Goal: Task Accomplishment & Management: Manage account settings

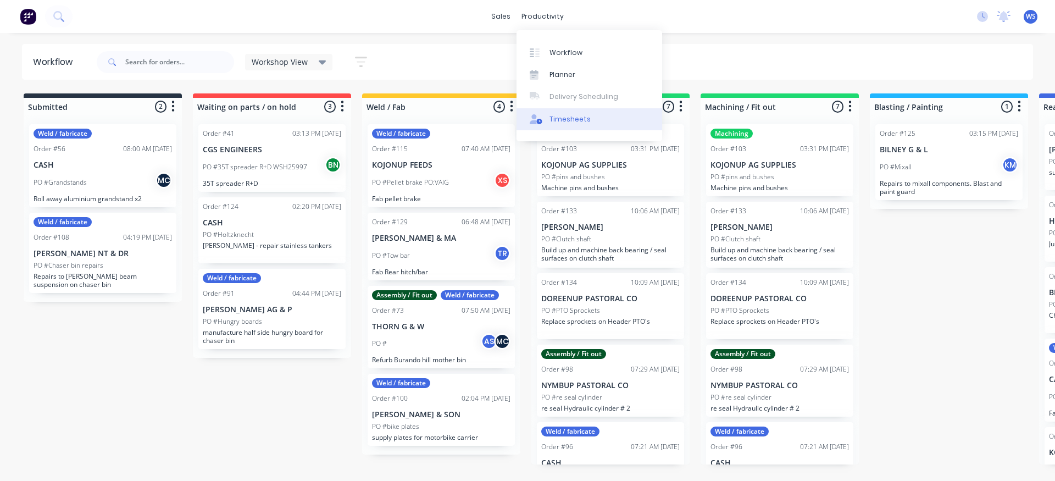
click at [577, 120] on div "Timesheets" at bounding box center [569, 119] width 41 height 10
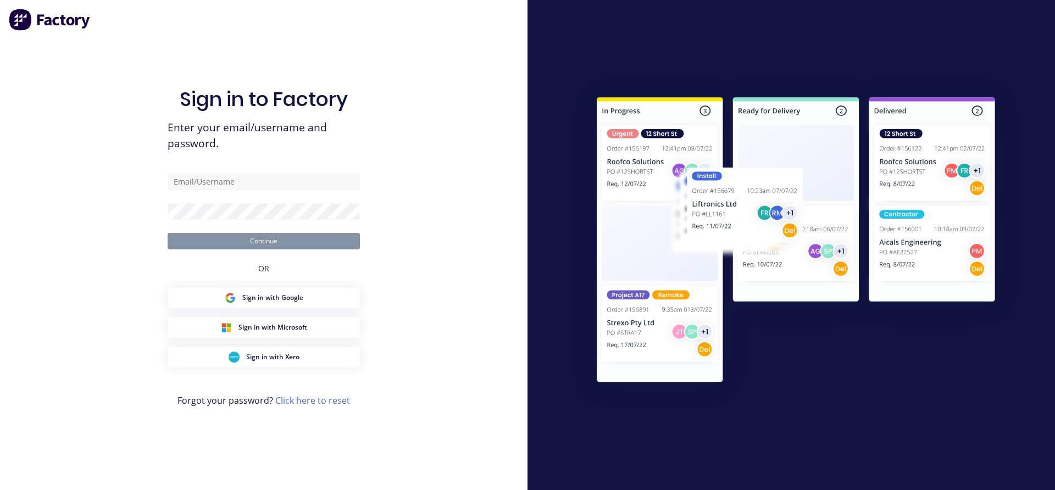
click at [537, 145] on div at bounding box center [790, 245] width 527 height 490
type input "[EMAIL_ADDRESS][DOMAIN_NAME]"
click at [277, 238] on button "Continue" at bounding box center [264, 241] width 192 height 16
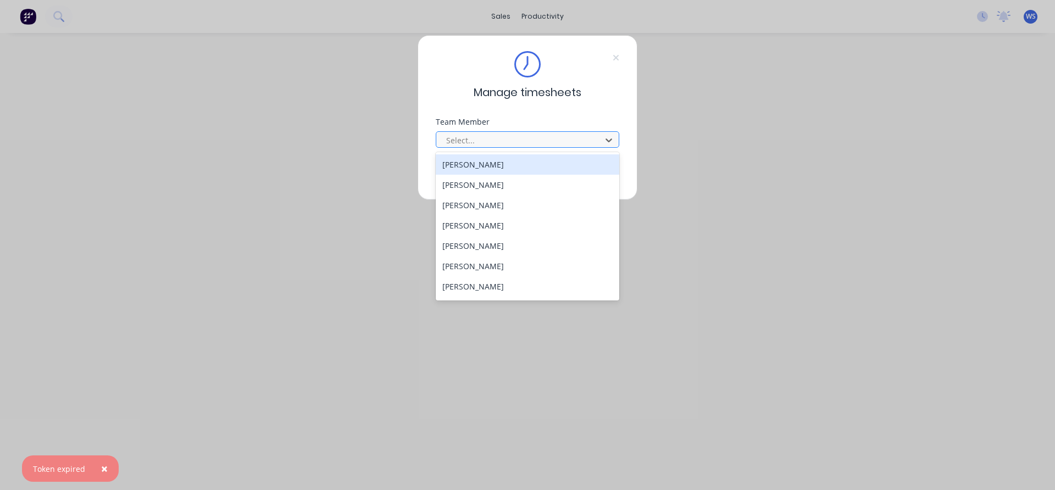
click at [547, 133] on div at bounding box center [520, 140] width 151 height 14
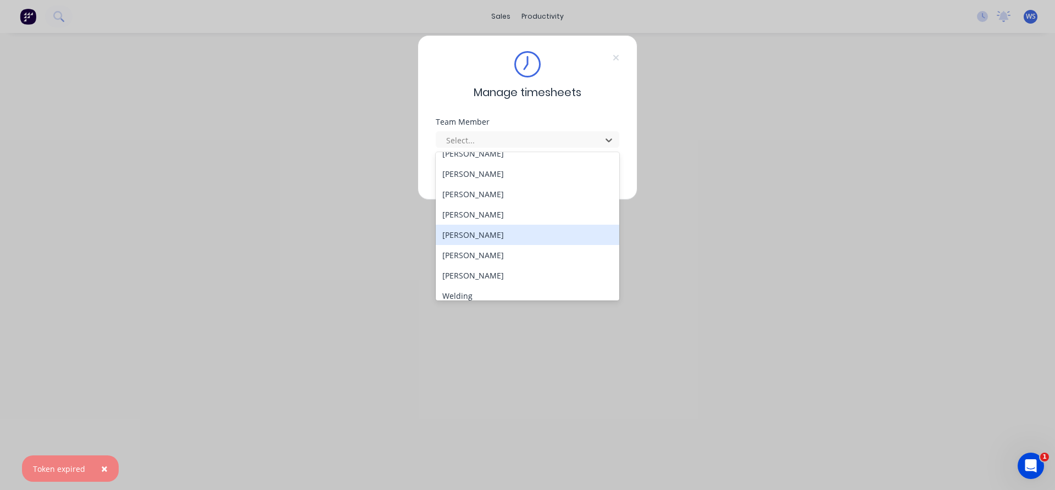
scroll to position [100, 0]
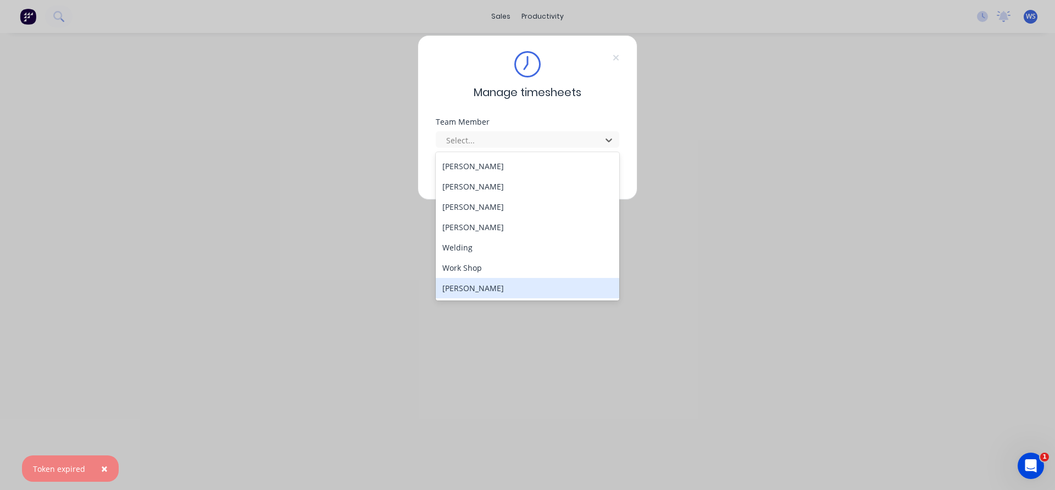
click at [469, 282] on div "[PERSON_NAME]" at bounding box center [527, 288] width 183 height 20
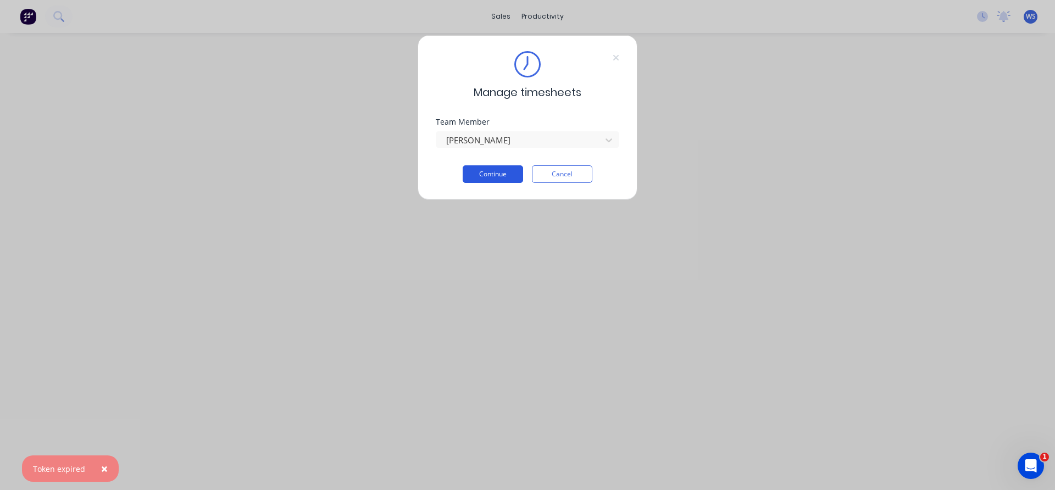
click at [471, 177] on button "Continue" at bounding box center [493, 174] width 60 height 18
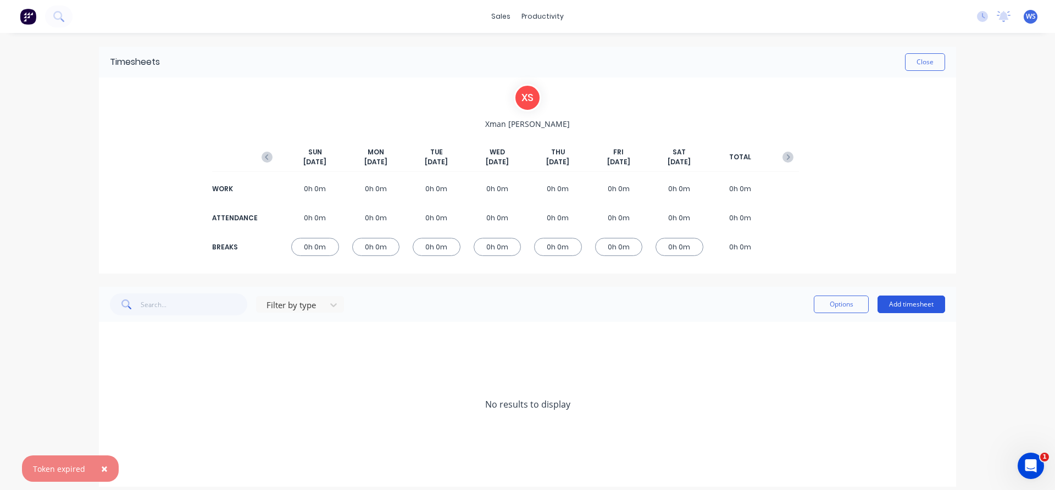
click at [903, 303] on button "Add timesheet" at bounding box center [911, 305] width 68 height 18
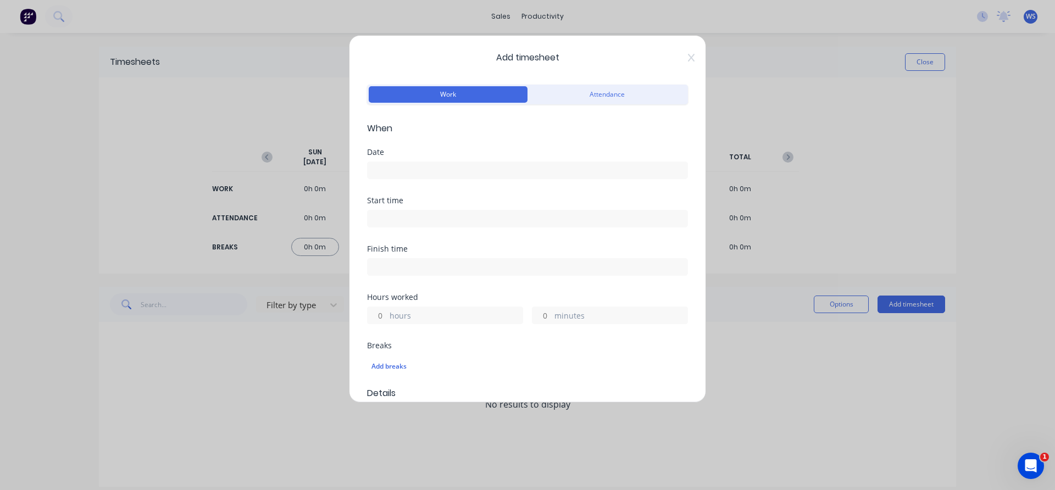
click at [437, 172] on input at bounding box center [527, 170] width 320 height 16
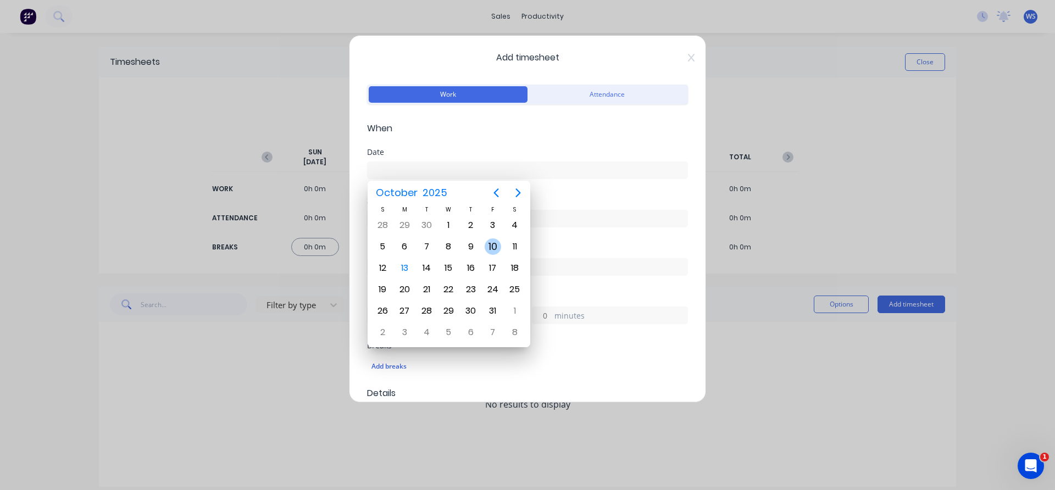
click at [492, 246] on div "10" at bounding box center [492, 246] width 16 height 16
type input "[DATE]"
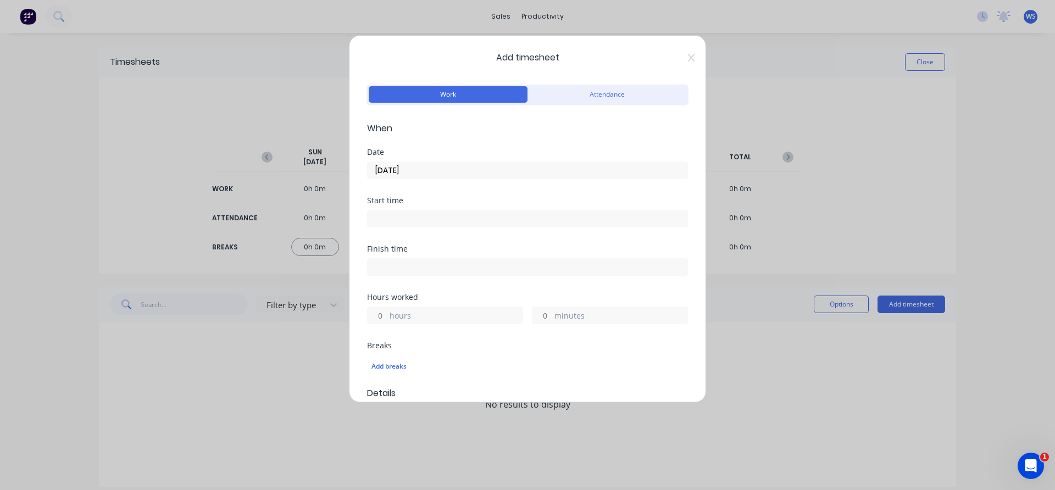
click at [413, 211] on input at bounding box center [527, 218] width 320 height 16
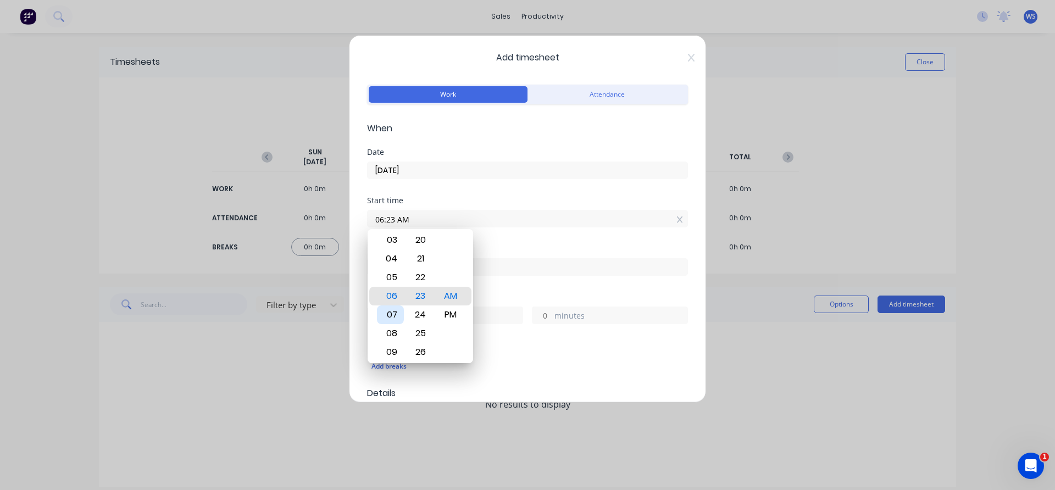
click at [398, 314] on div "07" at bounding box center [390, 314] width 27 height 19
type input "07:00 AM"
click at [415, 304] on div "00" at bounding box center [420, 296] width 27 height 19
click at [419, 296] on div "00" at bounding box center [420, 296] width 27 height 19
click at [491, 252] on div "Finish time" at bounding box center [527, 249] width 321 height 8
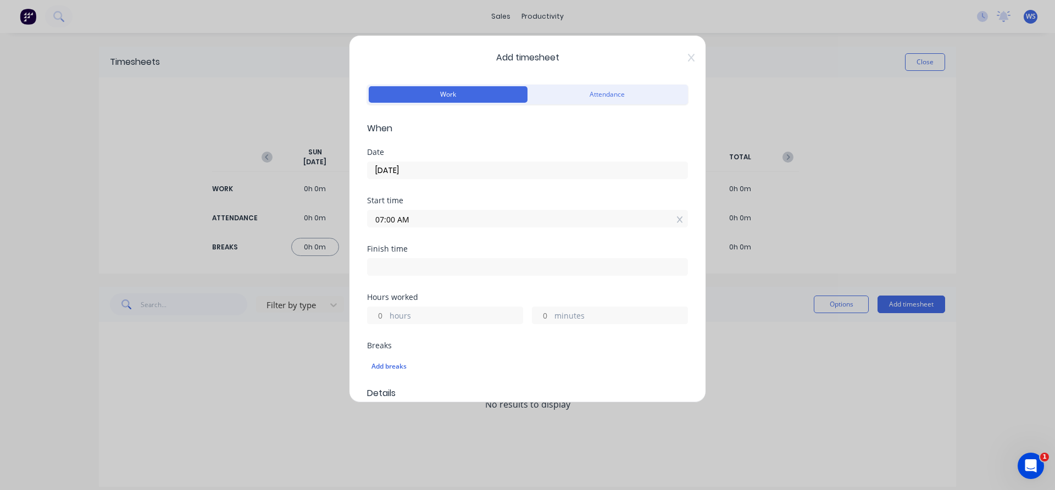
click at [403, 261] on input at bounding box center [527, 267] width 320 height 16
type input "06:24 AM"
type input "23"
type input "24"
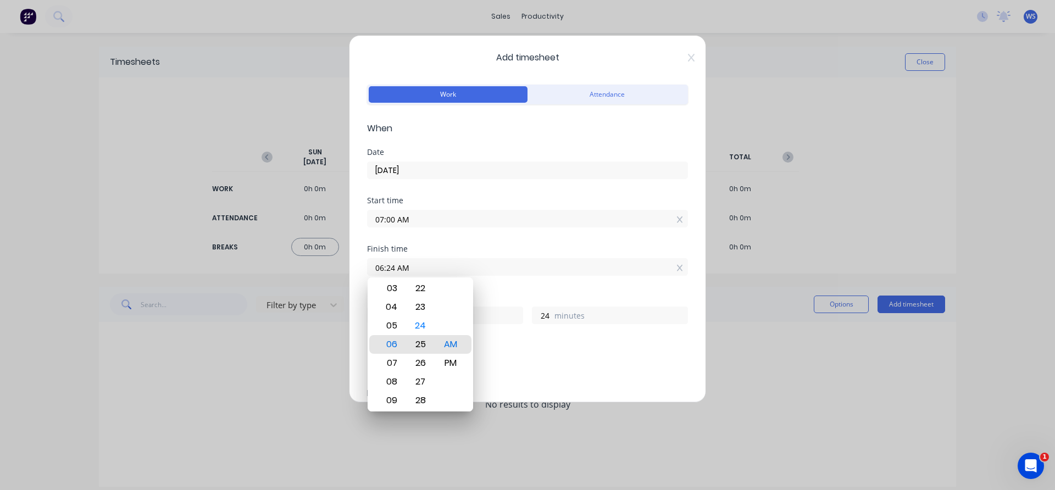
type input "06:25 AM"
type input "25"
type input "07:25 AM"
type input "0"
type input "08:25 AM"
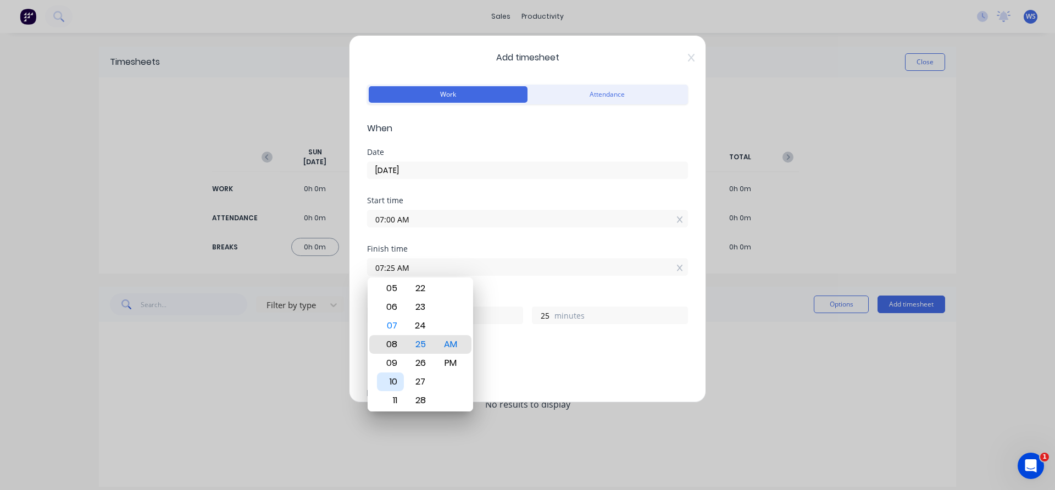
type input "1"
type input "09:25 AM"
type input "2"
click at [389, 382] on div "11" at bounding box center [390, 381] width 27 height 19
type input "11:25 AM"
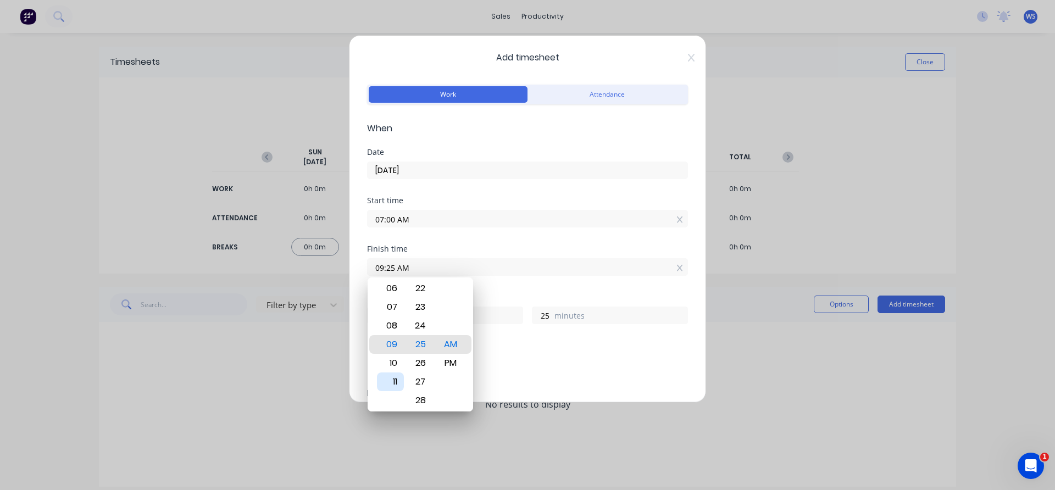
type input "4"
type input "11:29 AM"
type input "29"
type input "11:34 AM"
type input "34"
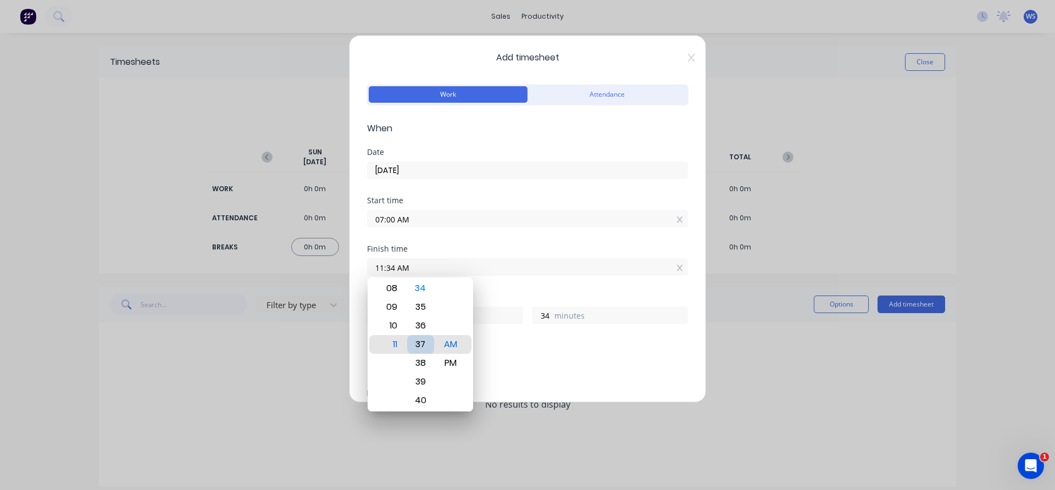
type input "11:37 AM"
type input "37"
type input "11:41 AM"
type input "41"
type input "11:44 AM"
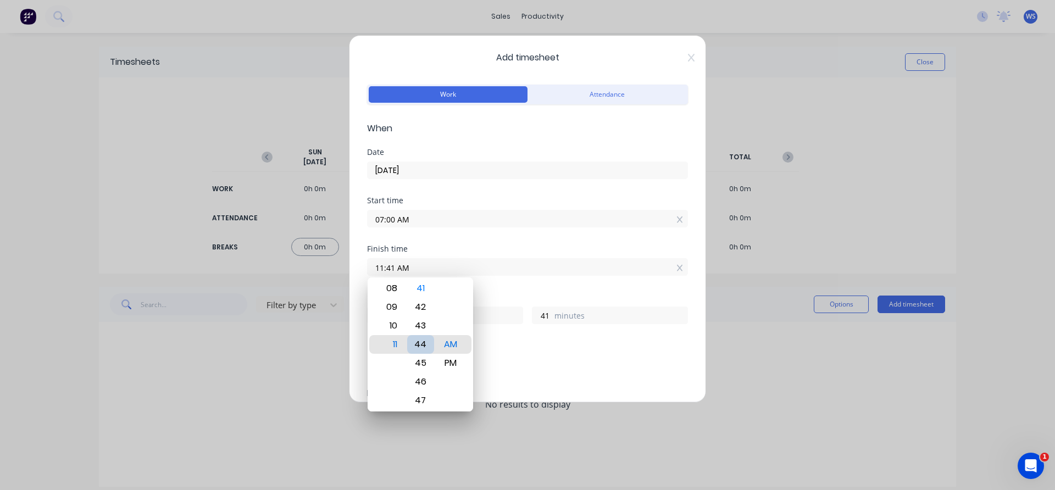
type input "44"
click at [424, 362] on div "45" at bounding box center [420, 363] width 27 height 19
type input "11:45 AM"
type input "45"
click at [500, 282] on div "Finish time 11:45 AM" at bounding box center [527, 269] width 321 height 48
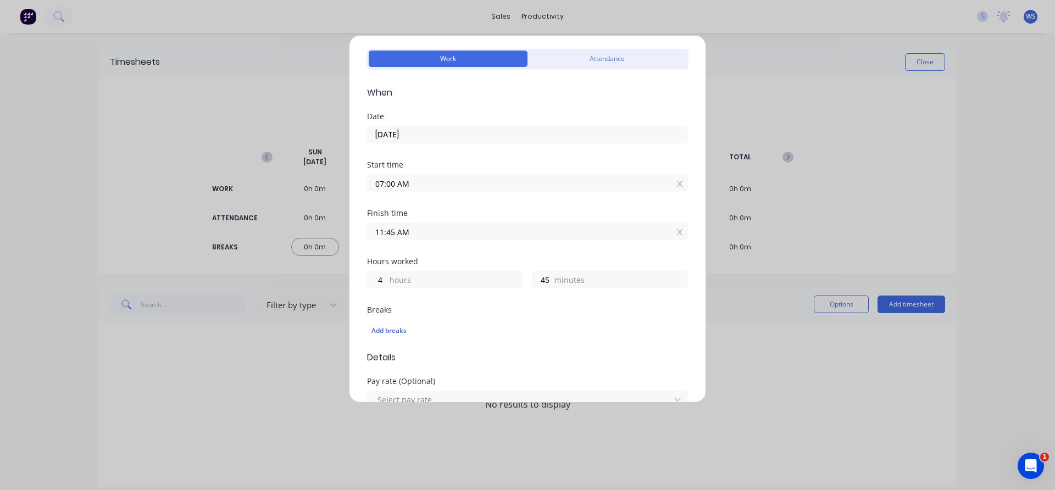
scroll to position [55, 0]
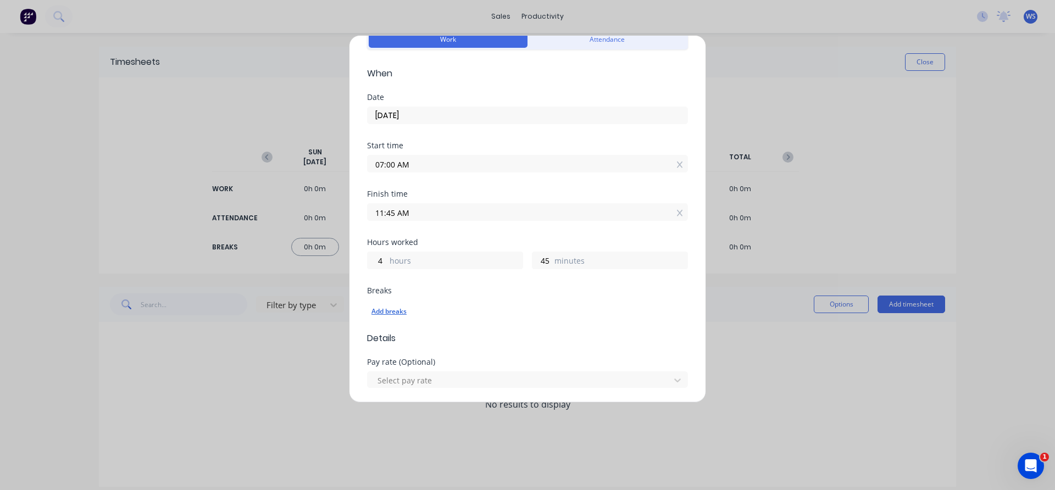
click at [399, 312] on div "Add breaks" at bounding box center [527, 311] width 312 height 14
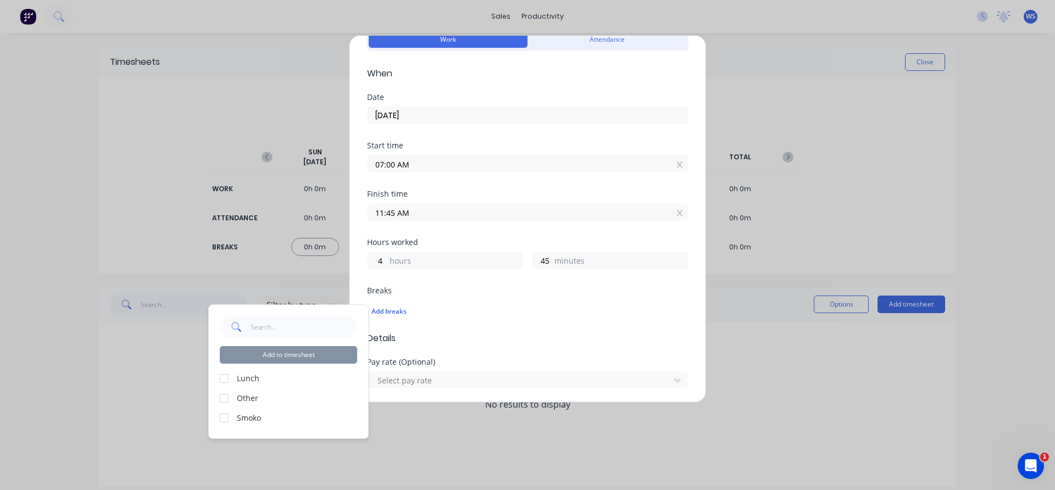
click at [224, 418] on div at bounding box center [224, 418] width 22 height 22
click at [306, 353] on button "Add to timesheet" at bounding box center [288, 355] width 137 height 18
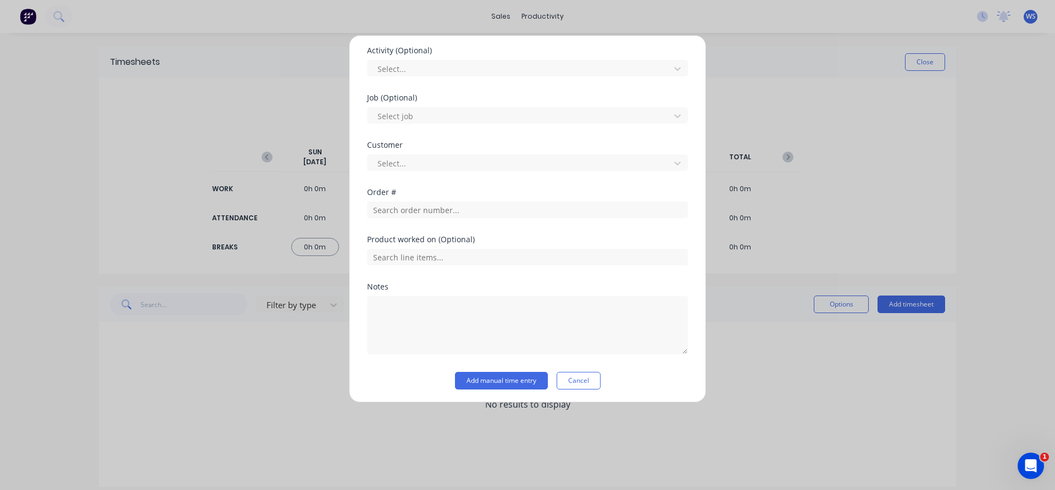
scroll to position [433, 0]
click at [420, 209] on input "text" at bounding box center [527, 207] width 321 height 16
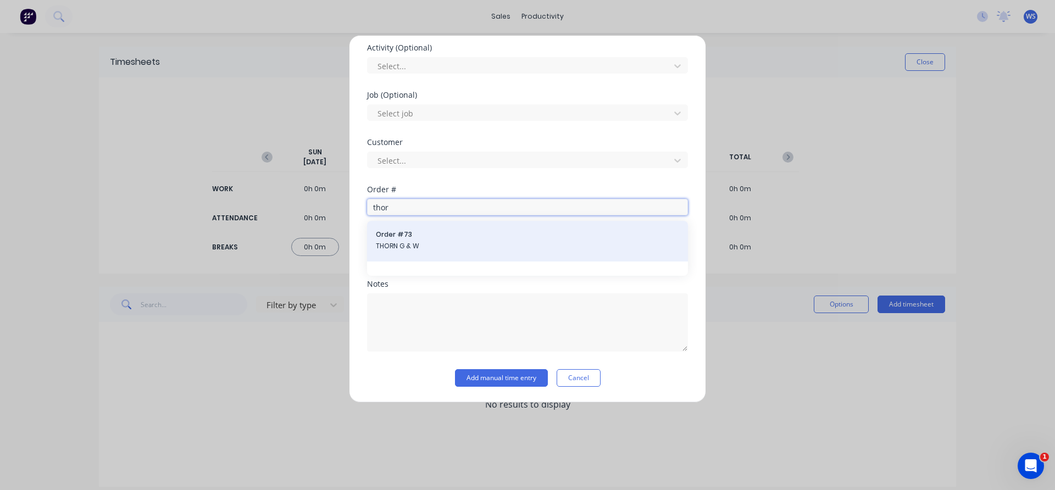
type input "thor"
click at [424, 241] on div "Order # 73 THORN G & W" at bounding box center [527, 241] width 303 height 23
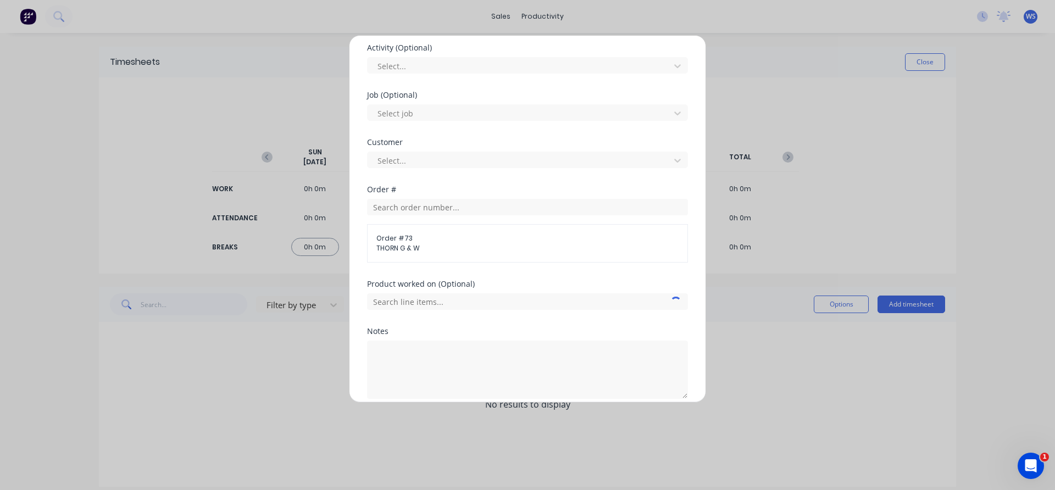
scroll to position [480, 0]
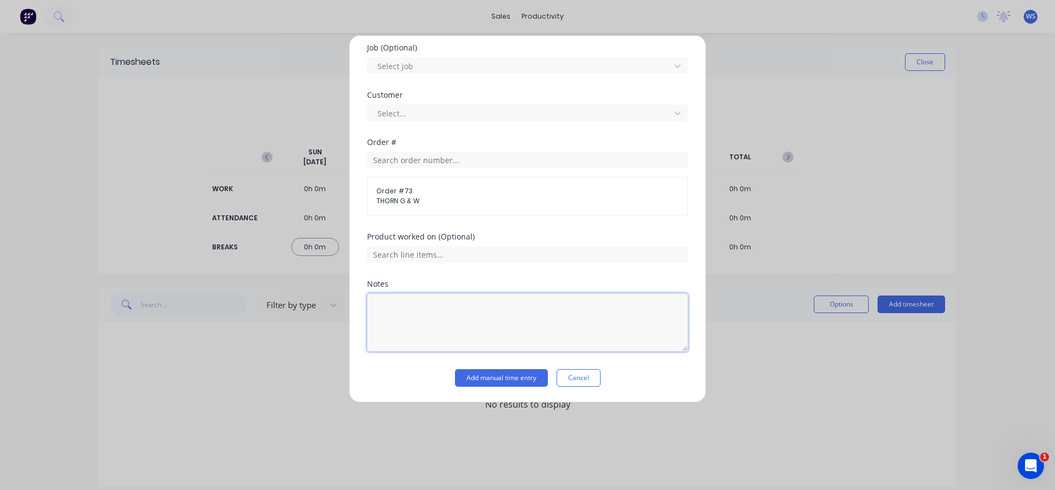
click at [402, 307] on textarea at bounding box center [527, 322] width 321 height 58
type textarea "clean up, move, fix tie rod"
click at [488, 380] on button "Add manual time entry" at bounding box center [501, 378] width 93 height 18
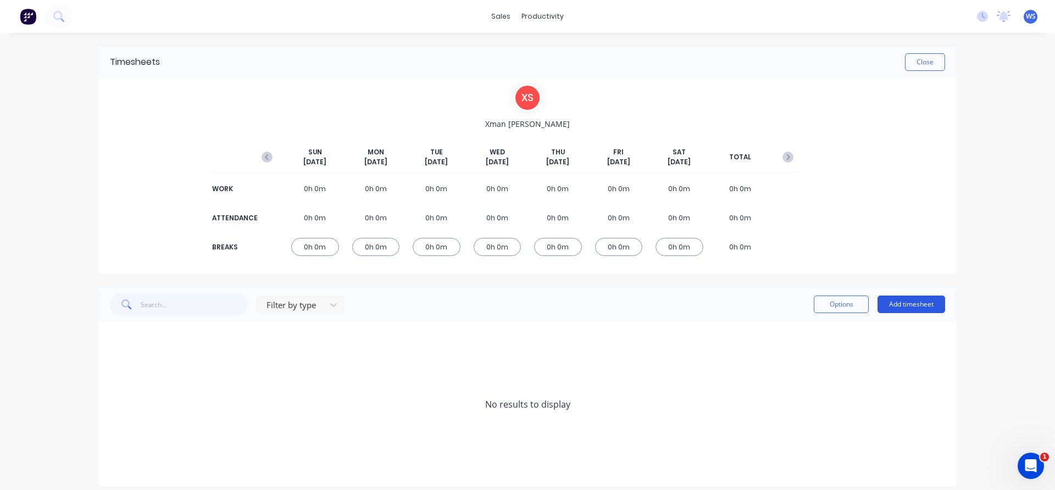
click at [909, 309] on button "Add timesheet" at bounding box center [911, 305] width 68 height 18
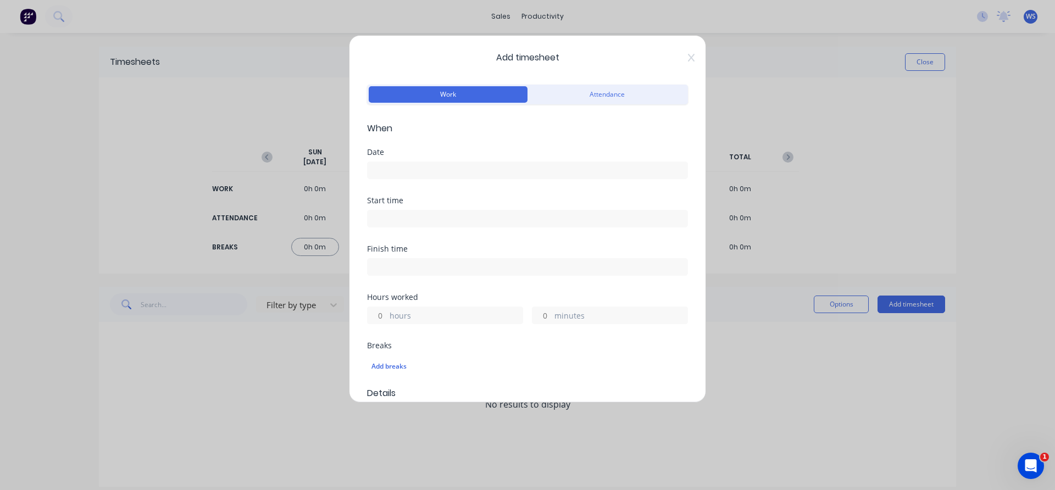
click at [404, 176] on input at bounding box center [527, 170] width 320 height 16
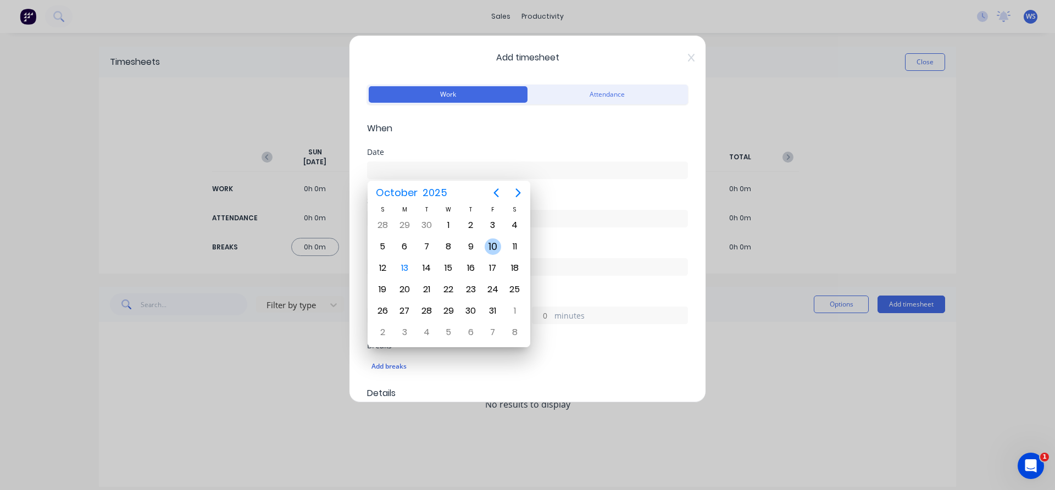
click at [486, 242] on div "10" at bounding box center [492, 246] width 16 height 16
type input "[DATE]"
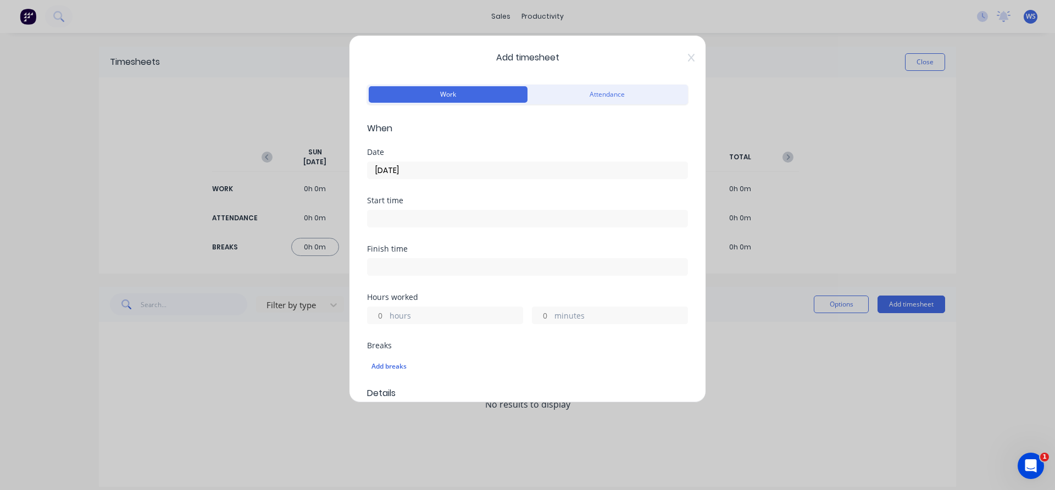
click at [415, 210] on label at bounding box center [527, 219] width 321 height 18
click at [415, 210] on input at bounding box center [527, 218] width 320 height 16
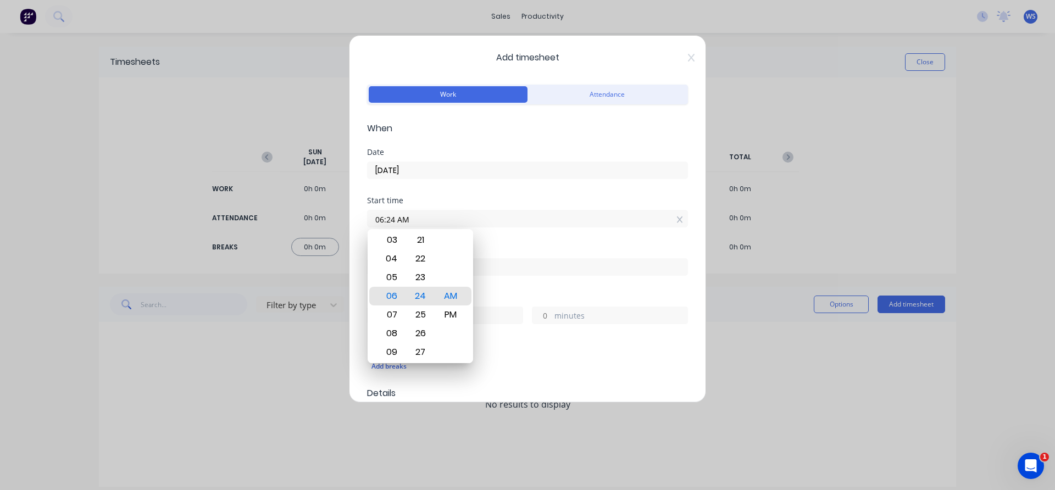
click at [412, 218] on input "06:24 AM" at bounding box center [527, 218] width 320 height 16
click at [393, 347] on div "11" at bounding box center [390, 352] width 27 height 19
click at [417, 316] on div "45" at bounding box center [420, 314] width 27 height 19
type input "11:45 AM"
click at [496, 296] on div "Hours worked" at bounding box center [527, 297] width 321 height 8
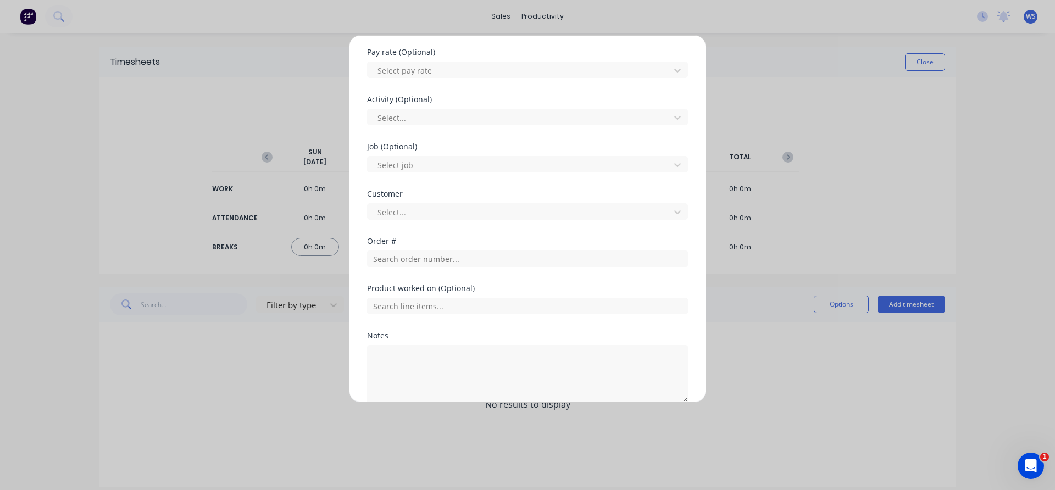
scroll to position [385, 0]
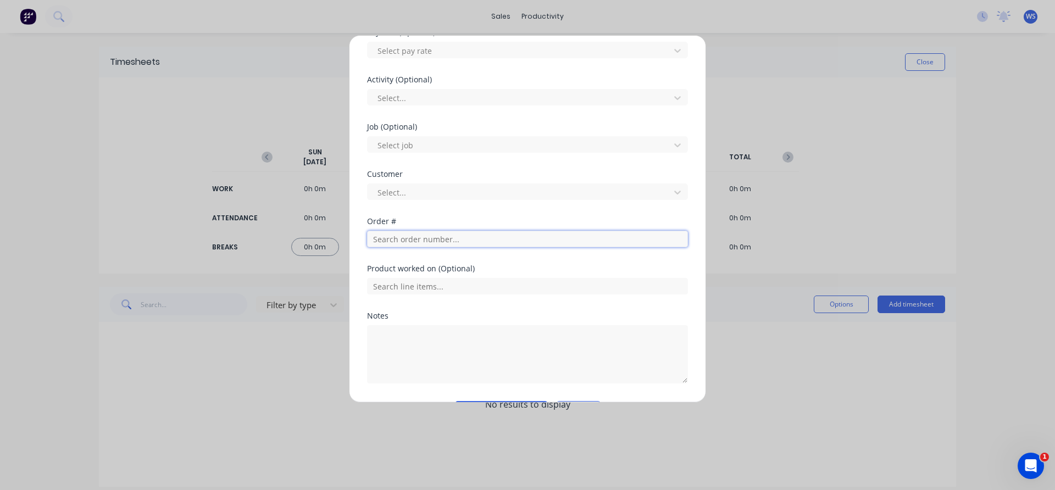
click at [419, 240] on input "text" at bounding box center [527, 239] width 321 height 16
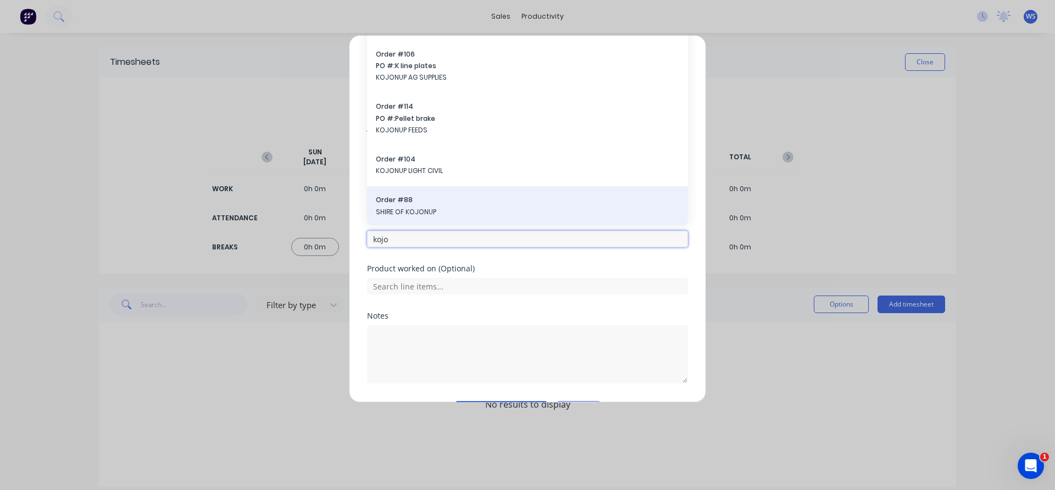
scroll to position [220, 0]
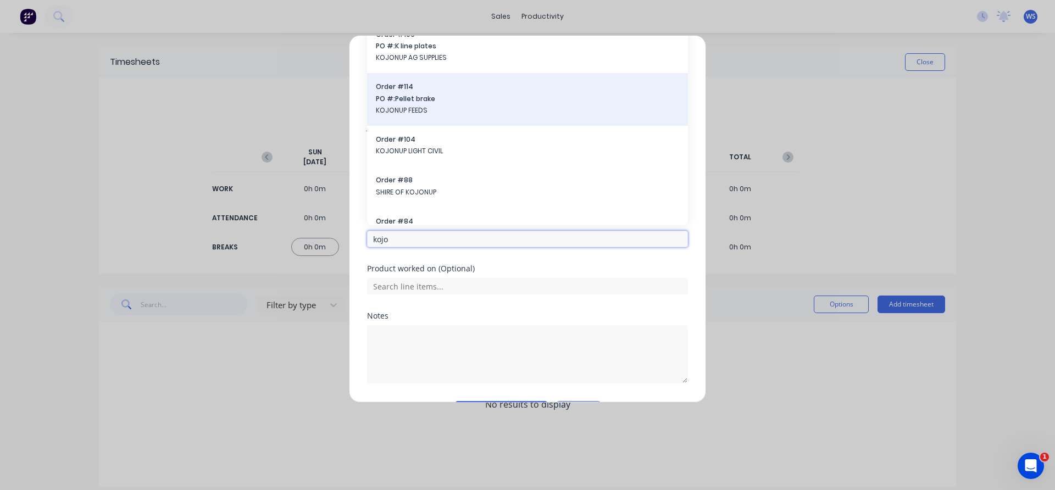
type input "kojo"
click at [459, 100] on span "PO #: Pellet brake" at bounding box center [527, 99] width 303 height 10
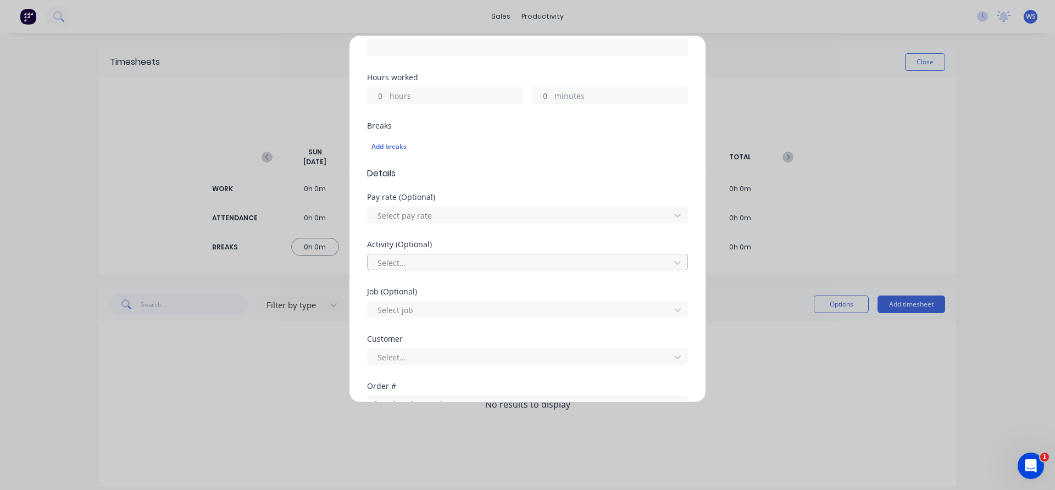
scroll to position [55, 0]
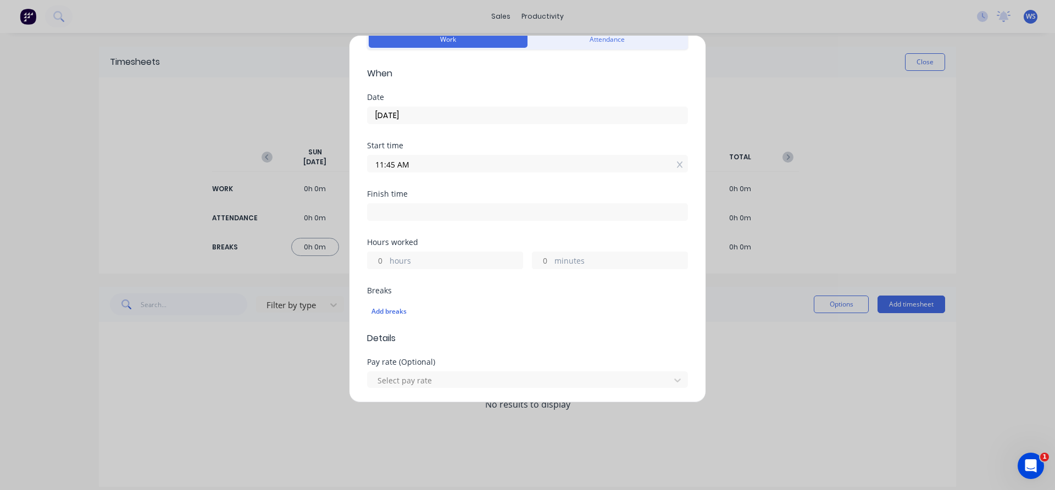
click at [411, 216] on input at bounding box center [527, 212] width 320 height 16
type input "06:25 AM"
type input "18"
type input "40"
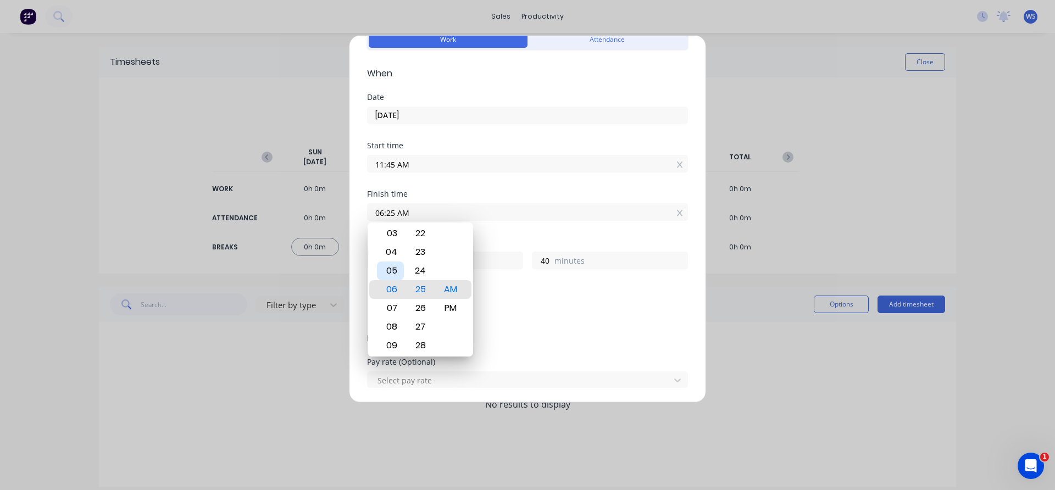
click at [393, 266] on div "05" at bounding box center [390, 270] width 27 height 19
type input "05:25 AM"
type input "17"
type input "05:37 AM"
type input "52"
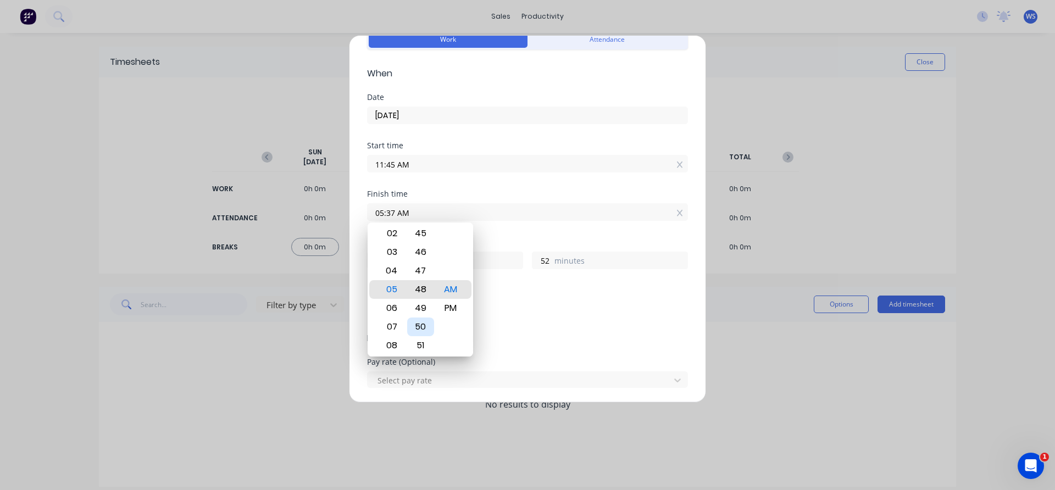
type input "05:48 AM"
type input "18"
type input "3"
type input "05:54 AM"
type input "9"
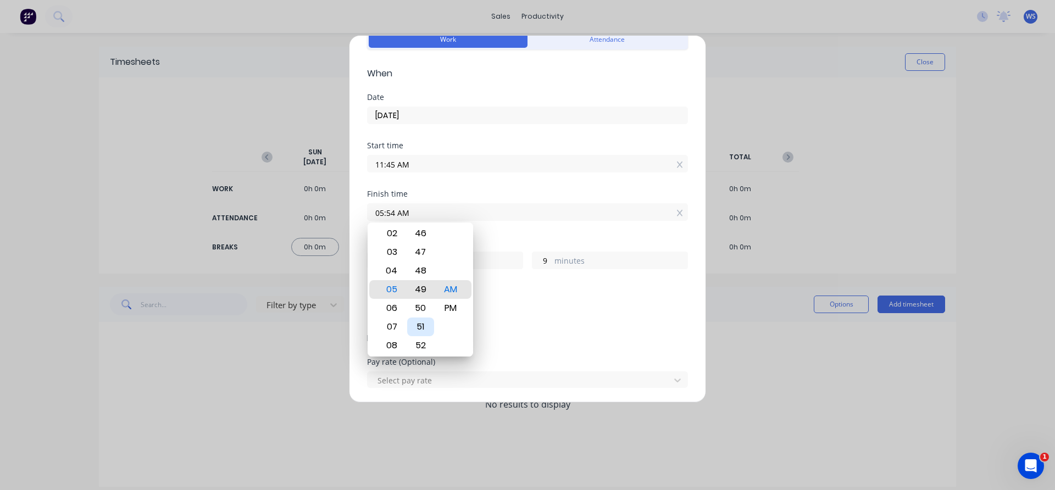
type input "05:49 AM"
type input "4"
type input "05:10 AM"
type input "17"
type input "25"
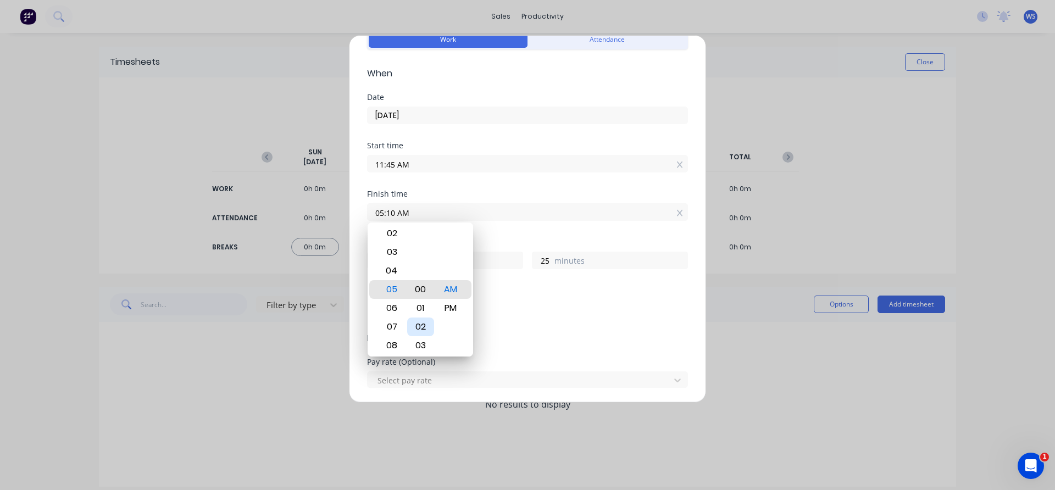
type input "05:00 AM"
type input "15"
click at [449, 306] on div "PM" at bounding box center [450, 308] width 27 height 19
type input "05:00 PM"
type input "5"
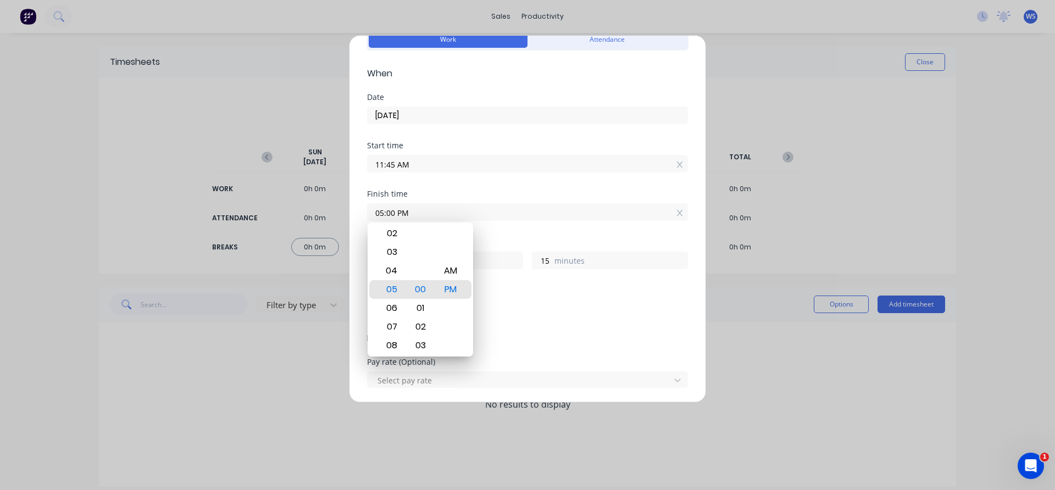
click at [489, 235] on div "Finish time 05:00 PM" at bounding box center [527, 214] width 321 height 48
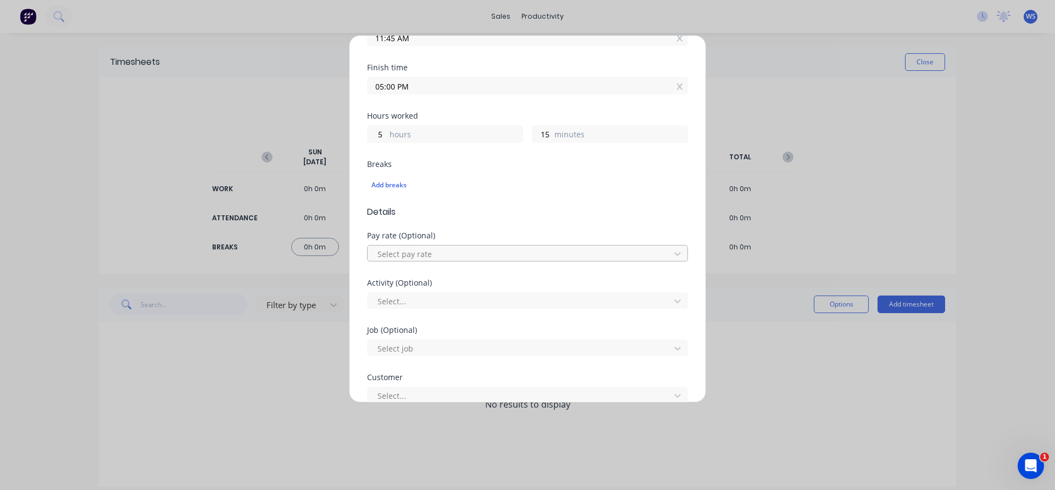
scroll to position [220, 0]
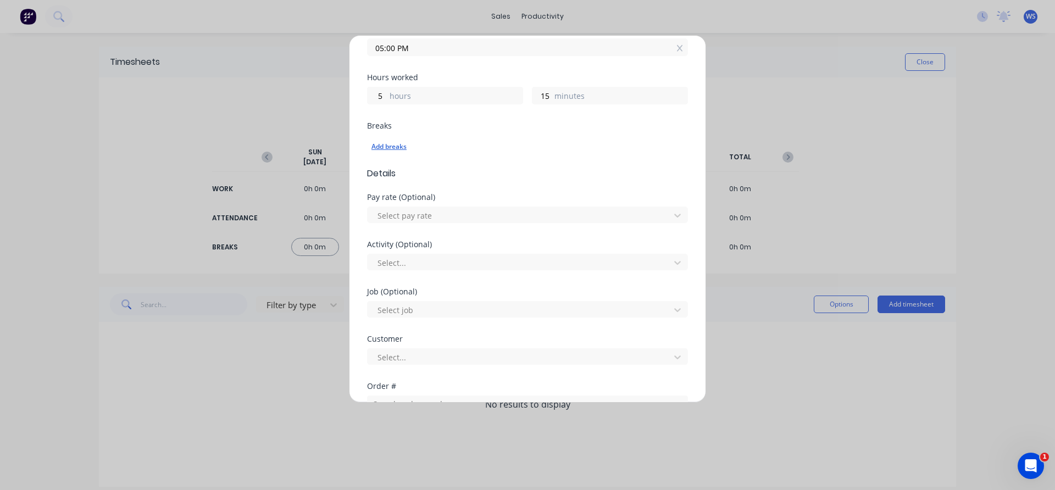
click at [404, 147] on div "Add breaks" at bounding box center [527, 147] width 312 height 14
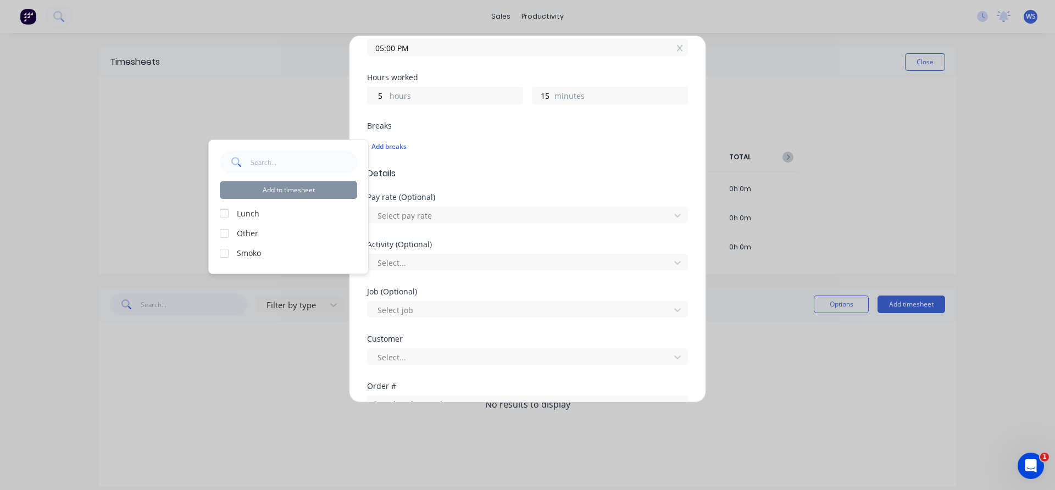
click at [227, 213] on div at bounding box center [224, 214] width 22 height 22
click at [300, 186] on button "Add to timesheet" at bounding box center [288, 190] width 137 height 18
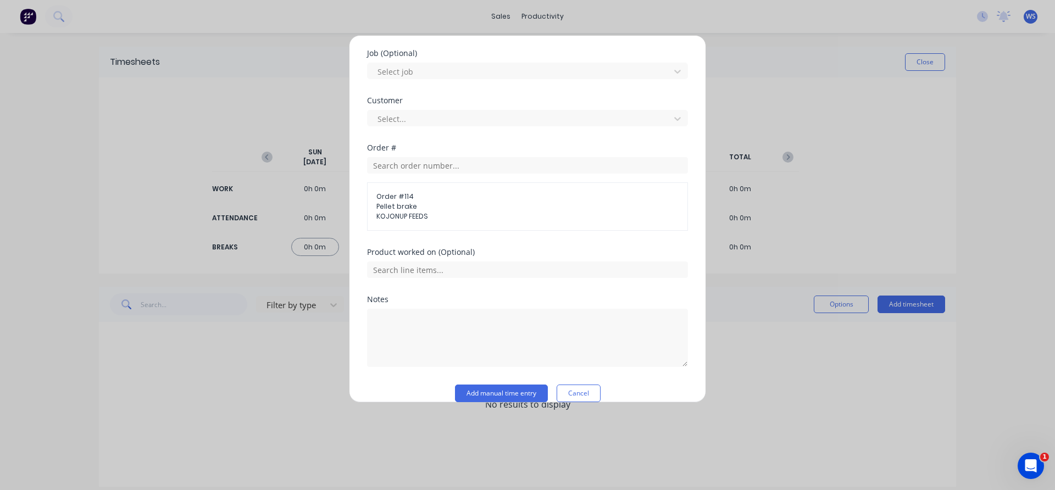
scroll to position [490, 0]
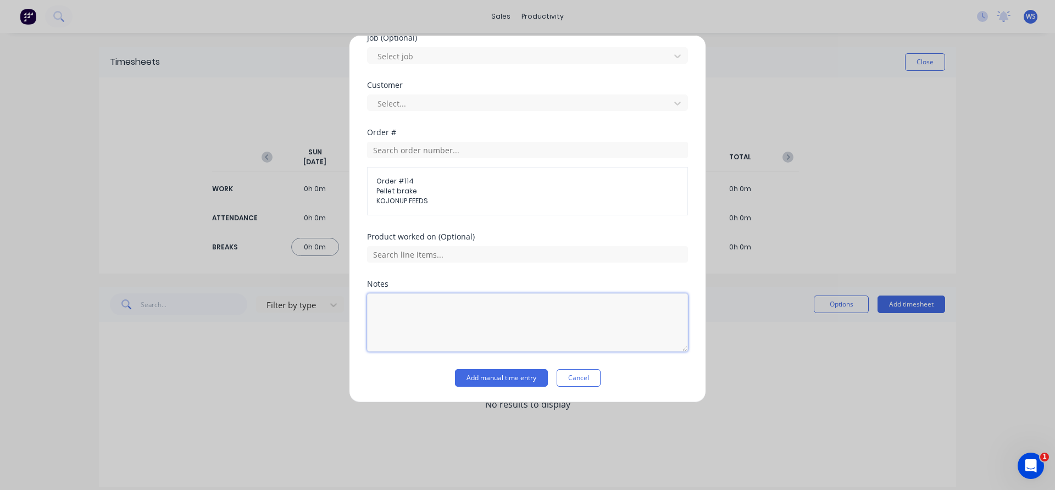
click at [396, 304] on textarea at bounding box center [527, 322] width 321 height 58
type textarea "cut and fab cones, cut hatch in barrel"
click at [514, 374] on button "Add manual time entry" at bounding box center [501, 378] width 93 height 18
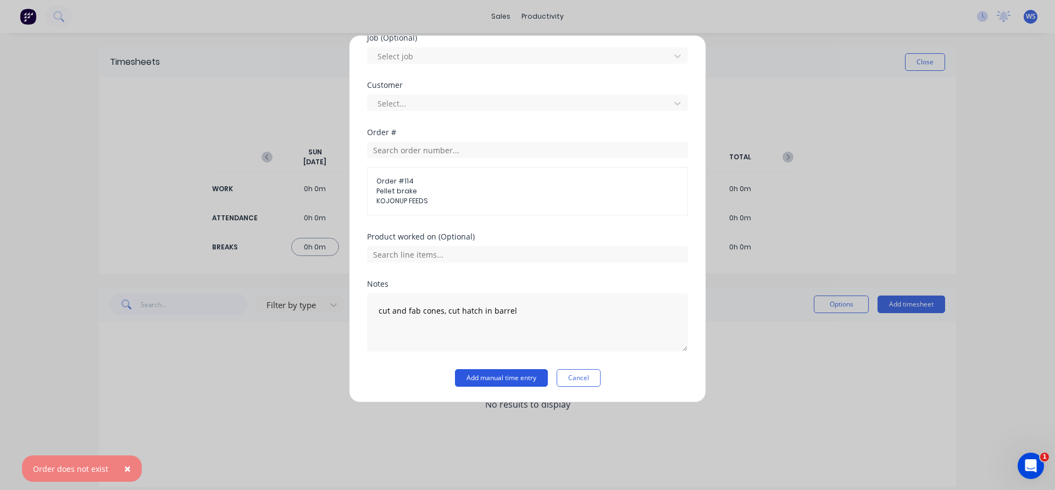
click at [513, 380] on button "Add manual time entry" at bounding box center [501, 378] width 93 height 18
click at [124, 431] on span "×" at bounding box center [127, 433] width 7 height 15
click at [129, 467] on span "×" at bounding box center [127, 468] width 7 height 15
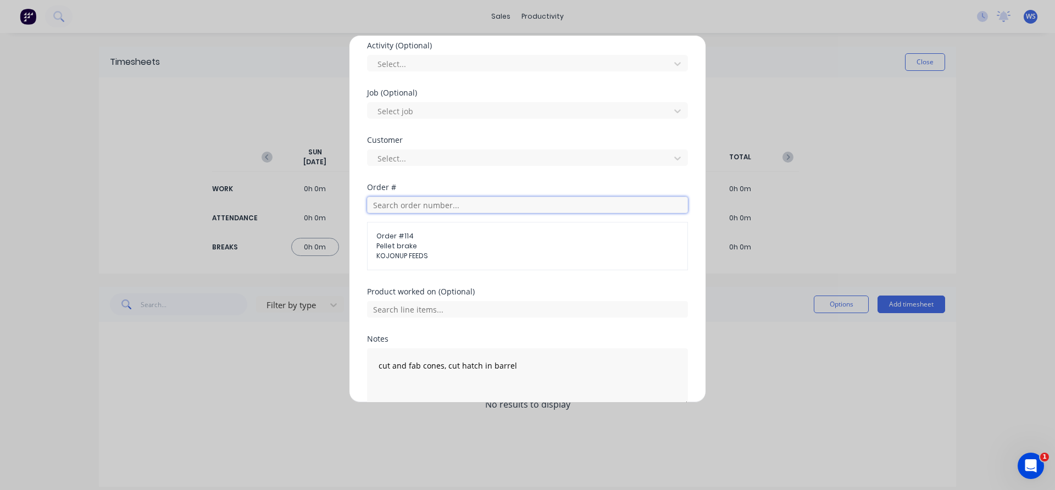
click at [430, 202] on input "text" at bounding box center [527, 205] width 321 height 16
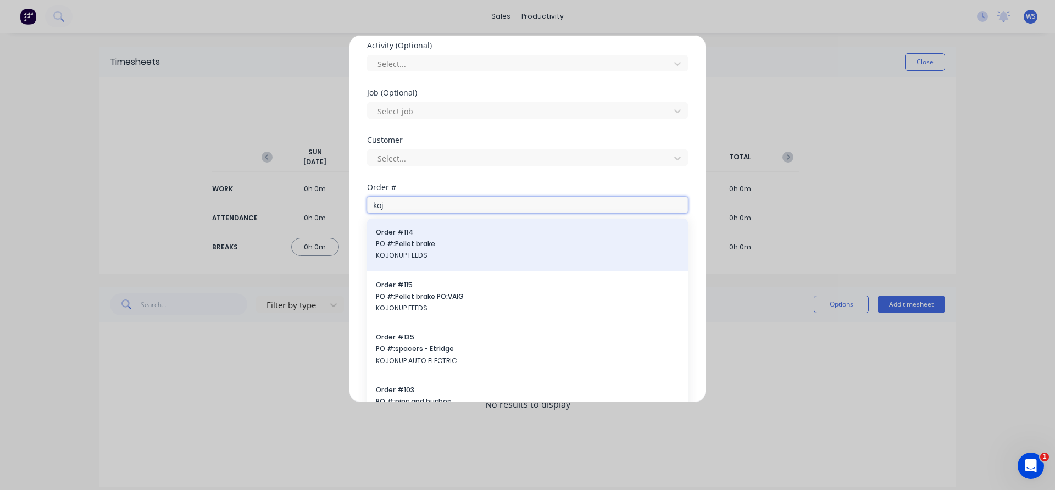
type input "koj"
click at [428, 237] on div "Order # 114 PO #: Pellet brake KOJONUP FEEDS" at bounding box center [527, 244] width 303 height 35
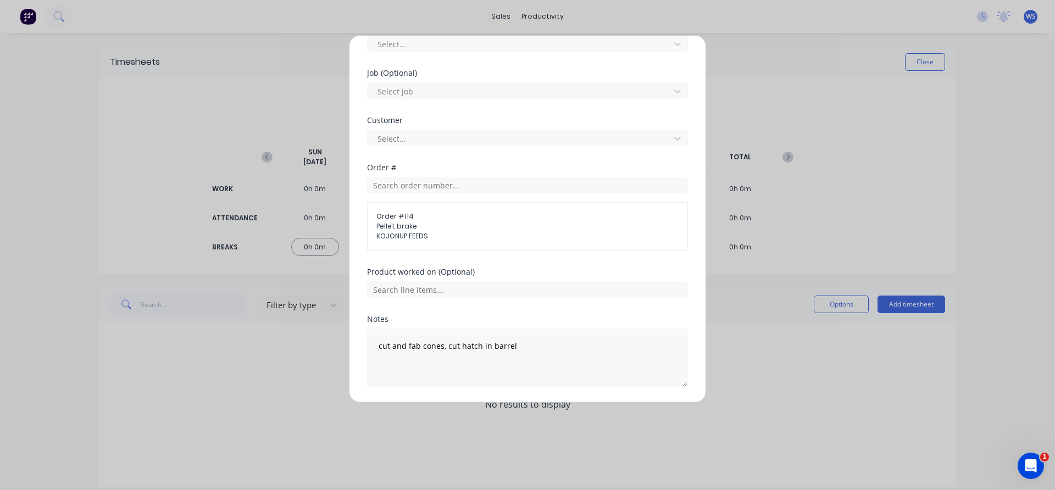
scroll to position [490, 0]
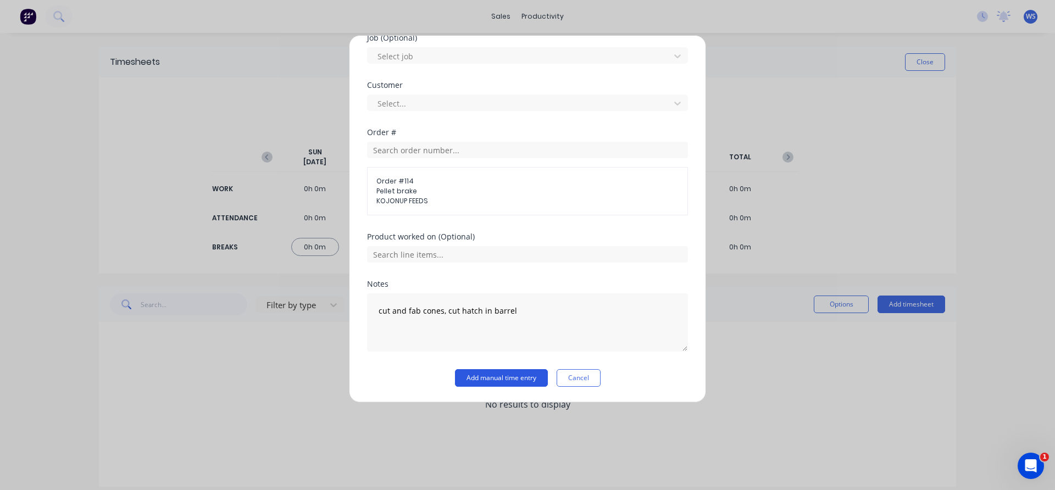
click at [505, 380] on button "Add manual time entry" at bounding box center [501, 378] width 93 height 18
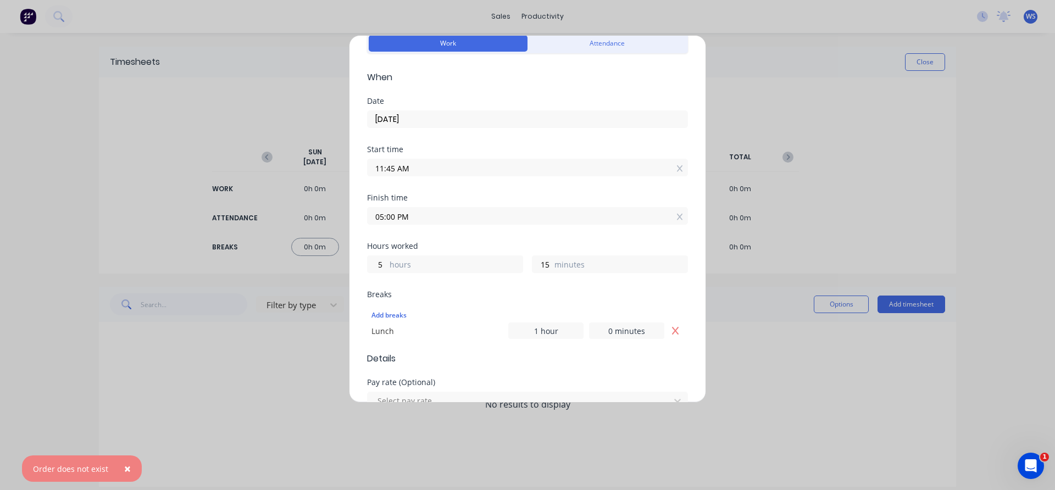
scroll to position [0, 0]
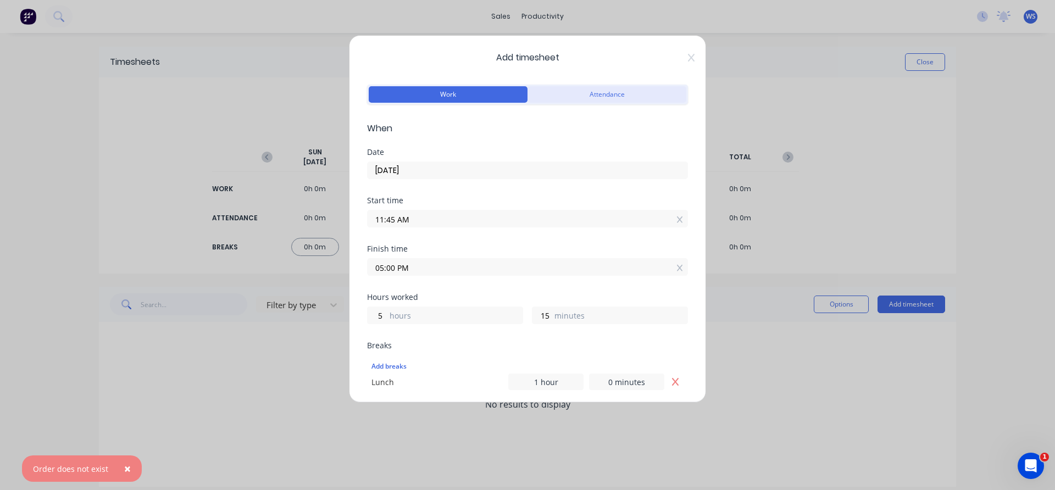
click at [586, 97] on button "Attendance" at bounding box center [606, 94] width 159 height 16
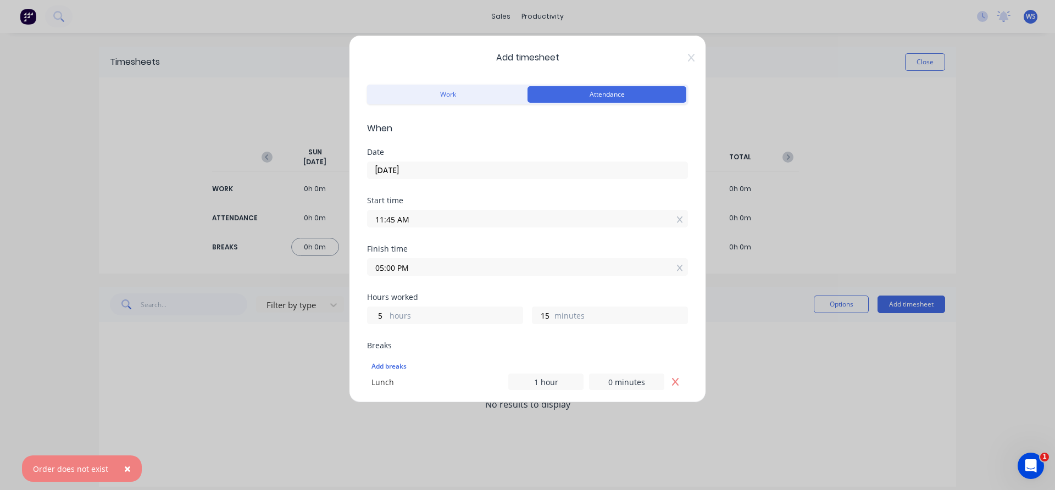
click at [433, 219] on input "11:45 AM" at bounding box center [527, 218] width 320 height 16
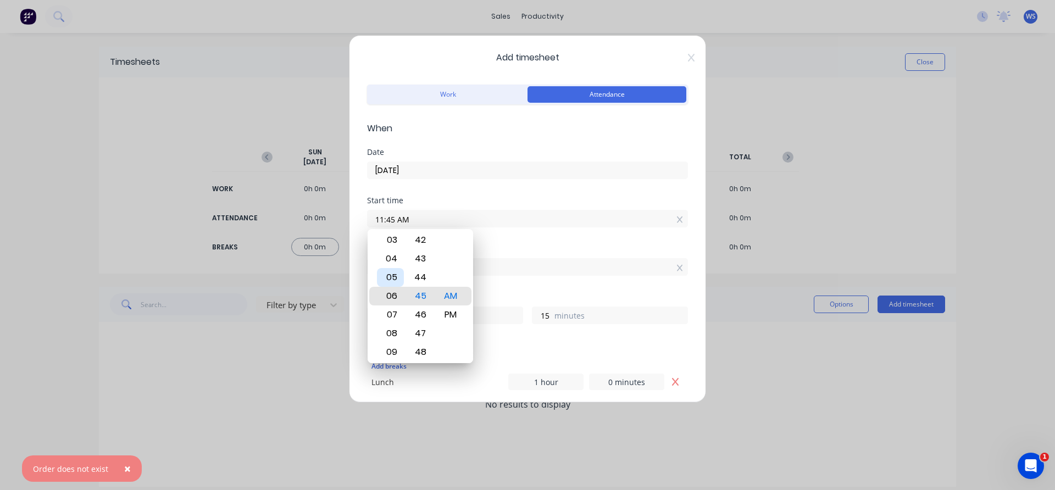
type input "06:45 AM"
type input "10"
type input "02:45 AM"
type input "14"
type input "06:45 AM"
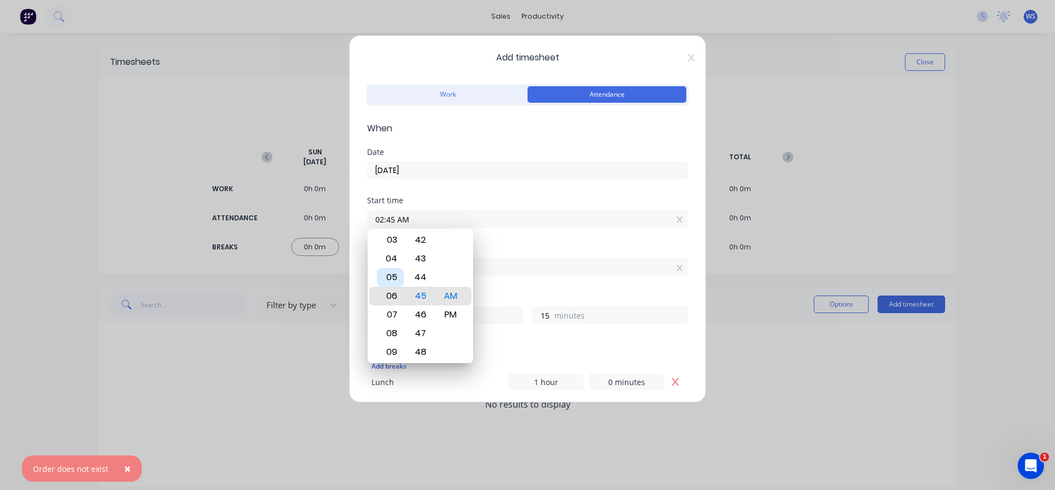
type input "10"
click at [393, 313] on div "07" at bounding box center [390, 314] width 27 height 19
type input "07:45 AM"
type input "9"
type input "07:38 AM"
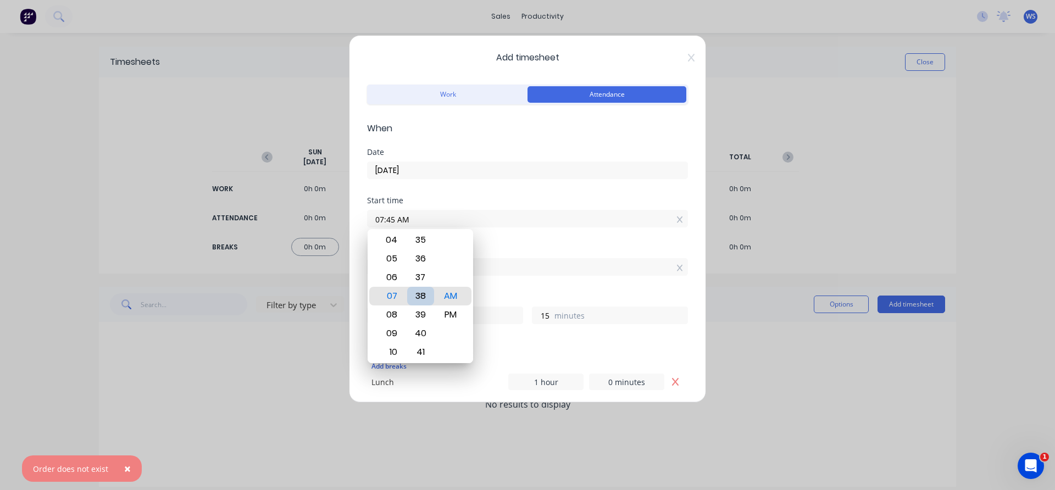
type input "22"
type input "07:32 AM"
type input "28"
type input "07:26 AM"
type input "34"
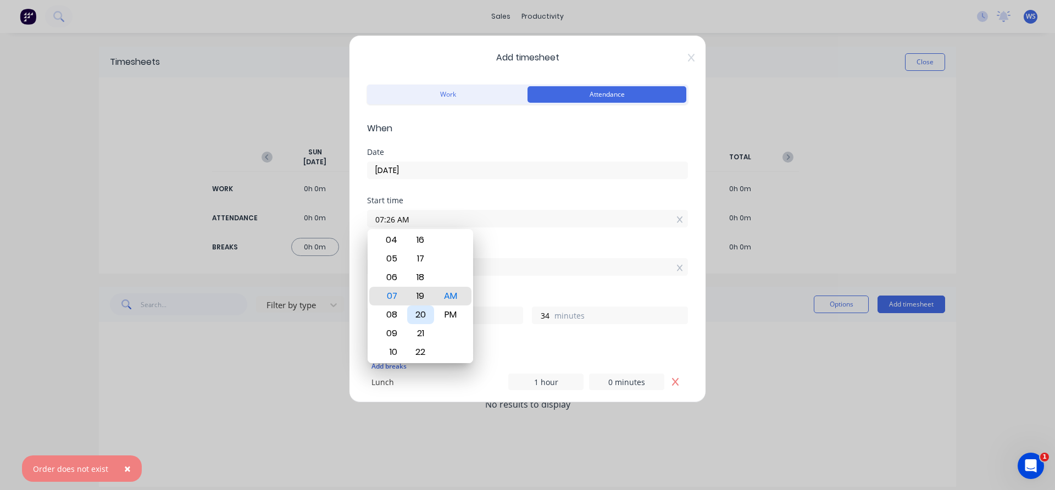
type input "07:19 AM"
type input "41"
type input "07:13 AM"
type input "47"
type input "07:06 AM"
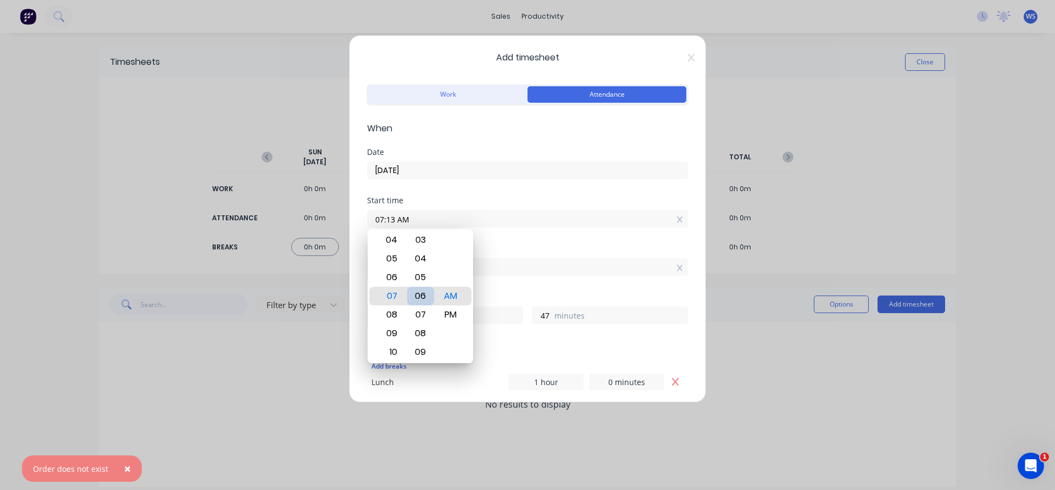
type input "54"
type input "07:00 AM"
type input "10"
type input "0"
click at [427, 294] on div "00" at bounding box center [420, 296] width 27 height 19
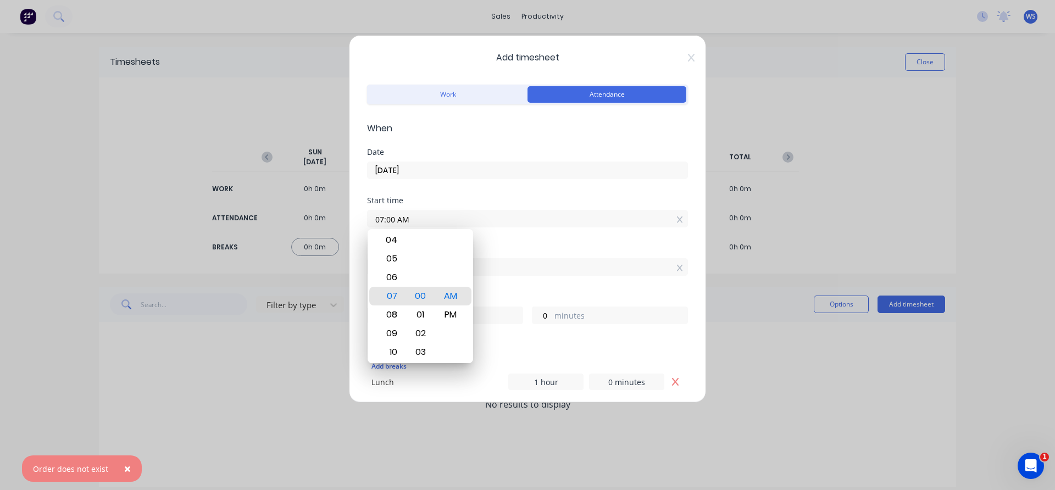
click at [486, 243] on div "Start time 07:00 AM" at bounding box center [527, 221] width 321 height 48
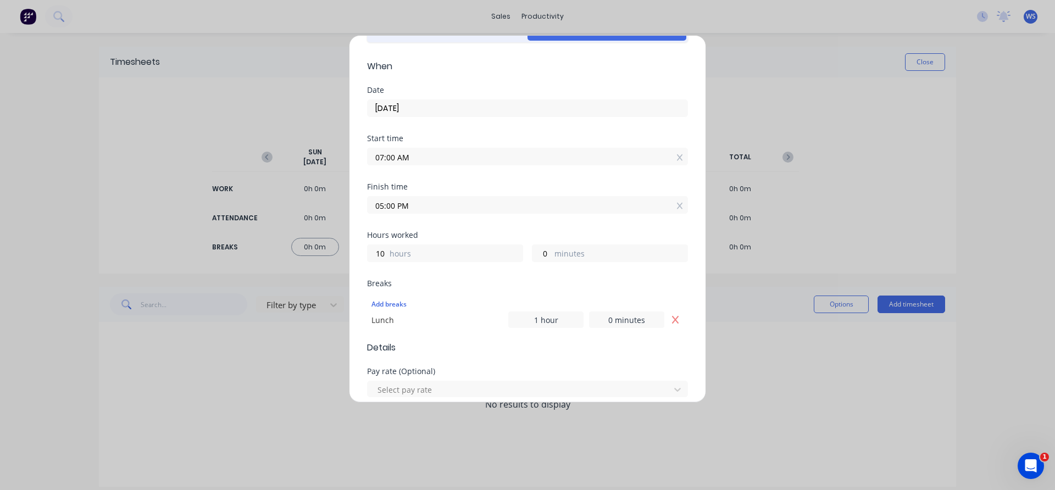
scroll to position [165, 0]
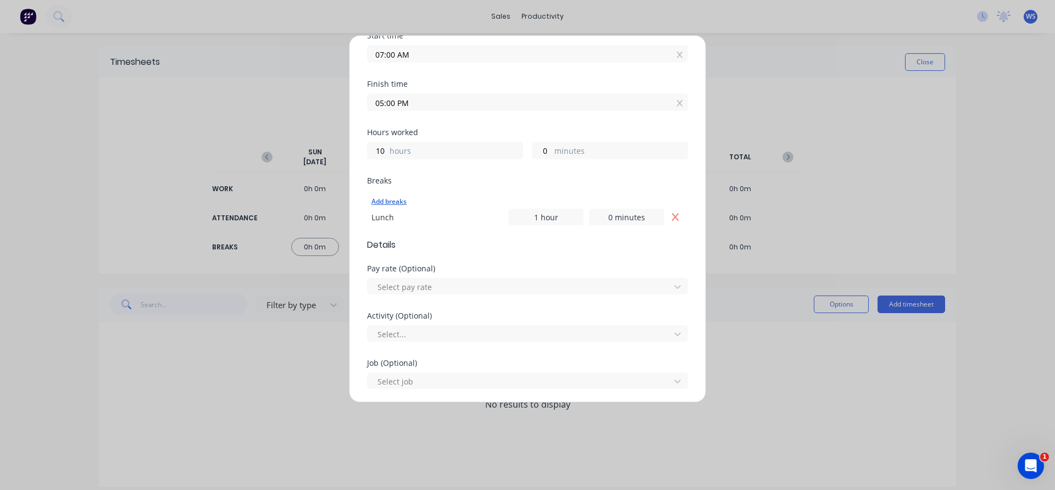
click at [391, 206] on div "Add breaks" at bounding box center [527, 201] width 312 height 14
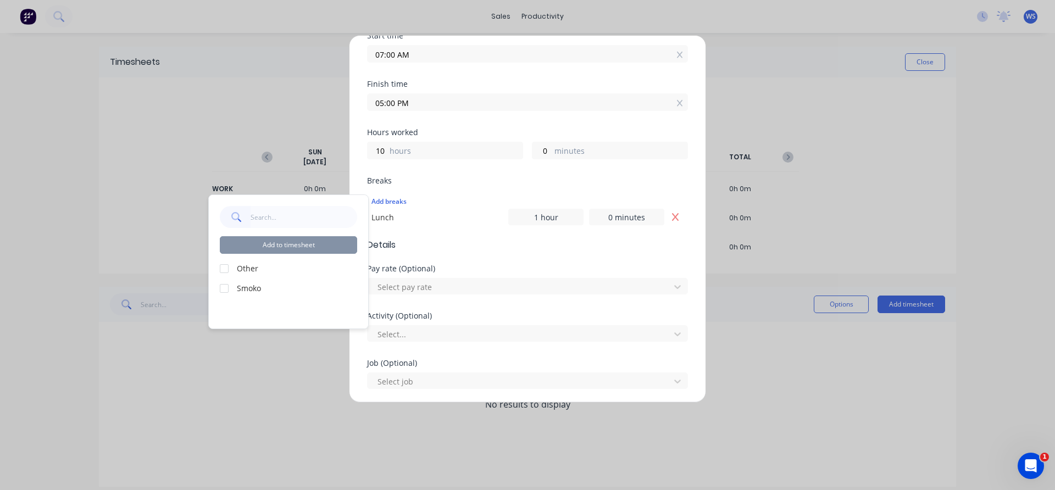
click at [225, 288] on div at bounding box center [224, 288] width 22 height 22
click at [293, 247] on button "Add to timesheet" at bounding box center [288, 245] width 137 height 18
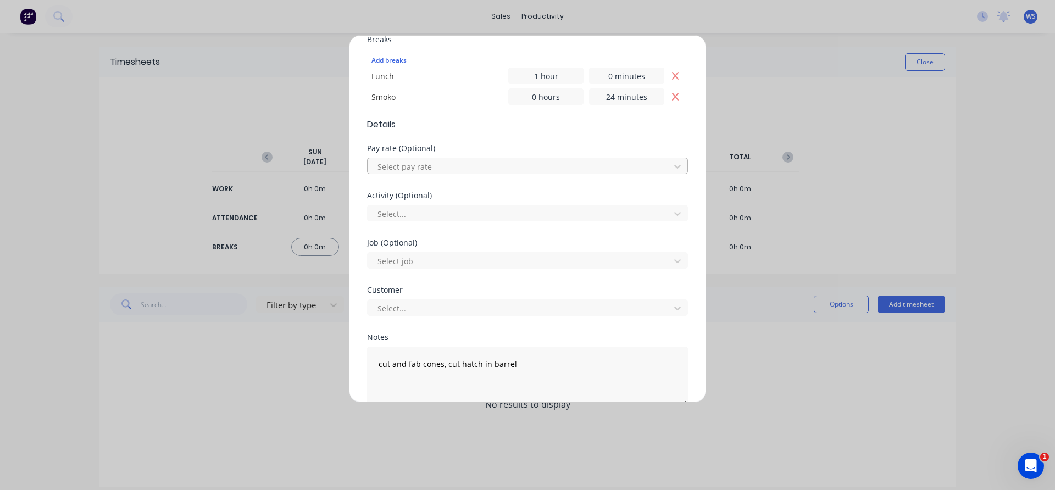
scroll to position [359, 0]
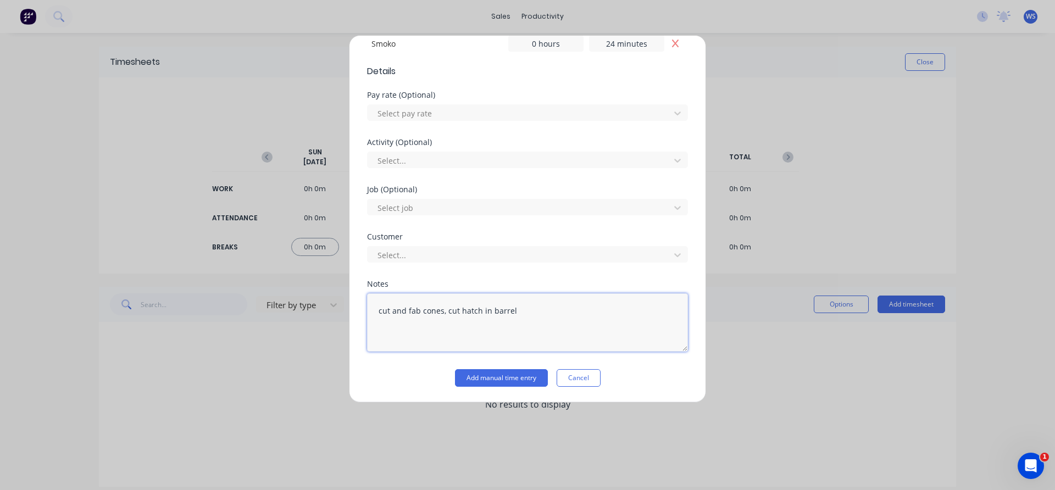
drag, startPoint x: 517, startPoint y: 313, endPoint x: 268, endPoint y: 307, distance: 250.0
click at [268, 307] on div "Add timesheet Work Attendance When Date [DATE] Start time 07:00 AM Finish time …" at bounding box center [527, 245] width 1055 height 490
click at [509, 264] on div "Customer Select..." at bounding box center [527, 256] width 321 height 47
click at [503, 370] on button "Add manual time entry" at bounding box center [501, 378] width 93 height 18
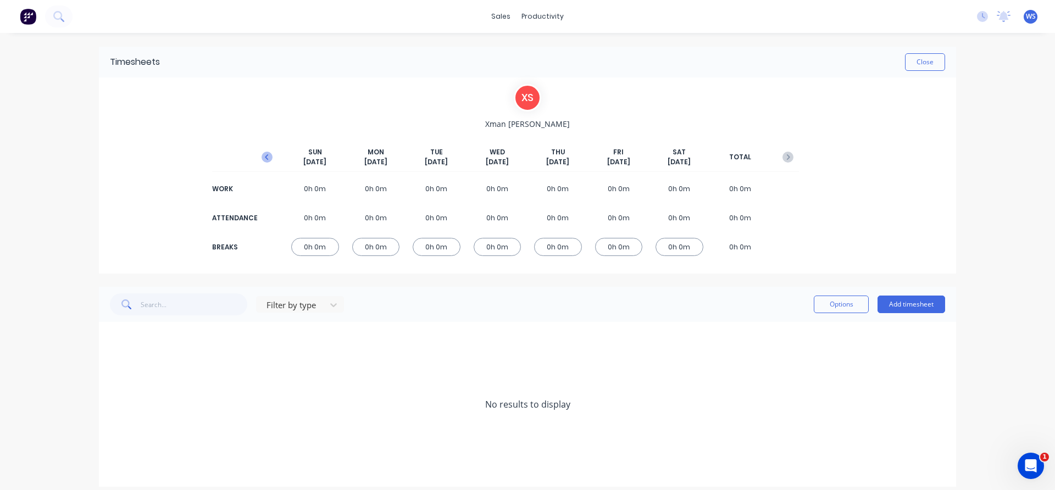
click at [266, 157] on icon "button" at bounding box center [266, 157] width 11 height 11
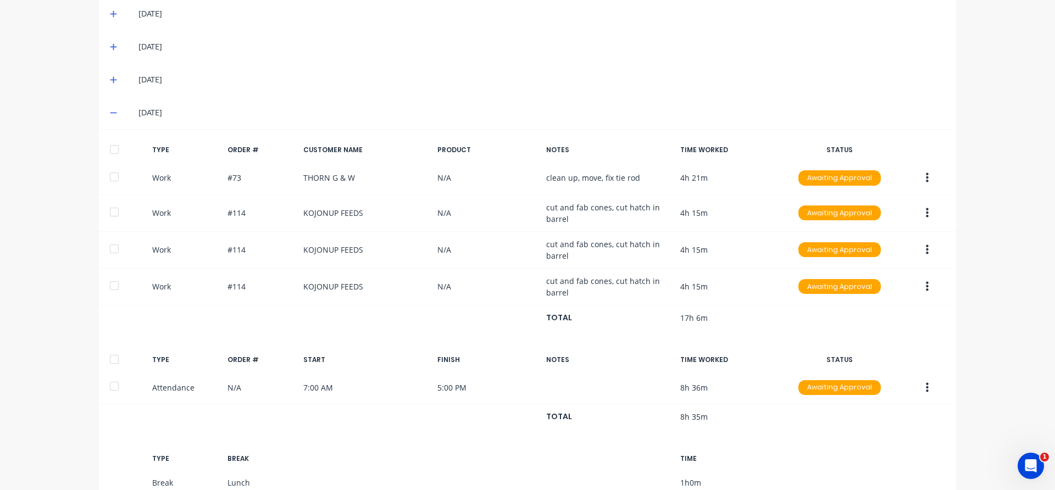
scroll to position [385, 0]
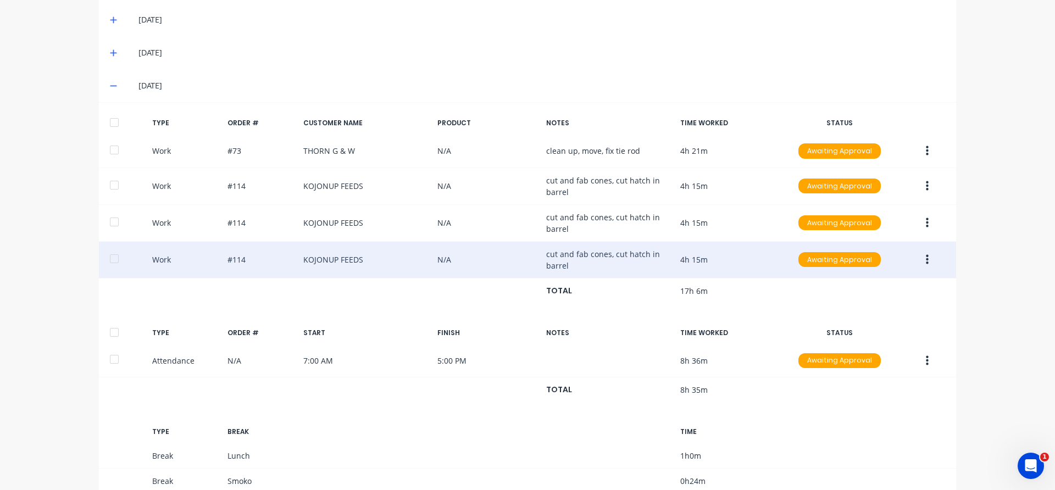
click at [108, 261] on div at bounding box center [114, 259] width 22 height 22
click at [918, 259] on button "button" at bounding box center [927, 260] width 26 height 20
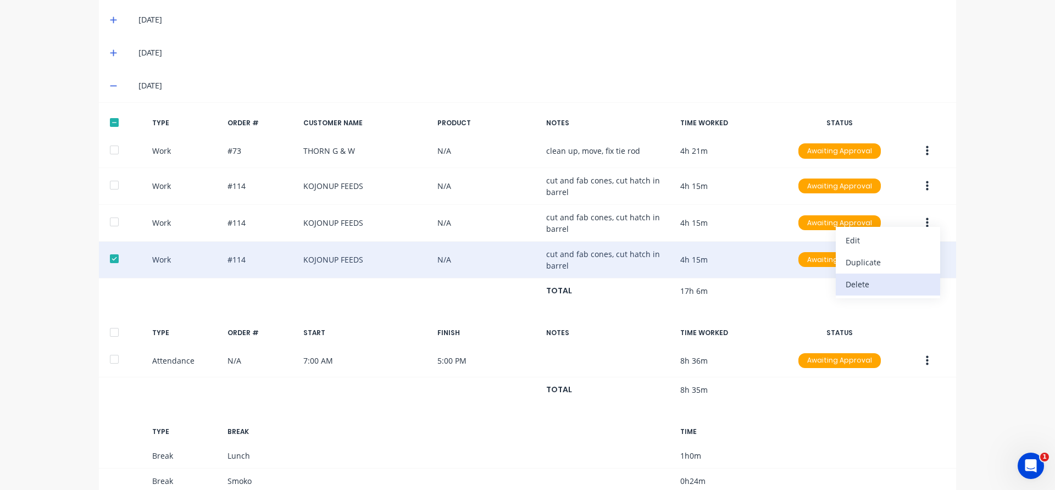
click at [873, 280] on div "Delete" at bounding box center [887, 284] width 85 height 16
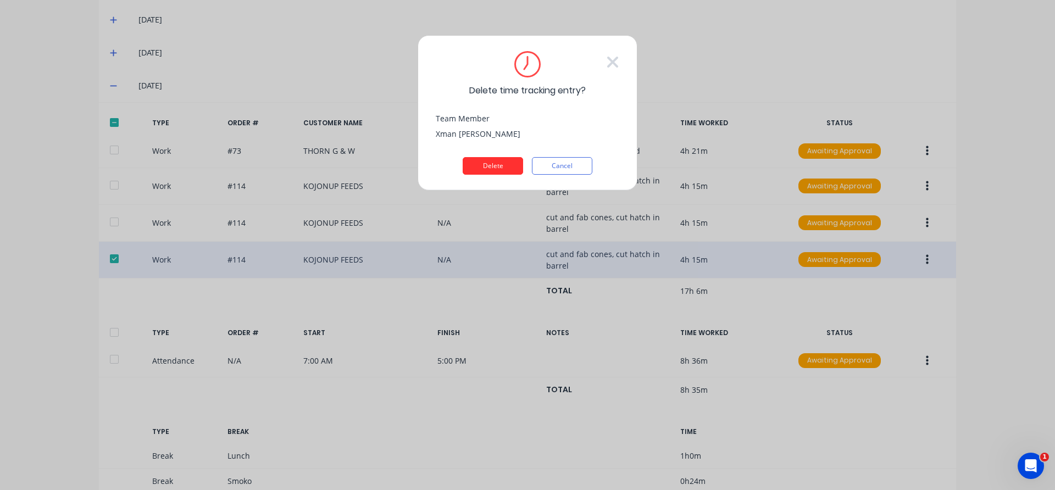
click at [484, 161] on button "Delete" at bounding box center [493, 166] width 60 height 18
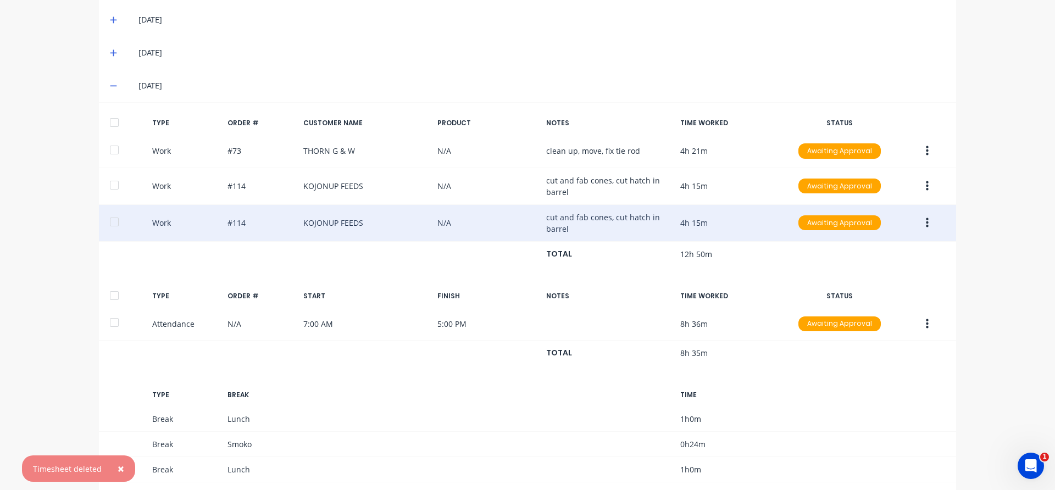
click at [926, 226] on icon "button" at bounding box center [927, 223] width 3 height 10
click at [849, 247] on div "Delete" at bounding box center [887, 248] width 85 height 16
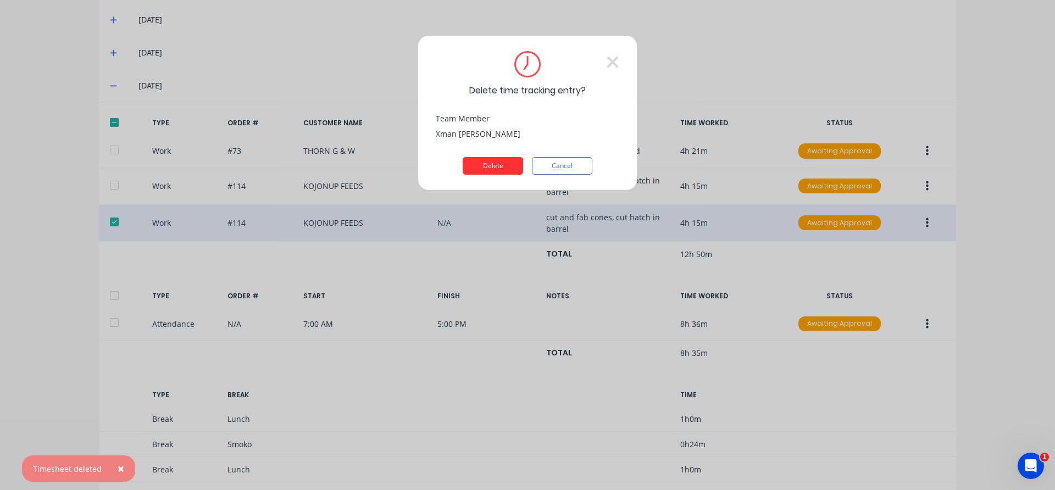
click at [503, 169] on button "Delete" at bounding box center [493, 166] width 60 height 18
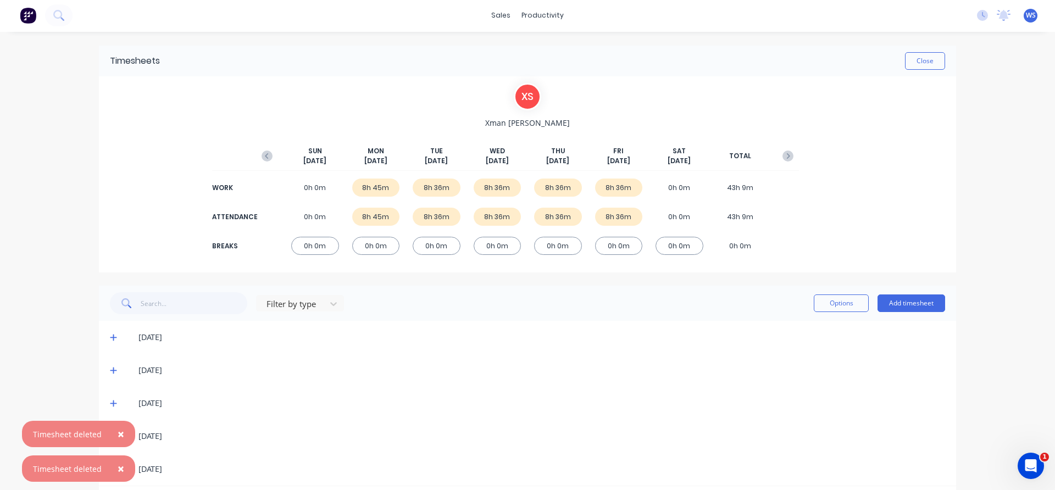
scroll to position [0, 0]
click at [30, 10] on img at bounding box center [28, 16] width 16 height 16
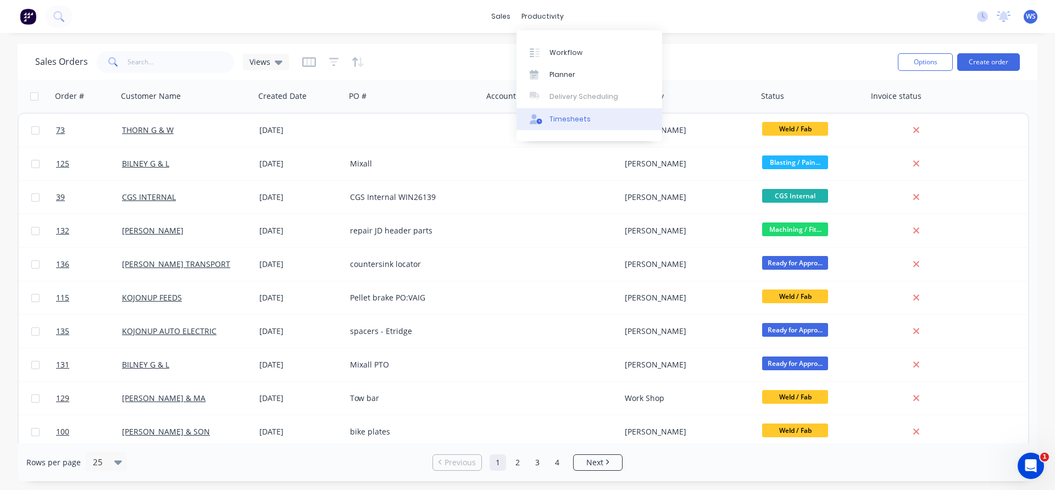
click at [564, 120] on div "Timesheets" at bounding box center [569, 119] width 41 height 10
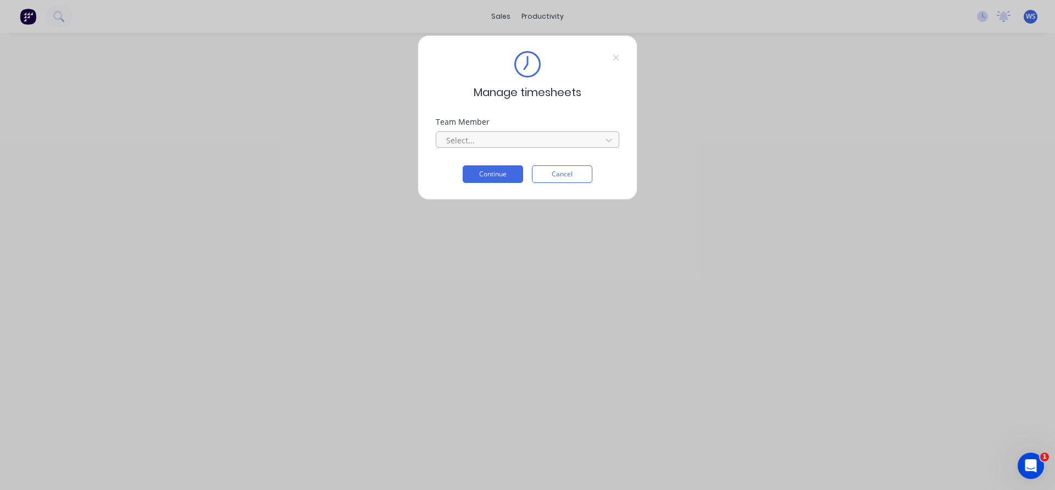
click at [515, 136] on div at bounding box center [520, 140] width 151 height 14
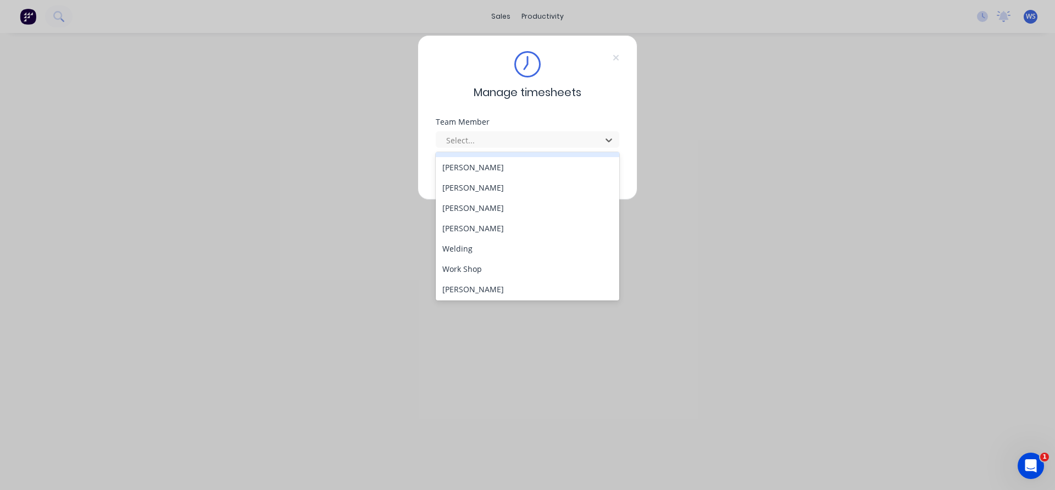
scroll to position [100, 0]
click at [479, 206] on div "[PERSON_NAME]" at bounding box center [527, 207] width 183 height 20
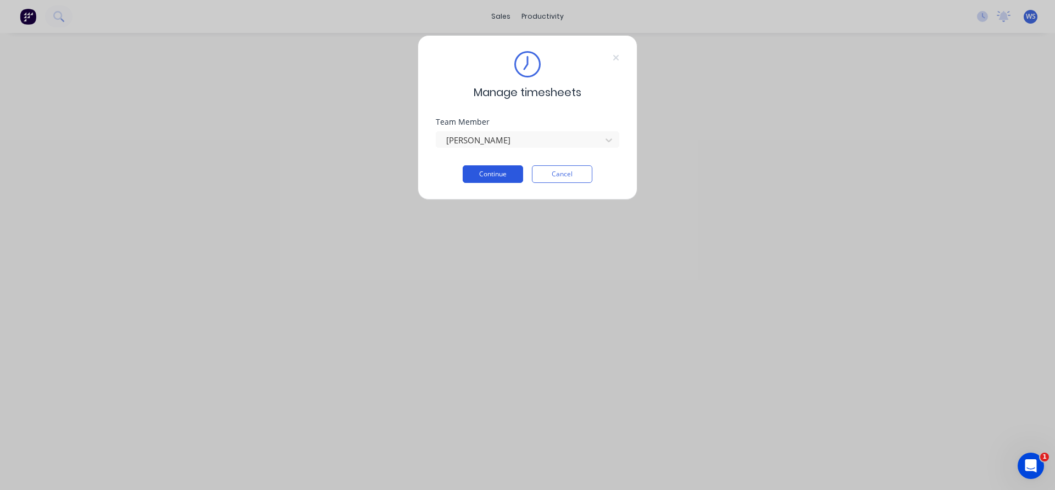
click at [492, 172] on button "Continue" at bounding box center [493, 174] width 60 height 18
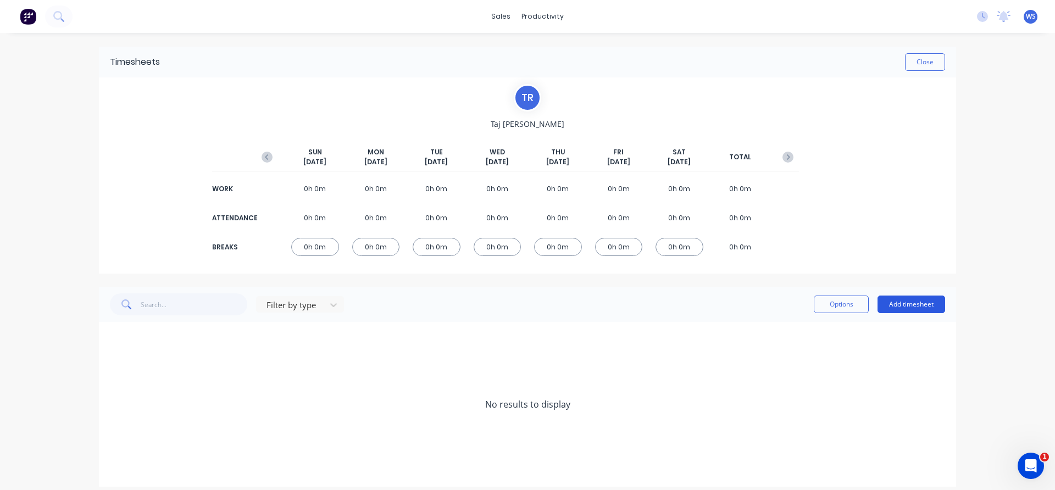
click at [902, 302] on button "Add timesheet" at bounding box center [911, 305] width 68 height 18
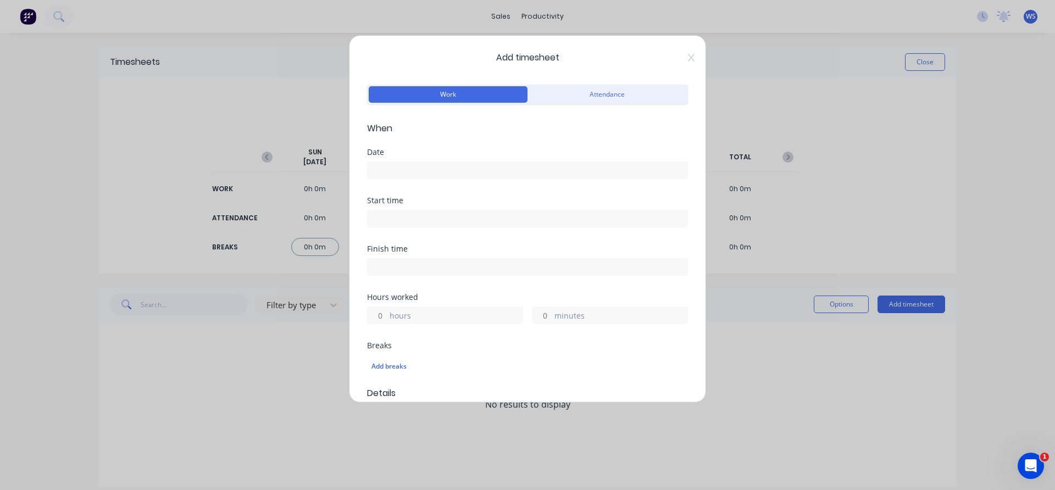
click at [460, 166] on input at bounding box center [527, 170] width 320 height 16
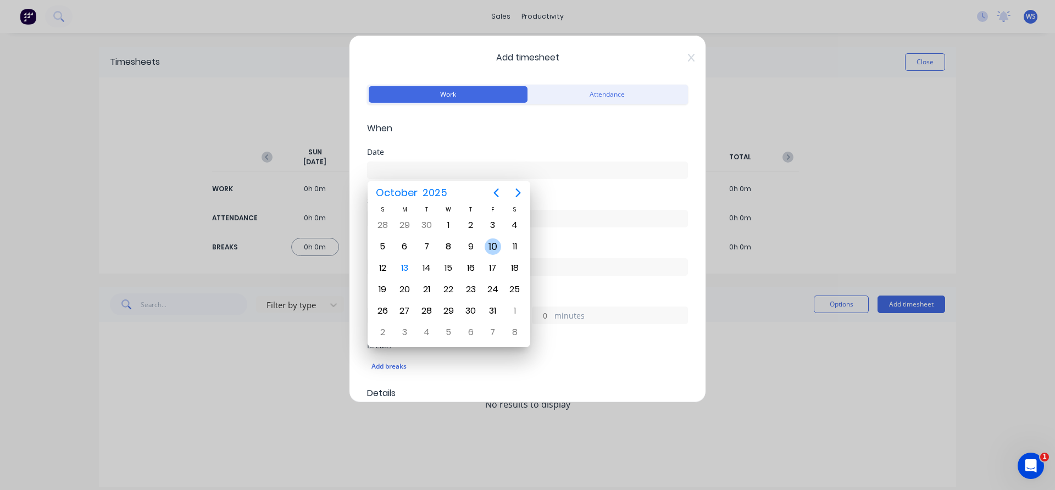
click at [495, 245] on div "10" at bounding box center [492, 246] width 16 height 16
type input "[DATE]"
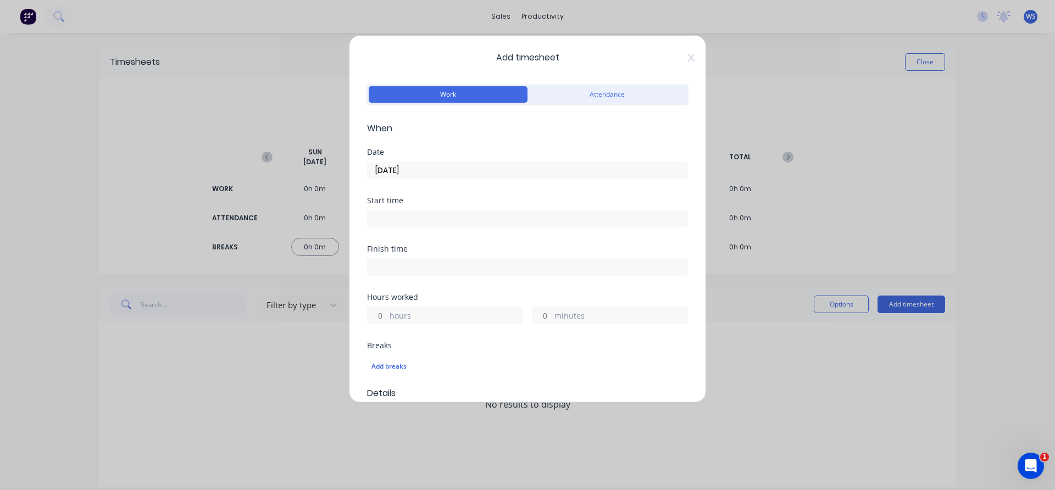
click at [449, 217] on input at bounding box center [527, 218] width 320 height 16
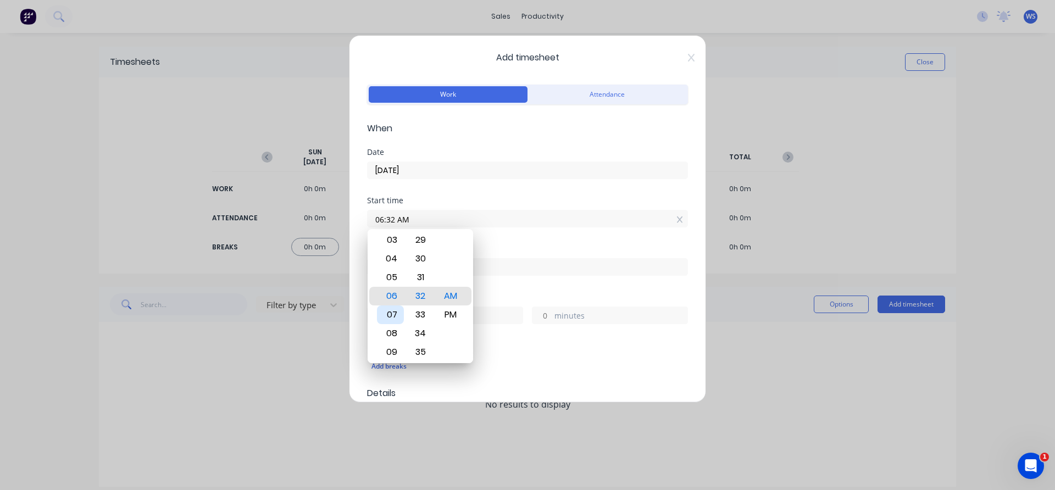
click at [387, 312] on div "07" at bounding box center [390, 314] width 27 height 19
type input "07:00 AM"
click at [561, 241] on div "Start time 07:00 AM" at bounding box center [527, 221] width 321 height 48
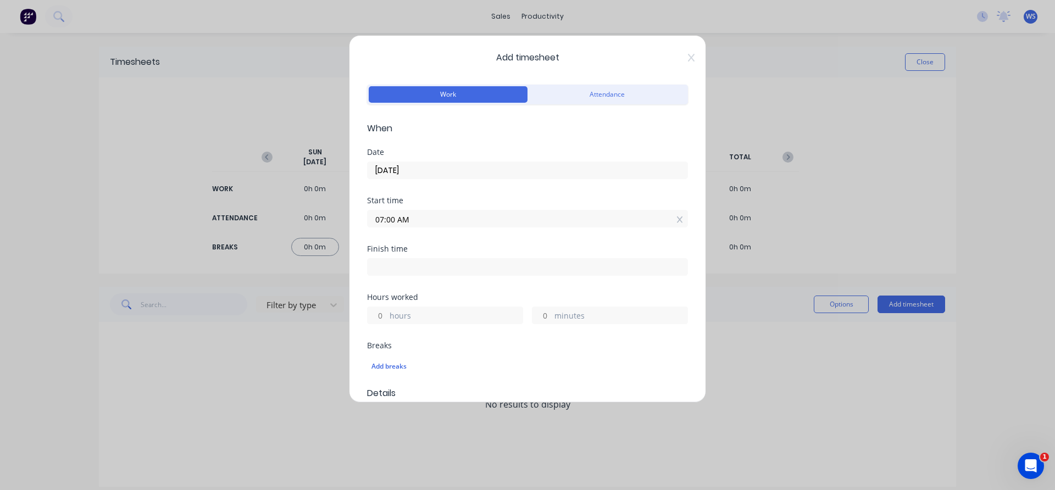
click at [549, 272] on input at bounding box center [527, 267] width 320 height 16
type input "06:32 AM"
type input "23"
type input "32"
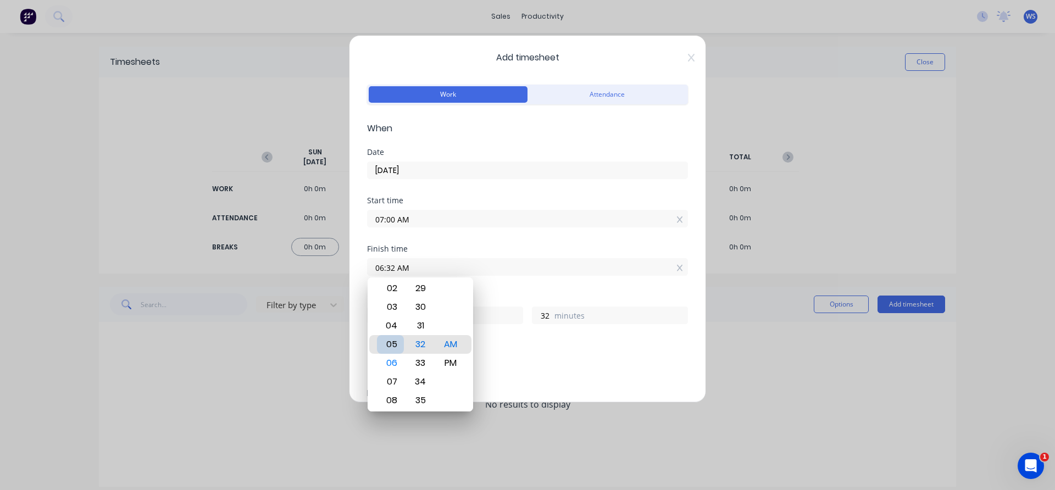
type input "05:32 AM"
type input "22"
type input "05:27 AM"
type input "27"
type input "05:22 AM"
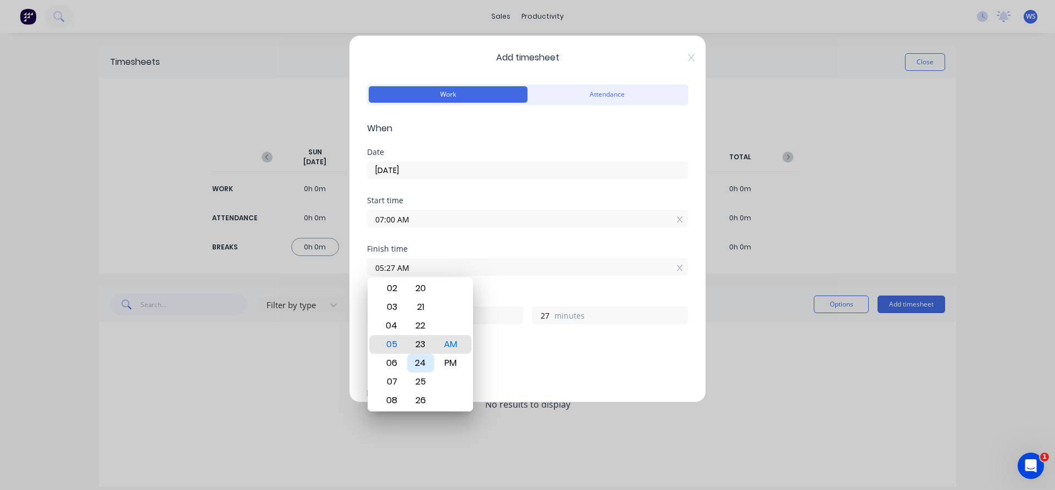
type input "22"
type input "05:17 AM"
type input "17"
type input "05:12 AM"
type input "12"
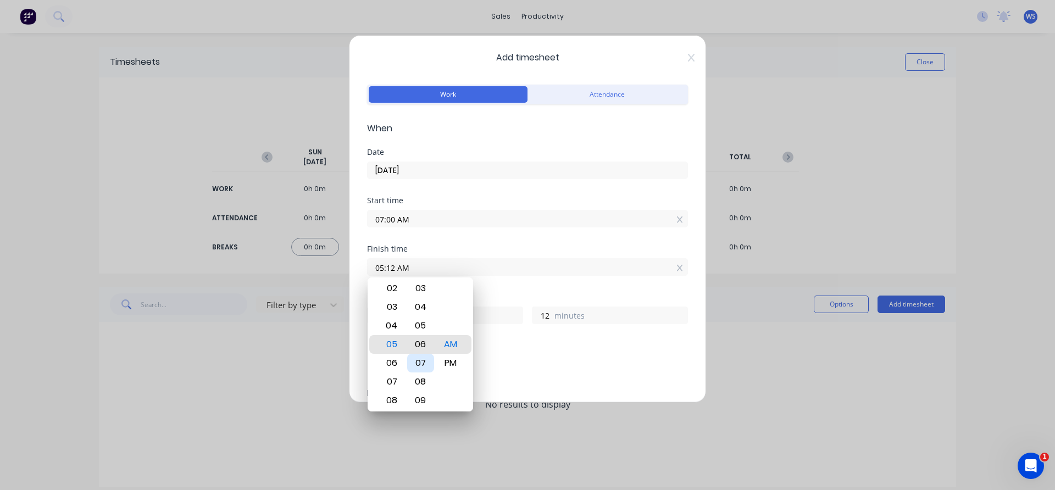
type input "05:06 AM"
type input "6"
type input "05:00 AM"
type input "0"
click at [458, 364] on div "PM" at bounding box center [450, 363] width 27 height 19
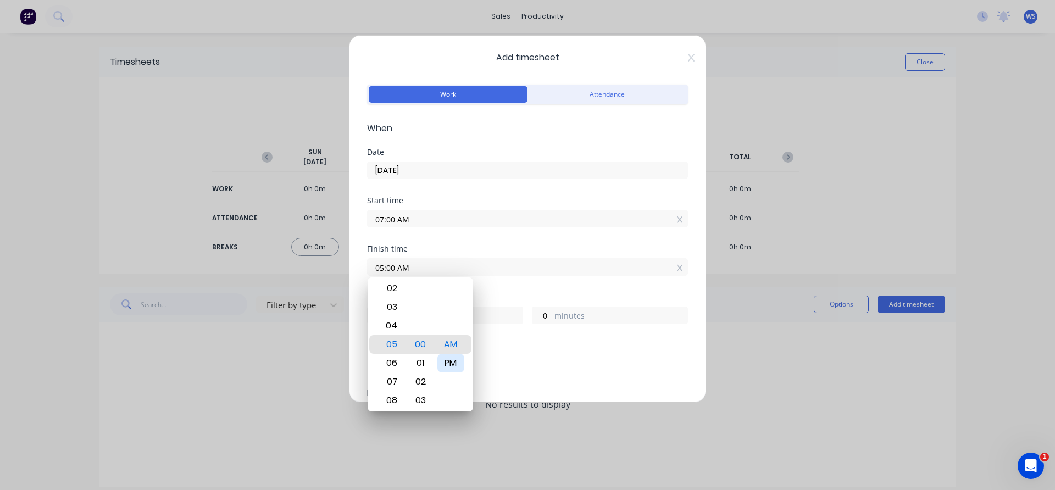
type input "05:00 PM"
type input "10"
click at [523, 238] on div "Start time 07:00 AM" at bounding box center [527, 221] width 321 height 48
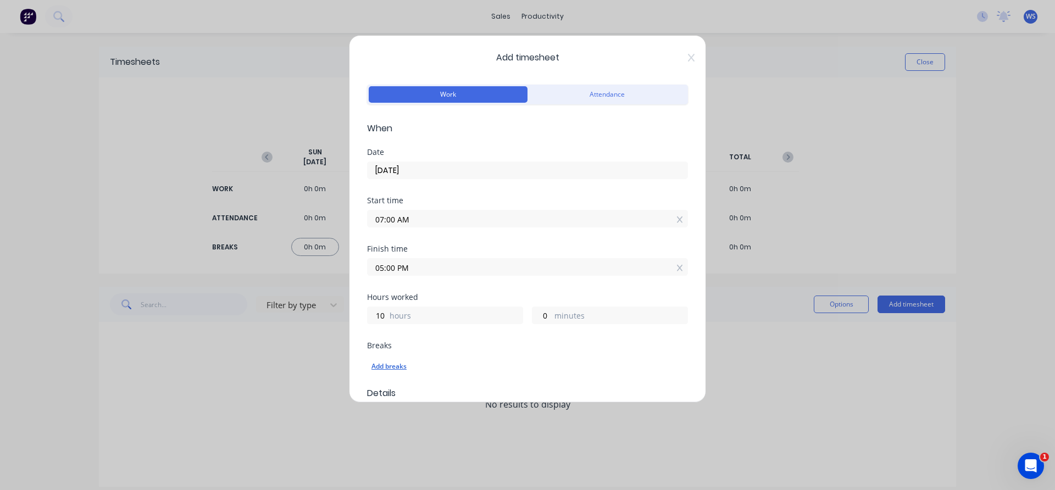
click at [404, 369] on div "Add breaks" at bounding box center [527, 366] width 312 height 14
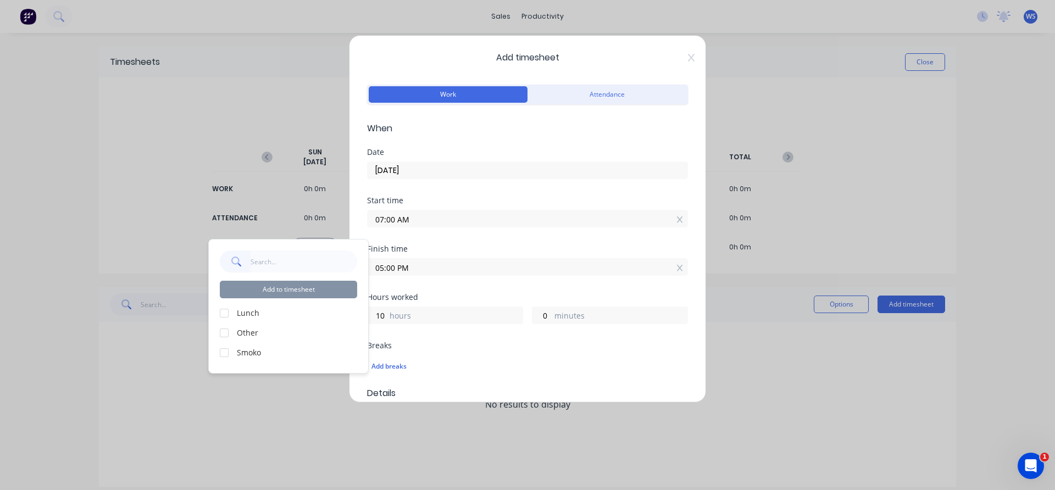
click at [228, 315] on div at bounding box center [224, 313] width 22 height 22
click at [224, 354] on div at bounding box center [224, 353] width 22 height 22
click at [305, 291] on button "Add to timesheet" at bounding box center [288, 290] width 137 height 18
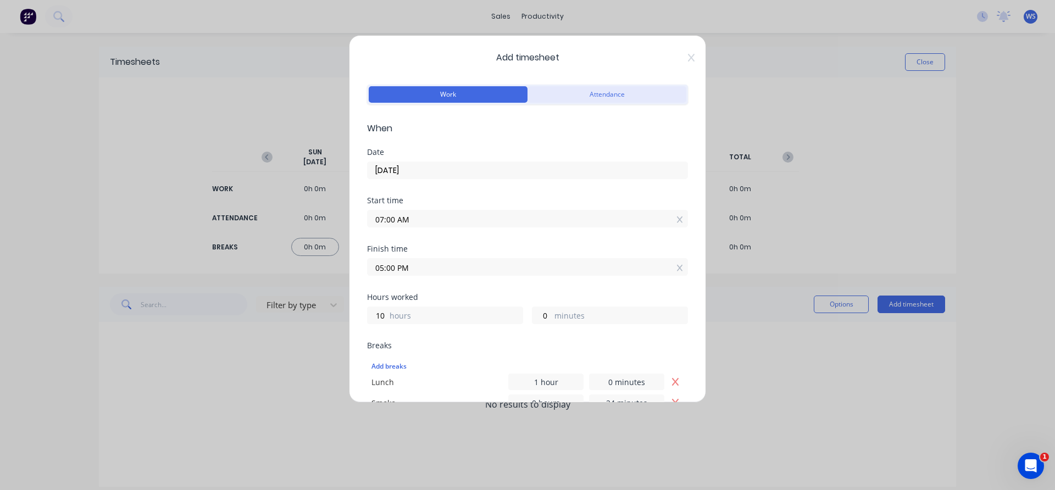
click at [576, 92] on button "Attendance" at bounding box center [606, 94] width 159 height 16
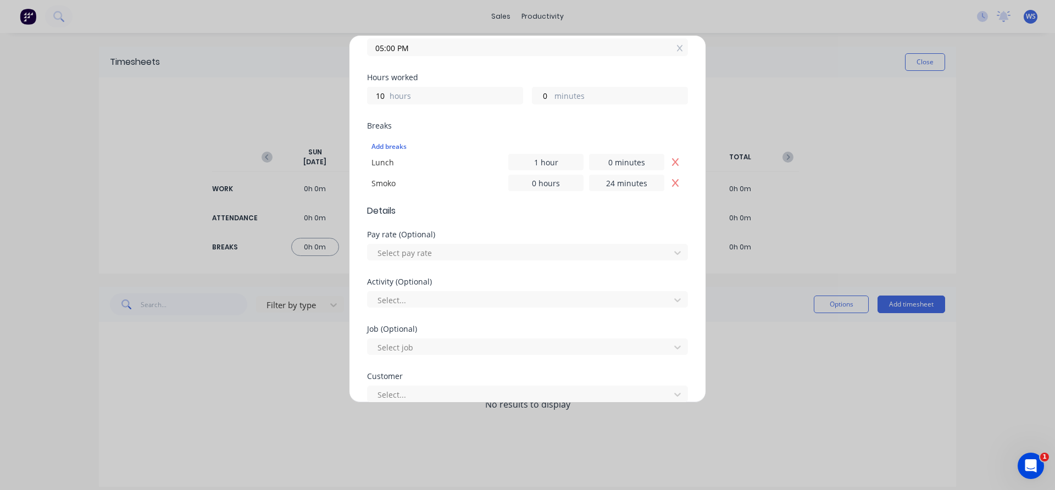
scroll to position [359, 0]
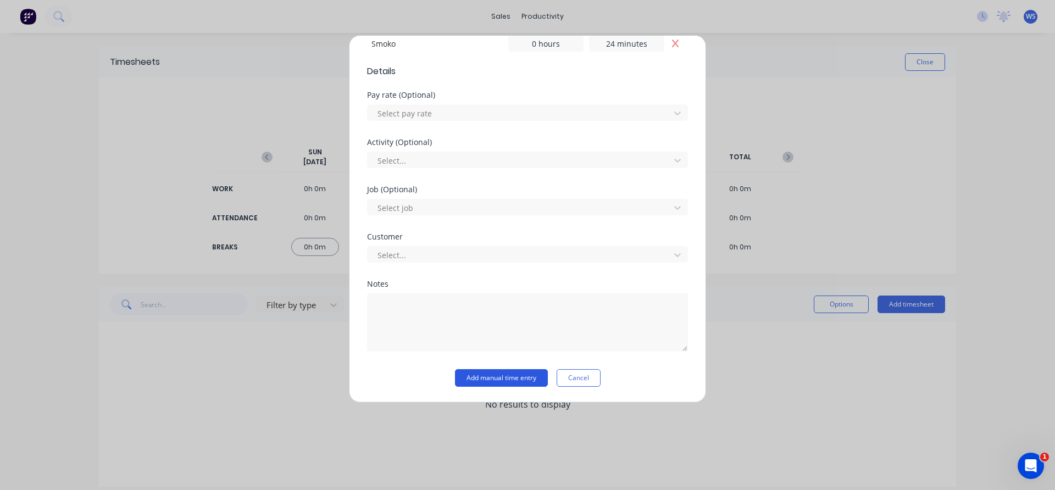
click at [481, 377] on button "Add manual time entry" at bounding box center [501, 378] width 93 height 18
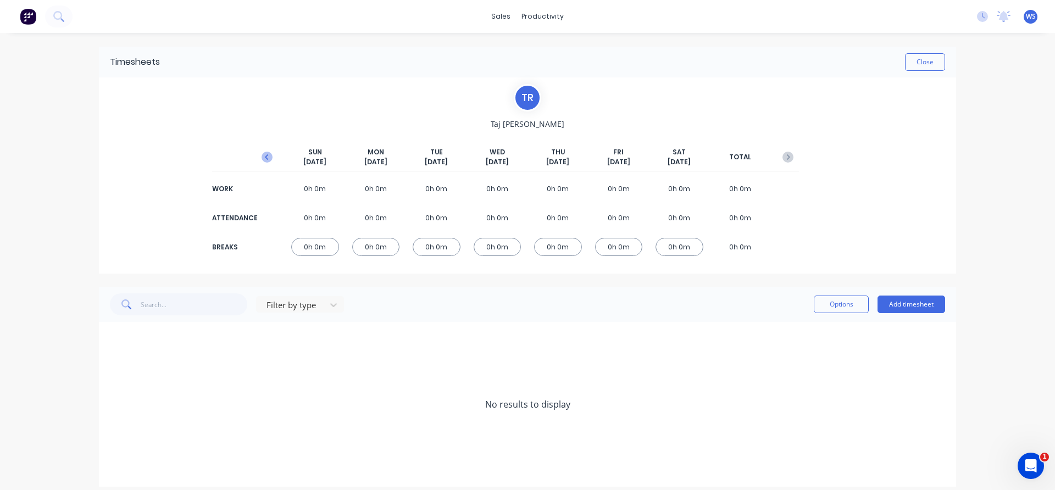
click at [265, 155] on icon "button" at bounding box center [266, 156] width 3 height 5
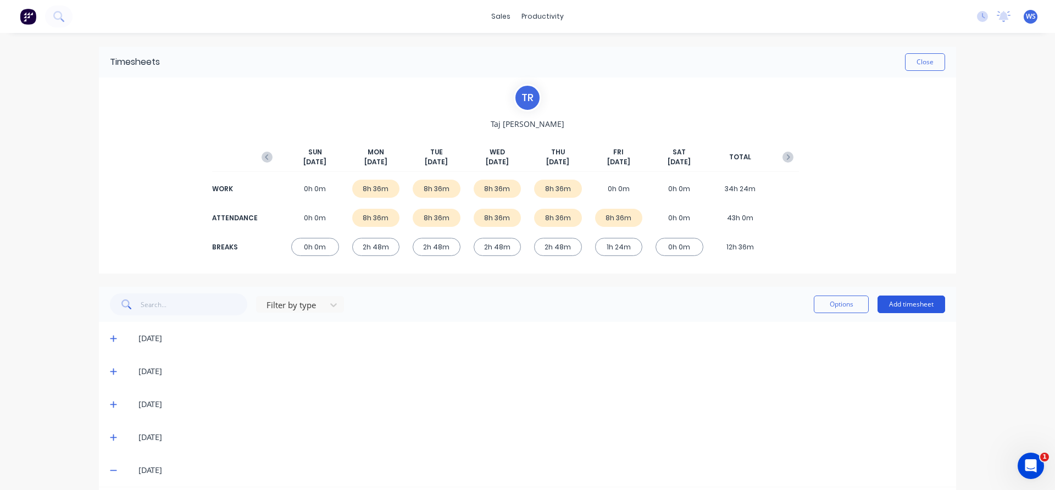
click at [892, 307] on button "Add timesheet" at bounding box center [911, 305] width 68 height 18
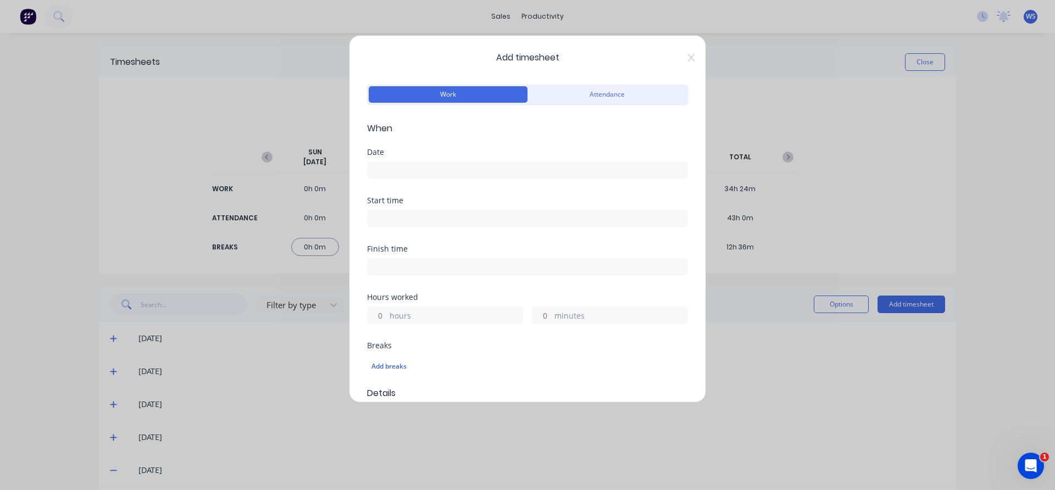
click at [426, 170] on input at bounding box center [527, 170] width 320 height 16
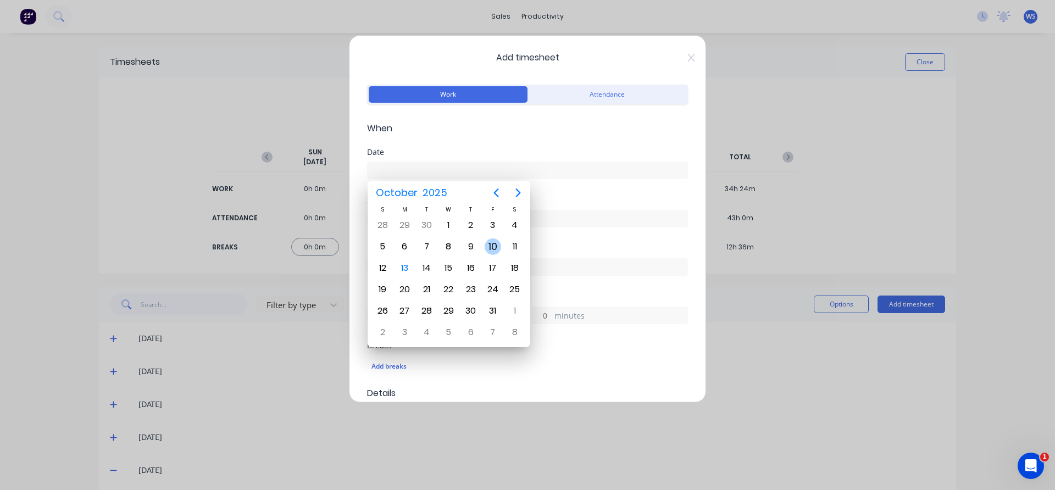
click at [488, 256] on div "10" at bounding box center [493, 246] width 22 height 21
type input "[DATE]"
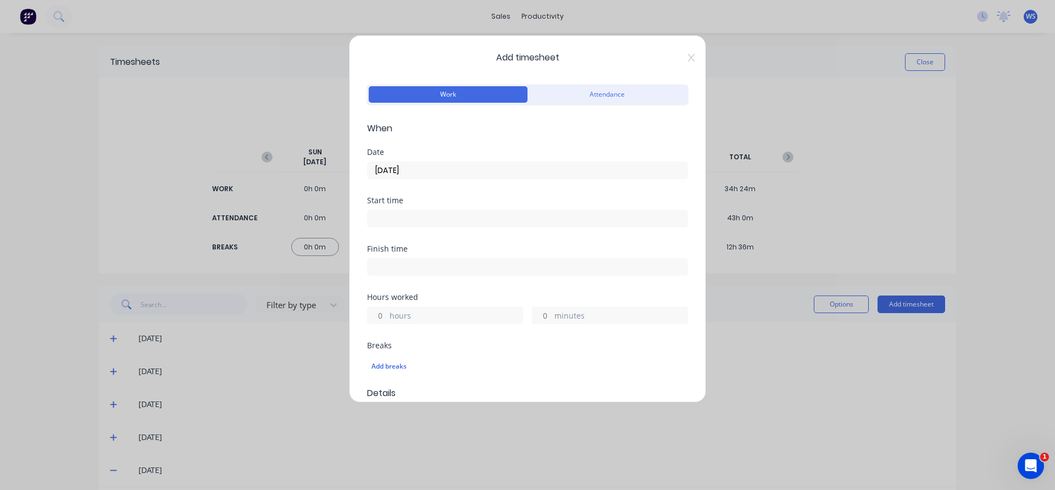
click at [442, 225] on input at bounding box center [527, 218] width 320 height 16
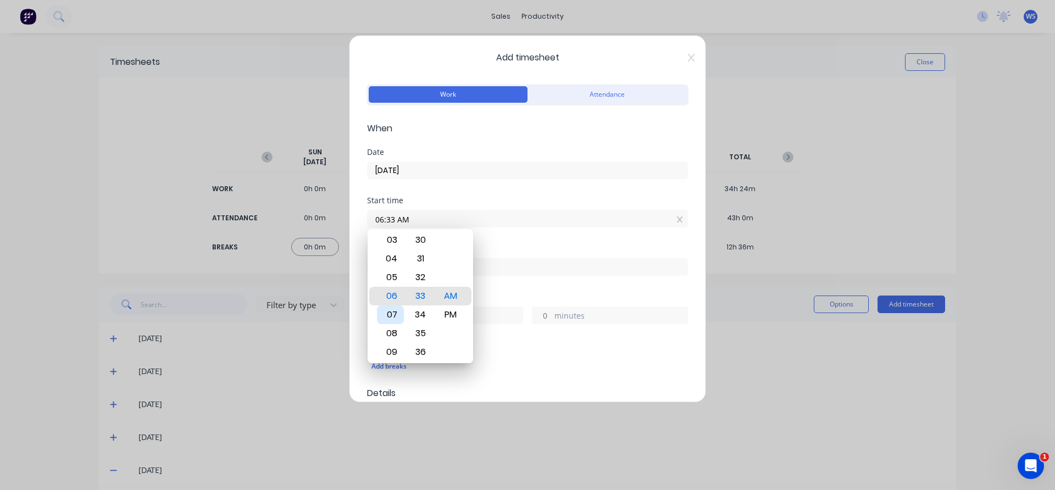
click at [391, 307] on div "07" at bounding box center [390, 314] width 27 height 19
type input "07:00 AM"
click at [523, 249] on div "Finish time" at bounding box center [527, 249] width 321 height 8
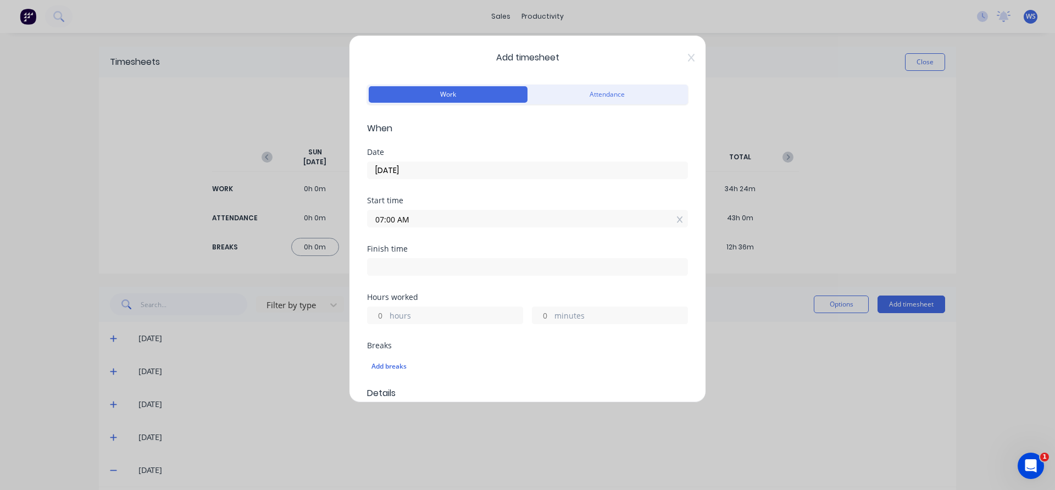
click at [509, 265] on input at bounding box center [527, 267] width 320 height 16
type input "06:33 AM"
type input "23"
type input "33"
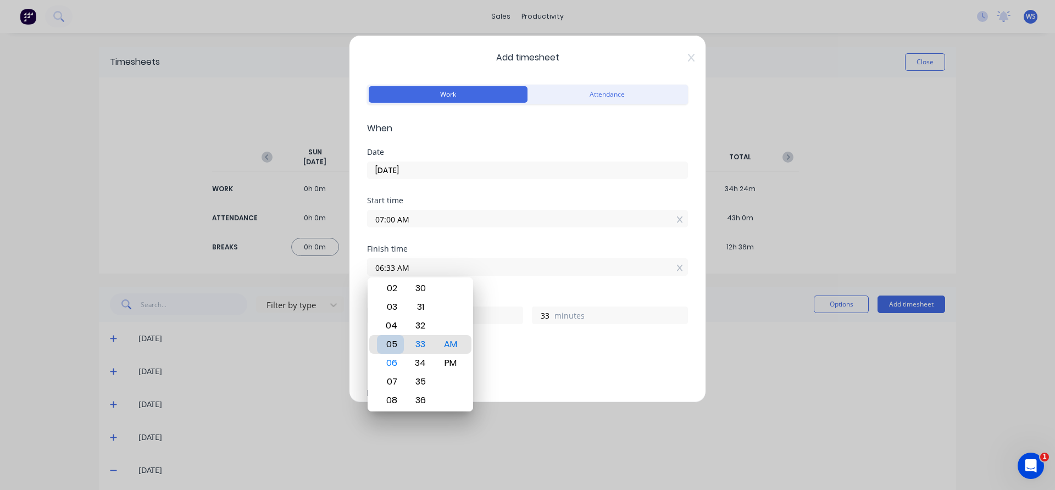
type input "05:33 AM"
type input "22"
type input "04:33 AM"
type input "21"
type input "04:32 AM"
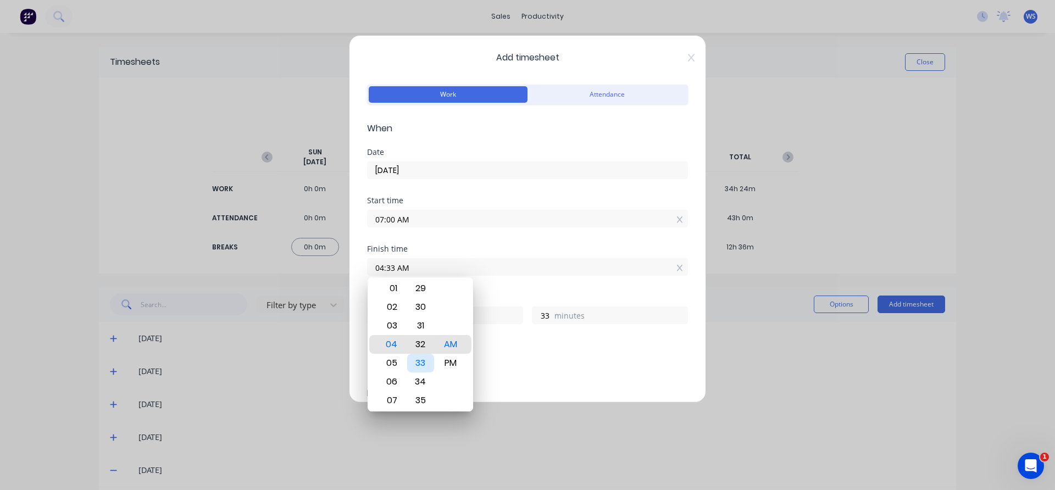
type input "32"
type input "04:30 AM"
type input "30"
type input "04:30 PM"
type input "9"
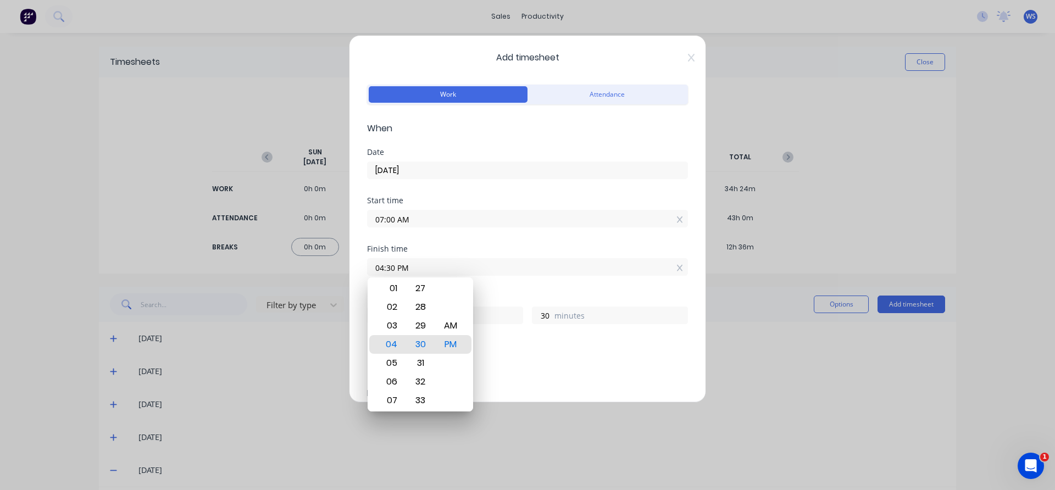
click at [513, 294] on div "Hours worked" at bounding box center [527, 297] width 321 height 8
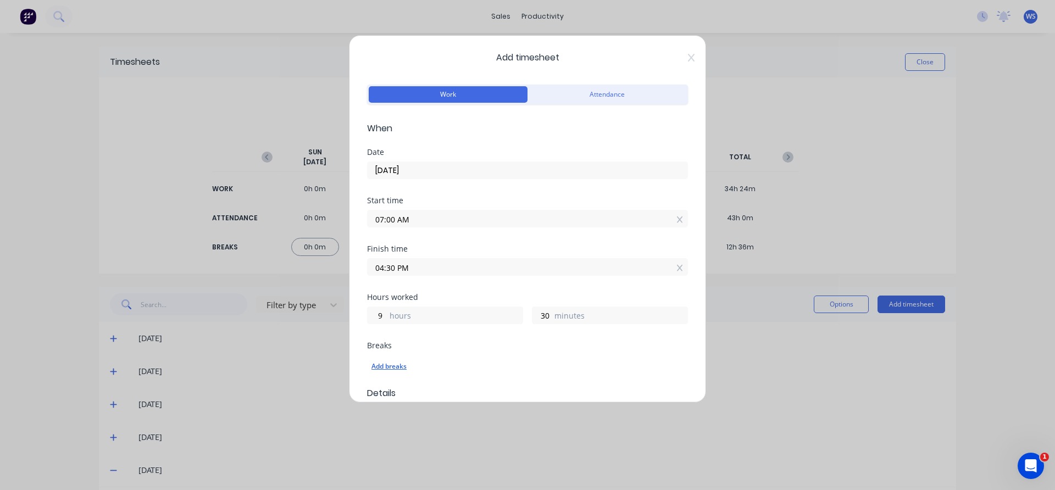
click at [396, 365] on div "Add breaks" at bounding box center [527, 366] width 312 height 14
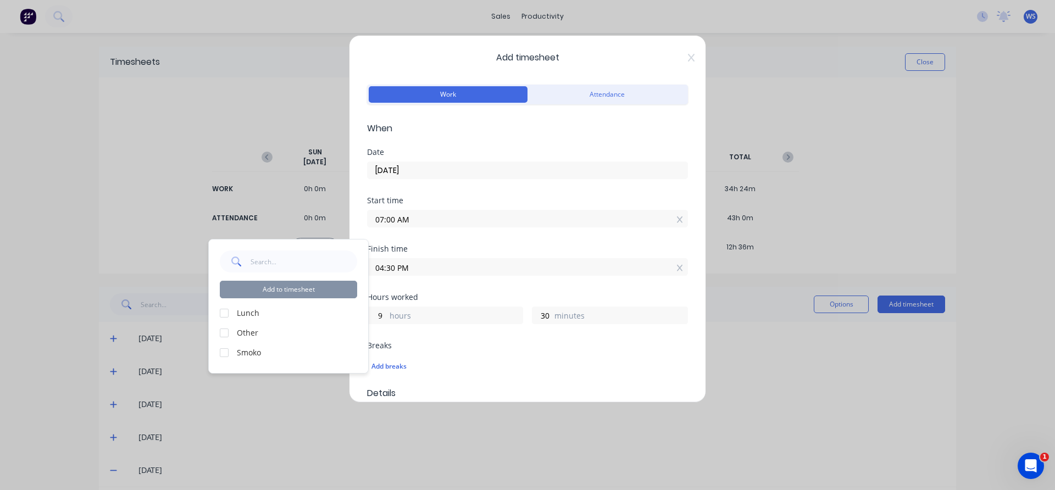
click at [226, 316] on div at bounding box center [224, 313] width 22 height 22
click at [222, 349] on div at bounding box center [224, 353] width 22 height 22
click at [282, 287] on button "Add to timesheet" at bounding box center [288, 290] width 137 height 18
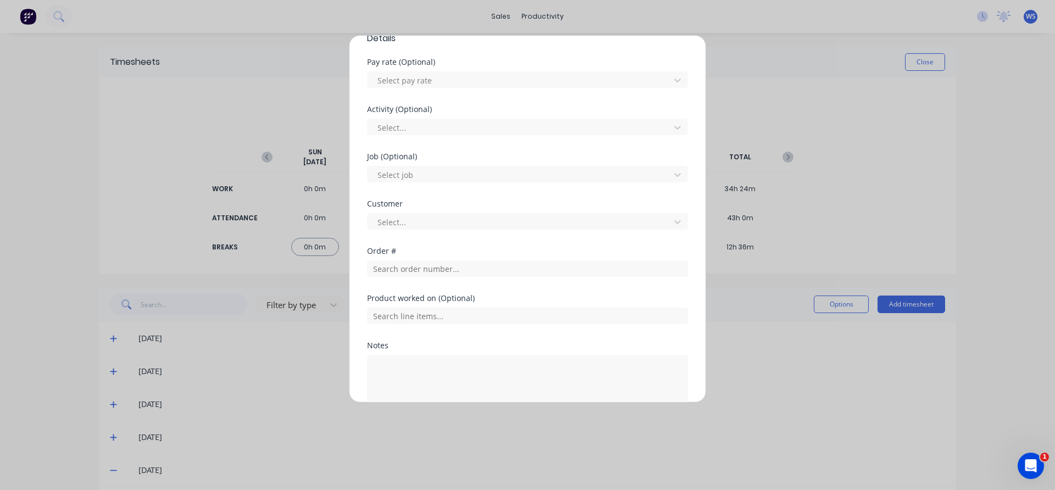
scroll to position [454, 0]
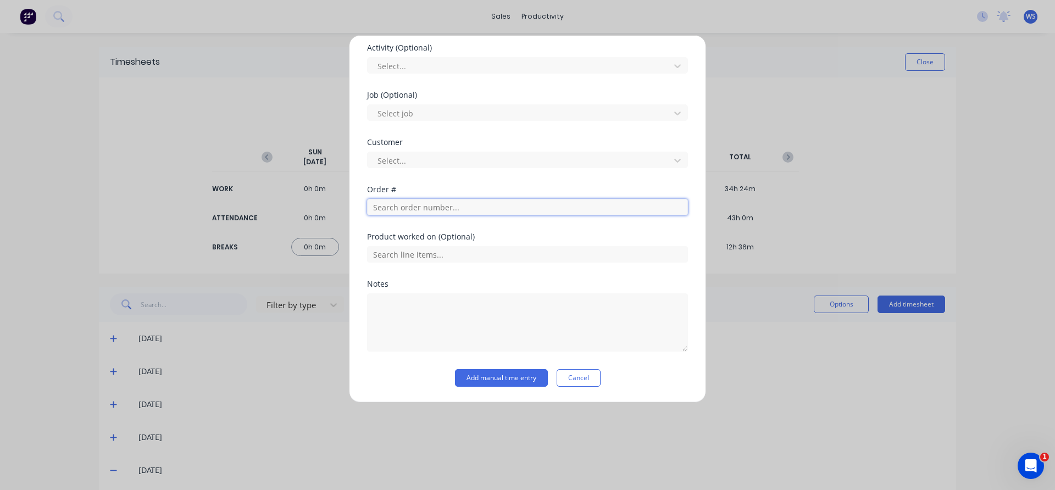
click at [453, 208] on input "text" at bounding box center [527, 207] width 321 height 16
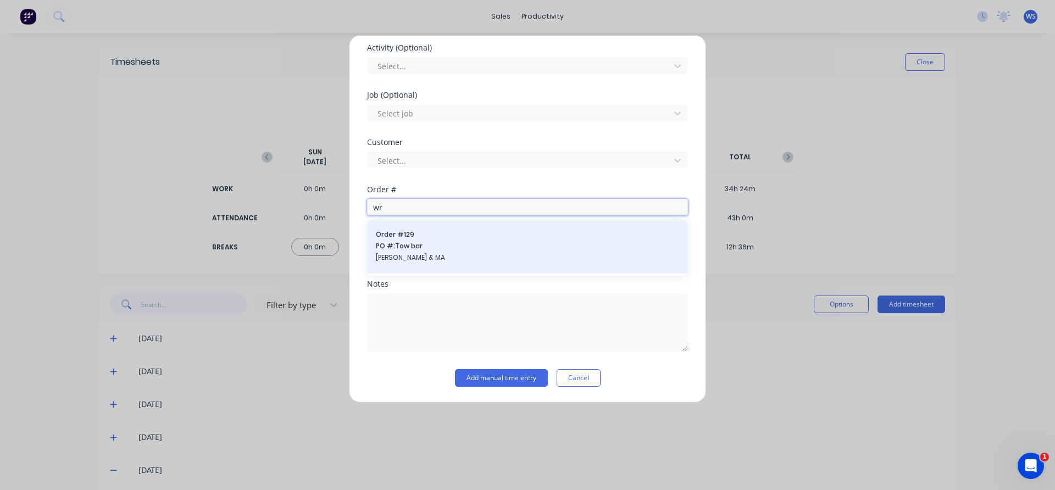
type input "wr"
click at [443, 242] on span "PO #: Tow bar" at bounding box center [527, 246] width 303 height 10
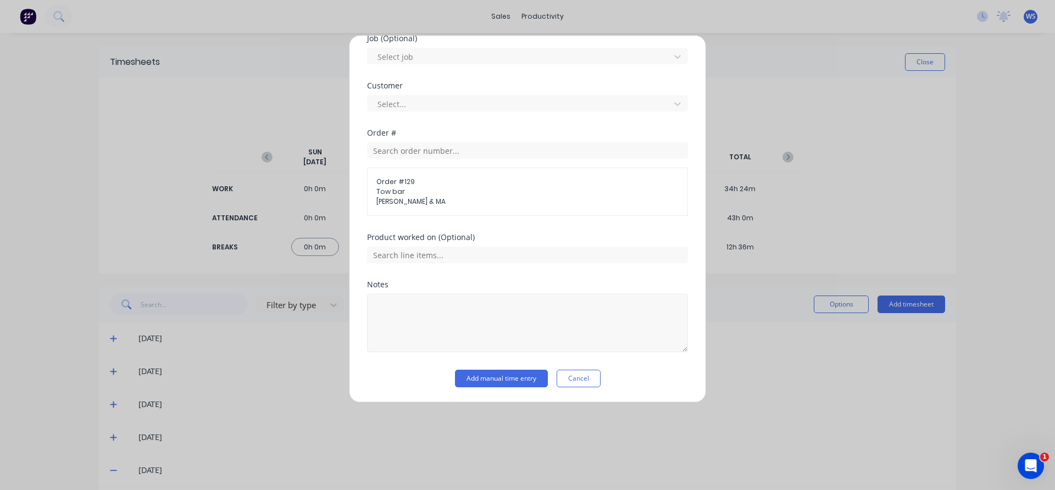
scroll to position [511, 0]
drag, startPoint x: 471, startPoint y: 381, endPoint x: 417, endPoint y: 414, distance: 63.1
click at [417, 414] on div "Add timesheet Work Attendance When Date [DATE] Start time 07:00 AM Finish time …" at bounding box center [527, 245] width 1055 height 490
click at [471, 373] on button "Add manual time entry" at bounding box center [501, 378] width 93 height 18
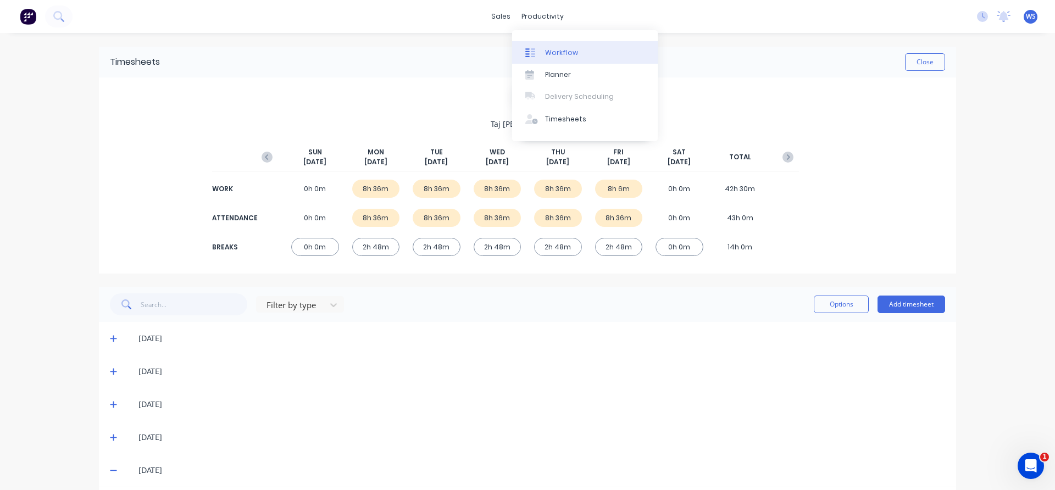
click at [551, 56] on div "Workflow" at bounding box center [561, 53] width 33 height 10
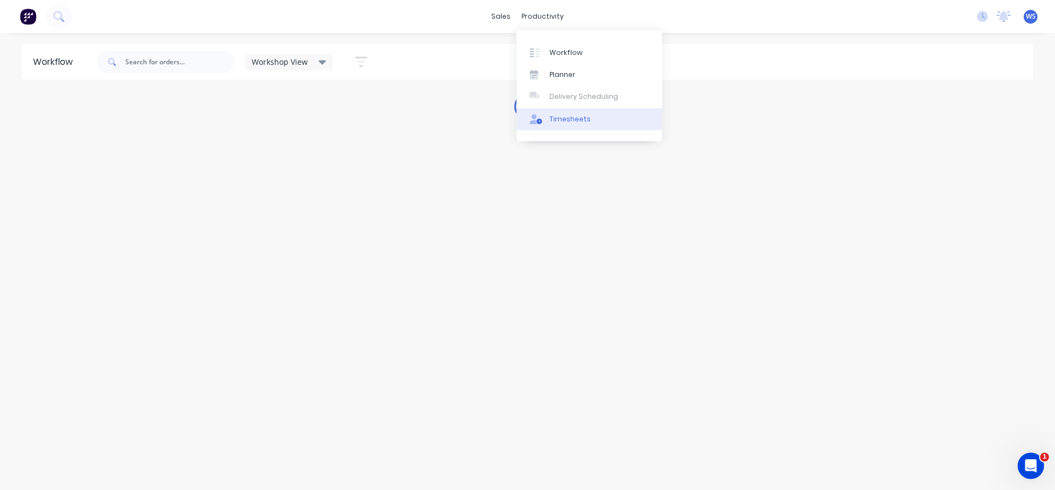
click at [564, 123] on div "Timesheets" at bounding box center [569, 119] width 41 height 10
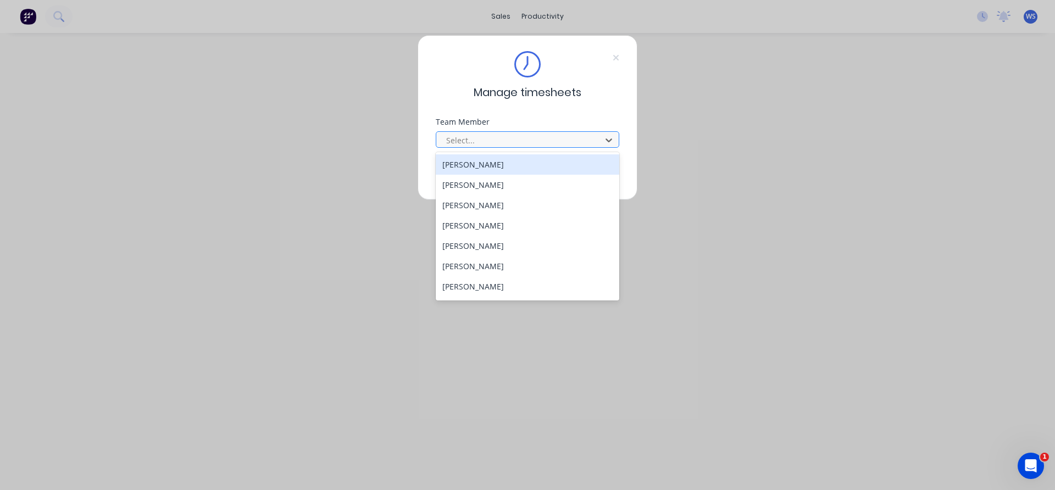
click at [534, 143] on div at bounding box center [520, 140] width 151 height 14
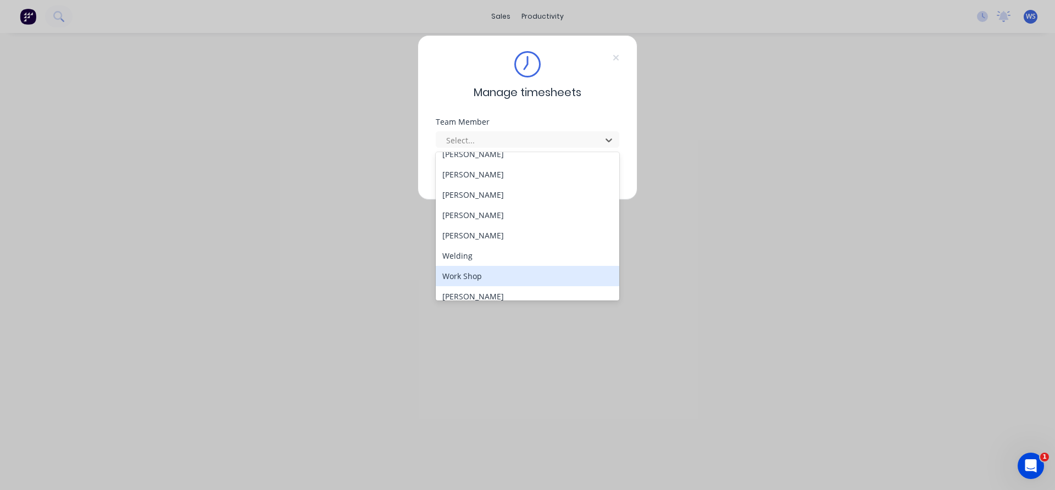
scroll to position [100, 0]
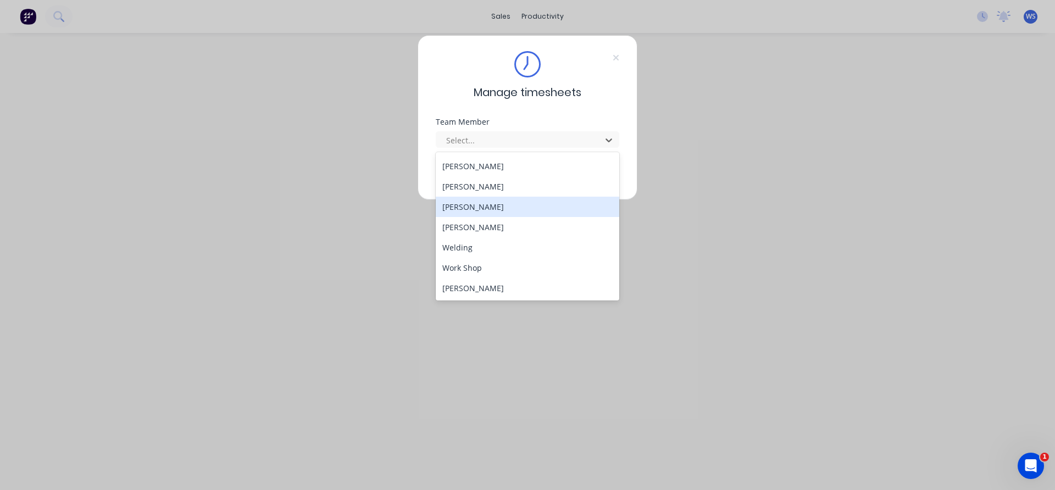
click at [466, 203] on div "[PERSON_NAME]" at bounding box center [527, 207] width 183 height 20
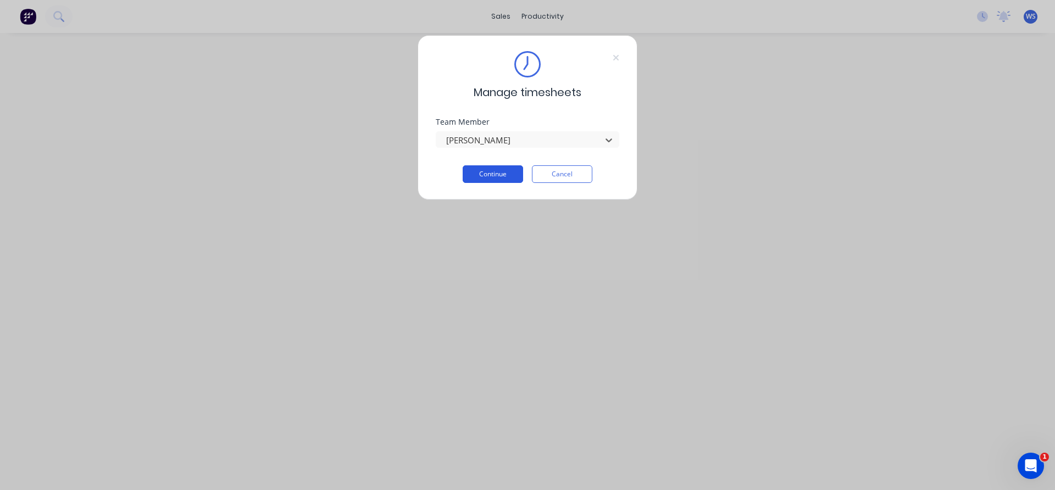
click at [480, 177] on button "Continue" at bounding box center [493, 174] width 60 height 18
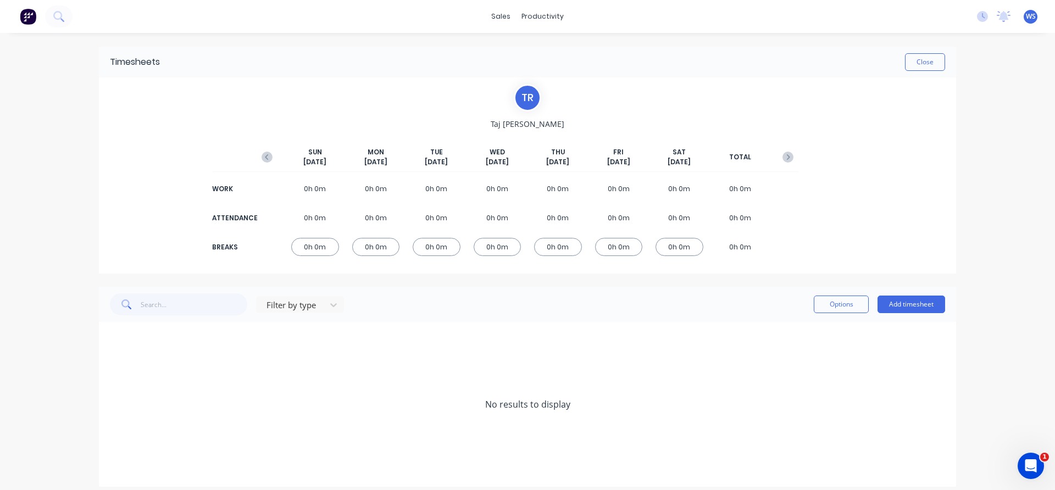
click at [915, 313] on div "Options Add timesheet" at bounding box center [879, 304] width 131 height 22
click at [911, 303] on button "Add timesheet" at bounding box center [911, 305] width 68 height 18
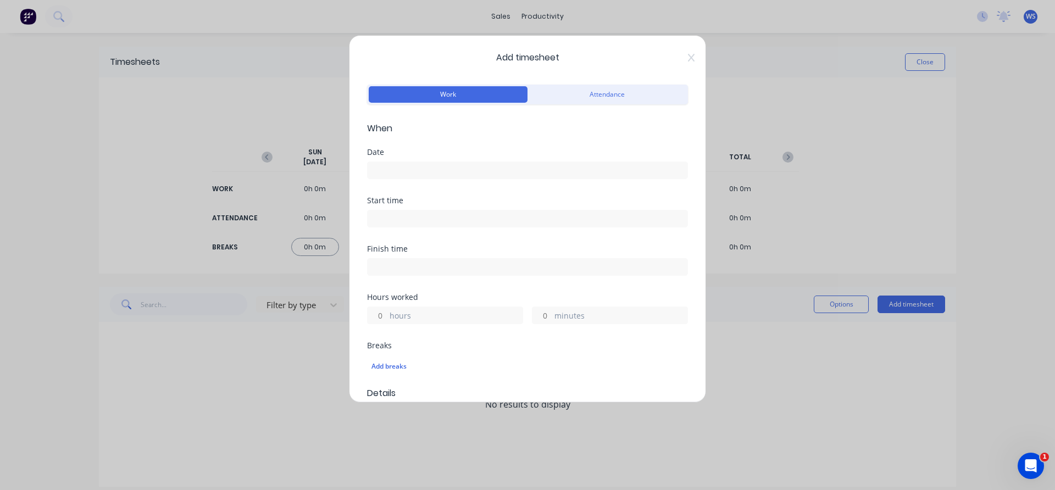
click at [452, 172] on input at bounding box center [527, 170] width 320 height 16
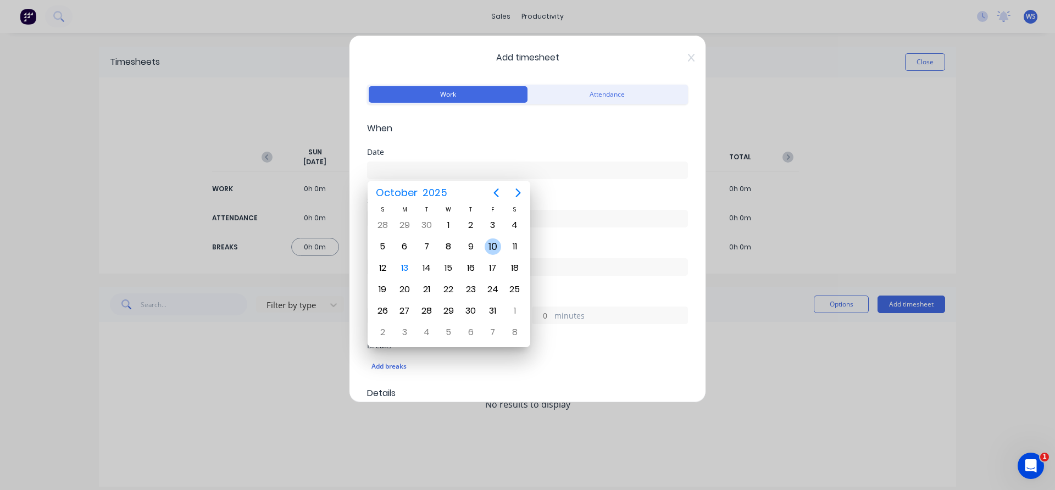
click at [491, 242] on div "10" at bounding box center [492, 246] width 16 height 16
type input "[DATE]"
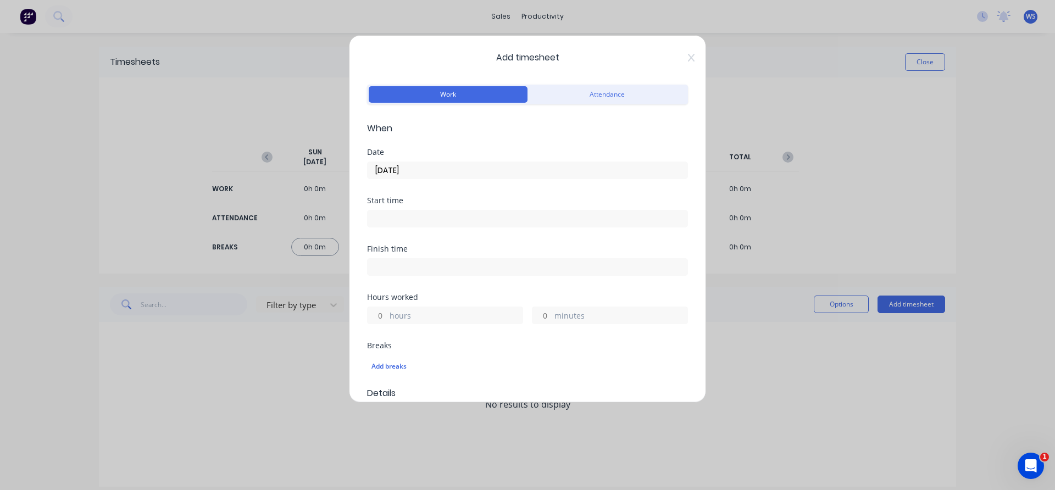
click at [457, 218] on input at bounding box center [527, 218] width 320 height 16
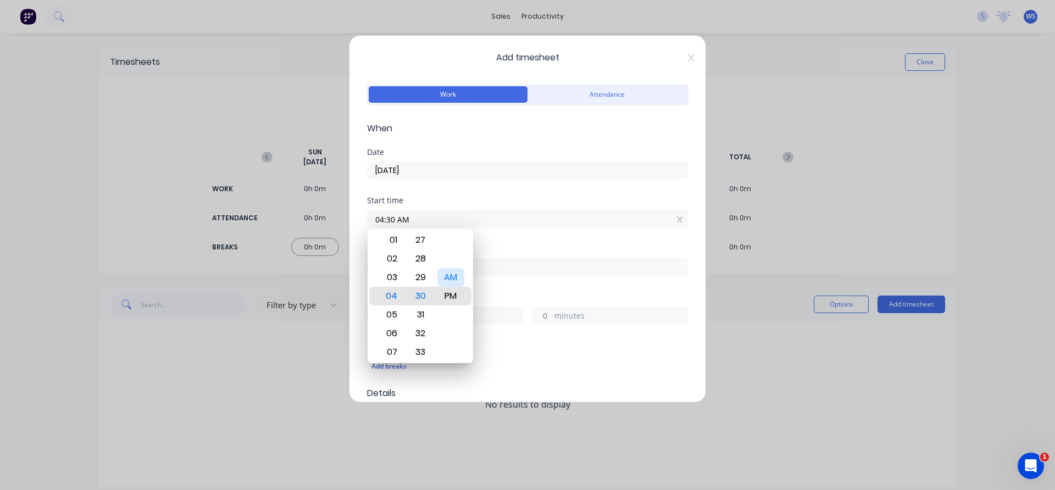
type input "04:30 PM"
click at [508, 247] on div "Finish time" at bounding box center [527, 249] width 321 height 8
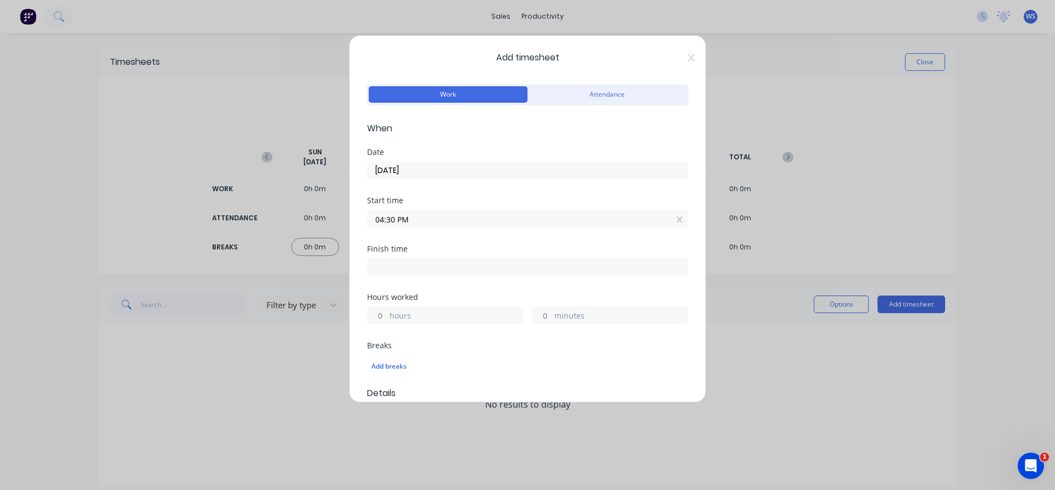
click at [501, 265] on input at bounding box center [527, 267] width 320 height 16
type input "06:34 AM"
type input "14"
type input "4"
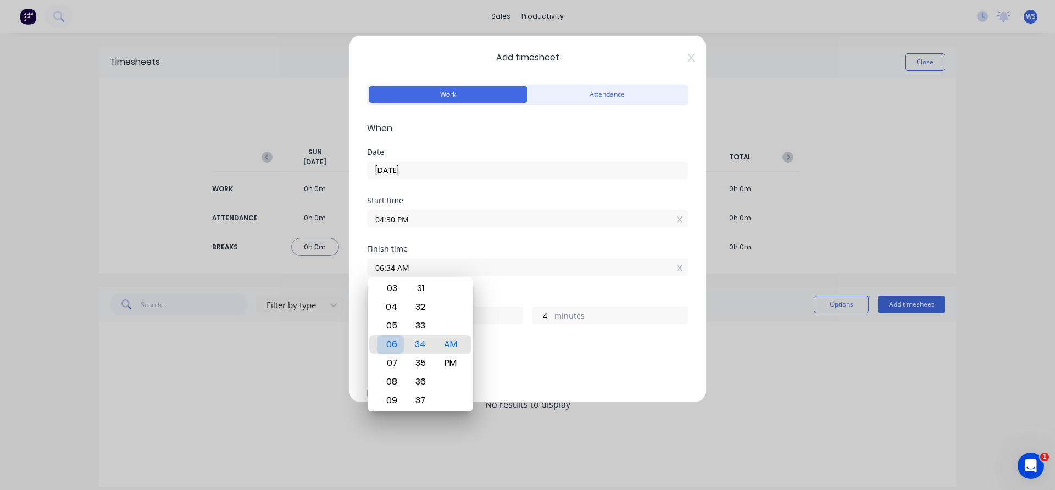
type input "05:34 AM"
type input "13"
type input "05:30 AM"
type input "0"
type input "05:24 AM"
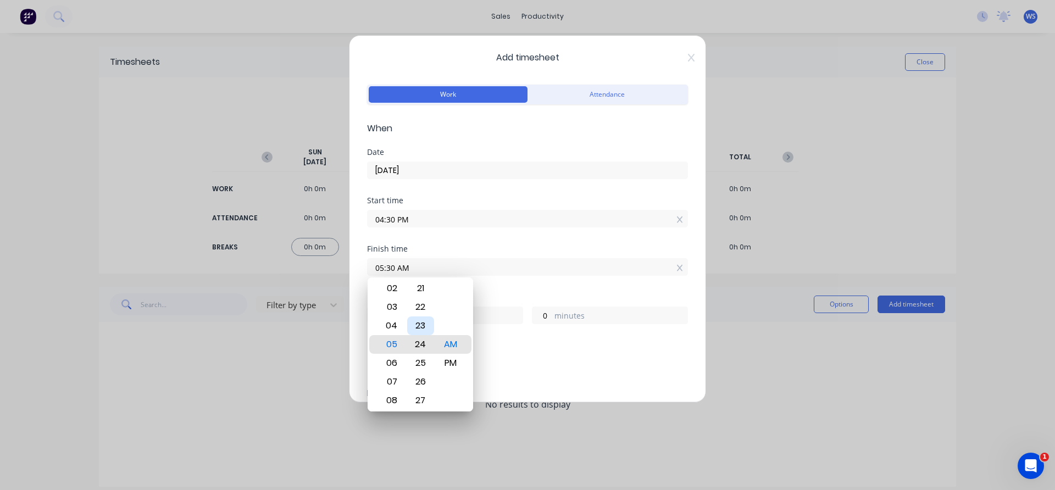
type input "12"
type input "54"
type input "05:18 AM"
type input "48"
type input "05:13 AM"
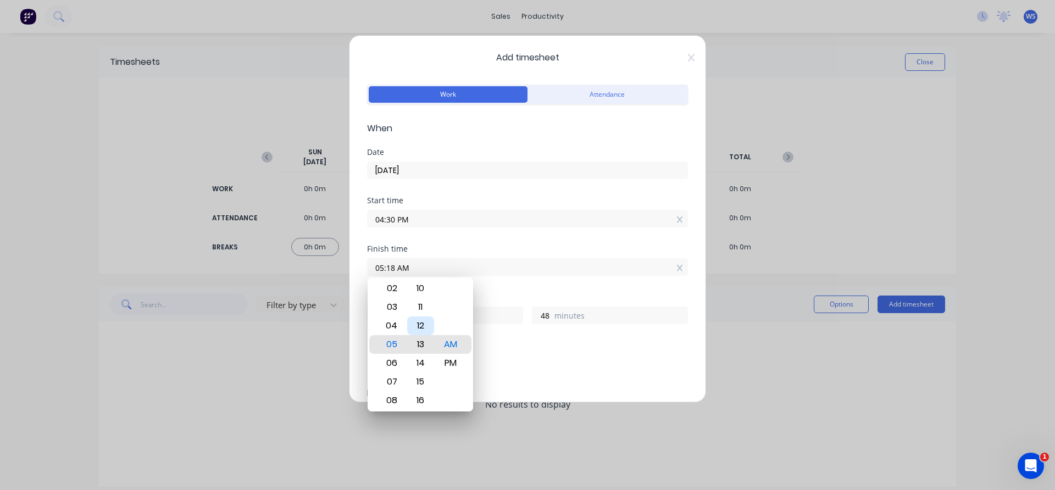
type input "43"
type input "05:08 AM"
type input "38"
type input "05:01 AM"
type input "31"
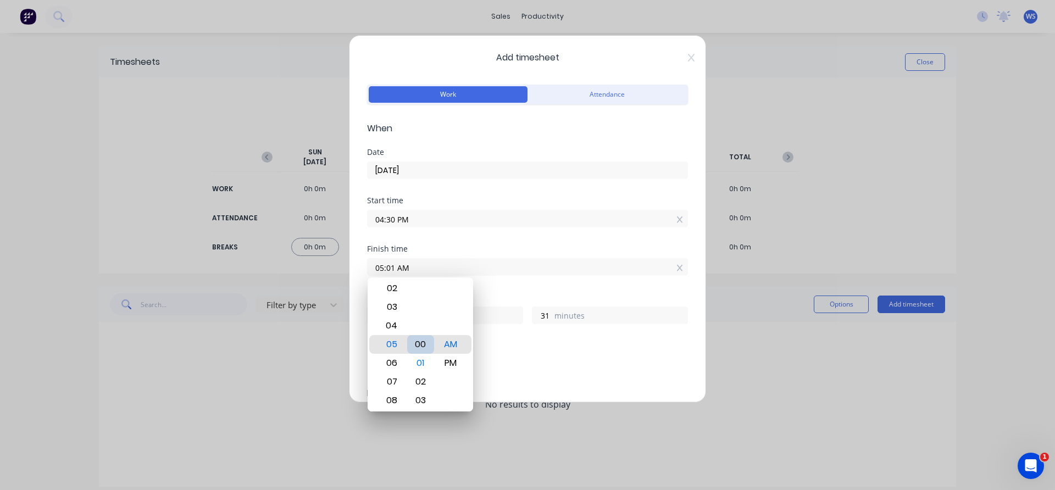
type input "05:00 AM"
type input "30"
type input "05:00 PM"
type input "0"
click at [520, 291] on div "Finish time 05:00 PM" at bounding box center [527, 269] width 321 height 48
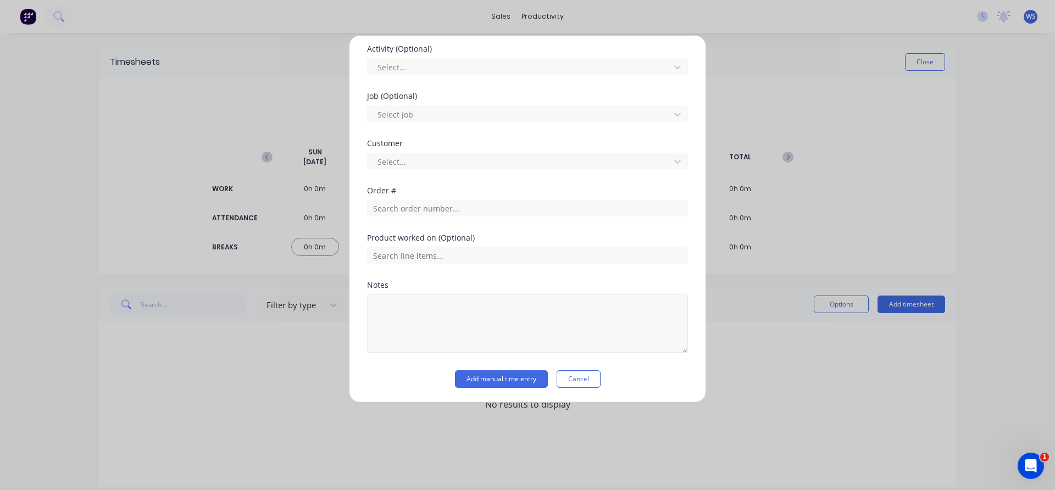
scroll to position [416, 0]
click at [445, 213] on input "text" at bounding box center [527, 207] width 321 height 16
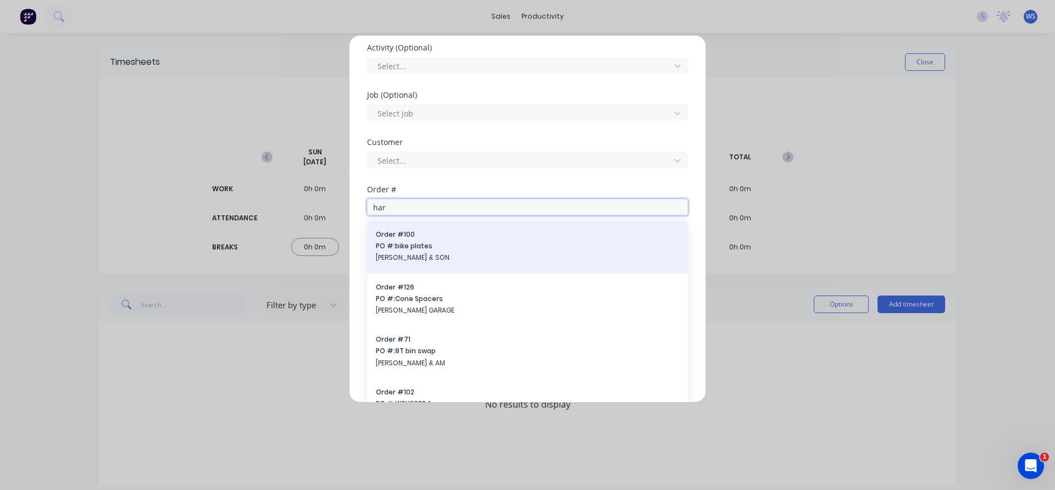
type input "har"
click at [442, 240] on div "Order # 100 PO #: bike plates [PERSON_NAME] & SON" at bounding box center [527, 247] width 303 height 35
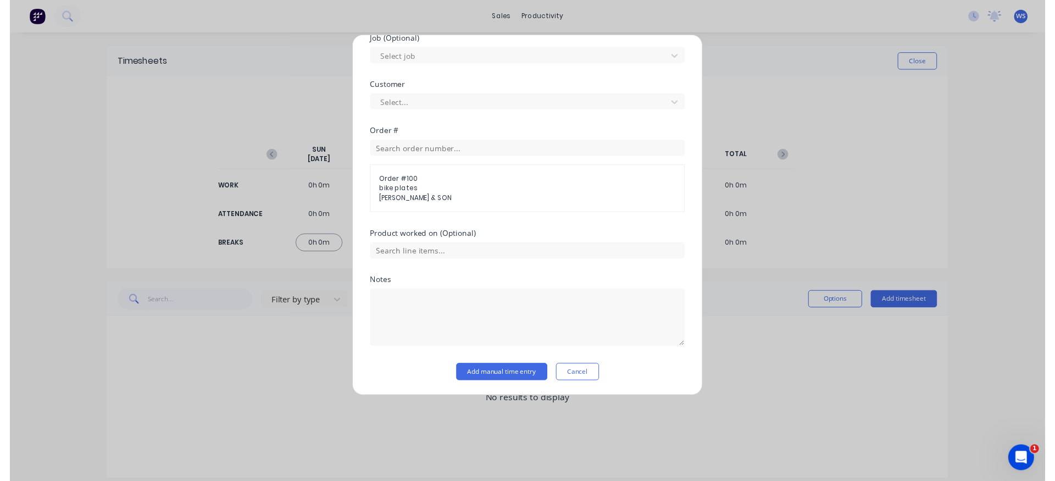
scroll to position [474, 0]
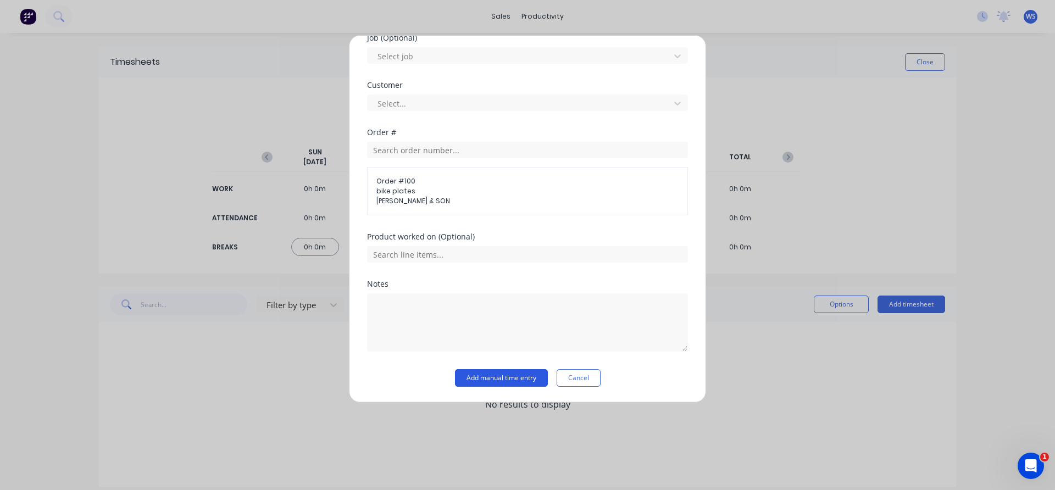
click at [498, 379] on button "Add manual time entry" at bounding box center [501, 378] width 93 height 18
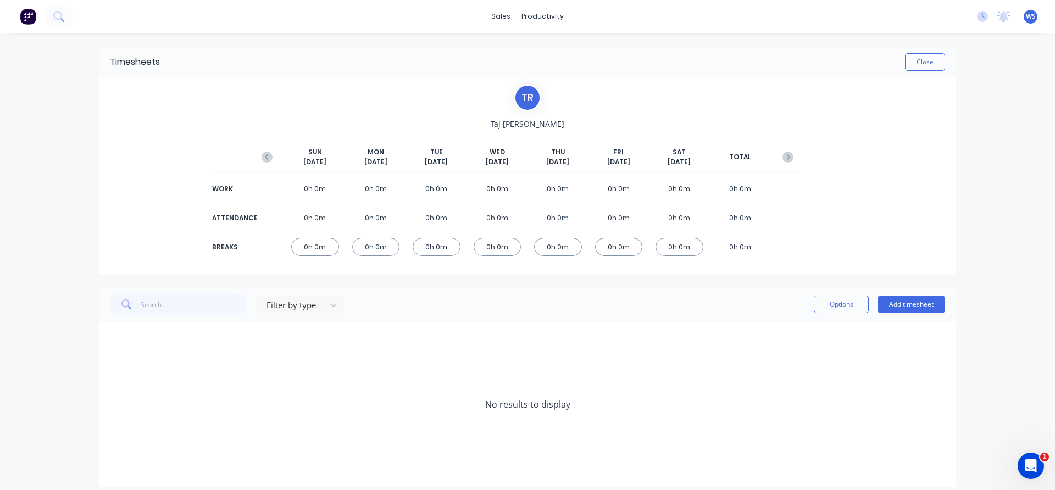
click at [265, 156] on icon "button" at bounding box center [266, 156] width 3 height 5
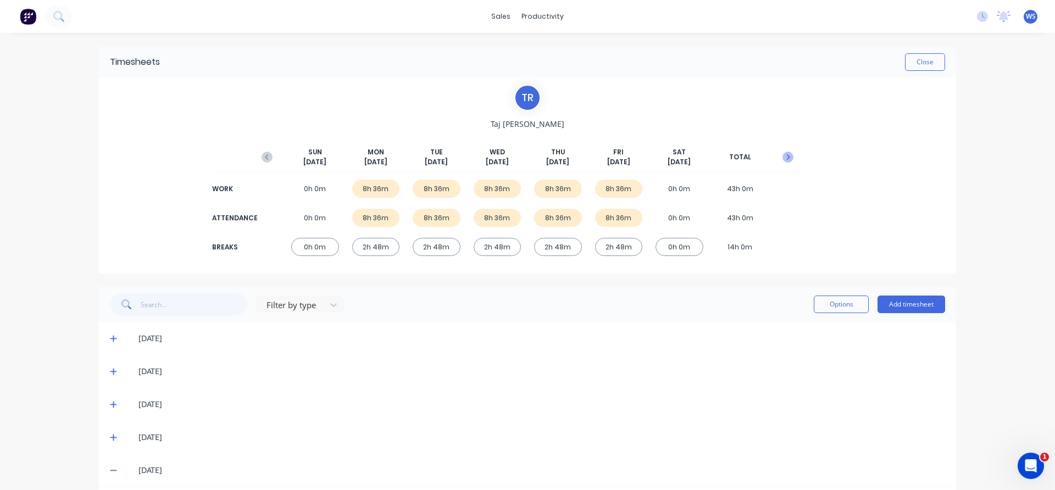
click at [787, 159] on icon "button" at bounding box center [787, 157] width 11 height 11
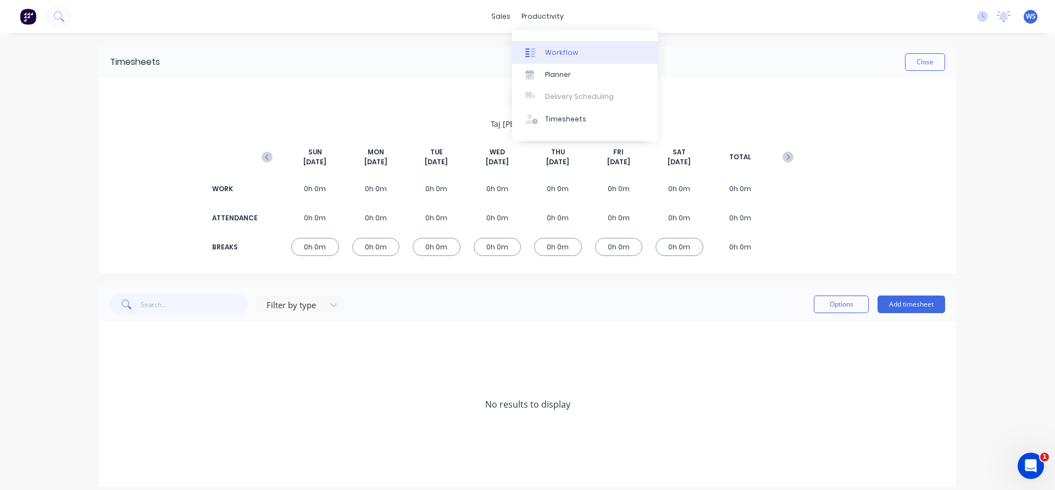
click at [556, 58] on link "Workflow" at bounding box center [585, 52] width 146 height 22
